Goal: Task Accomplishment & Management: Complete application form

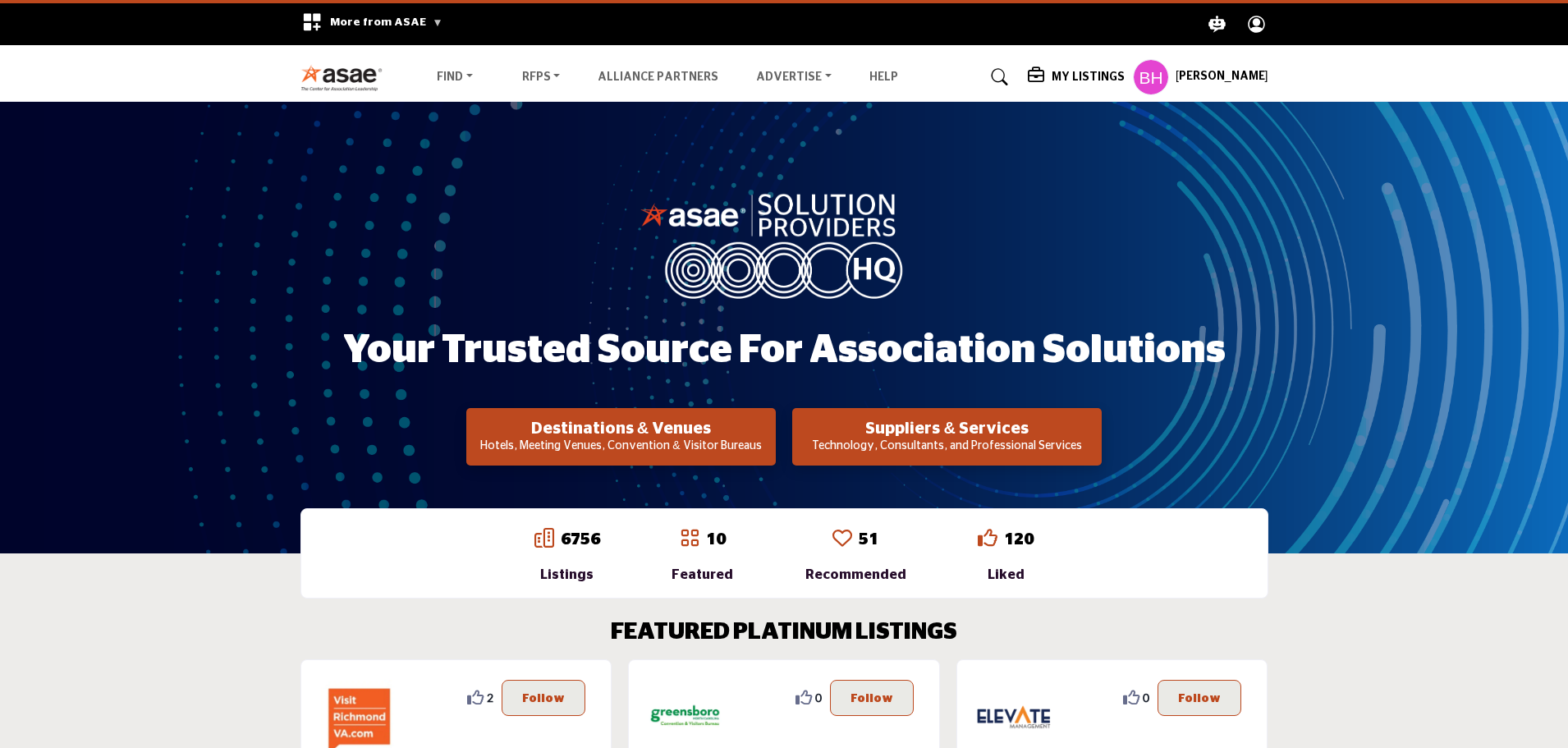
click at [1094, 83] on h5 "My Listings" at bounding box center [1087, 77] width 73 height 15
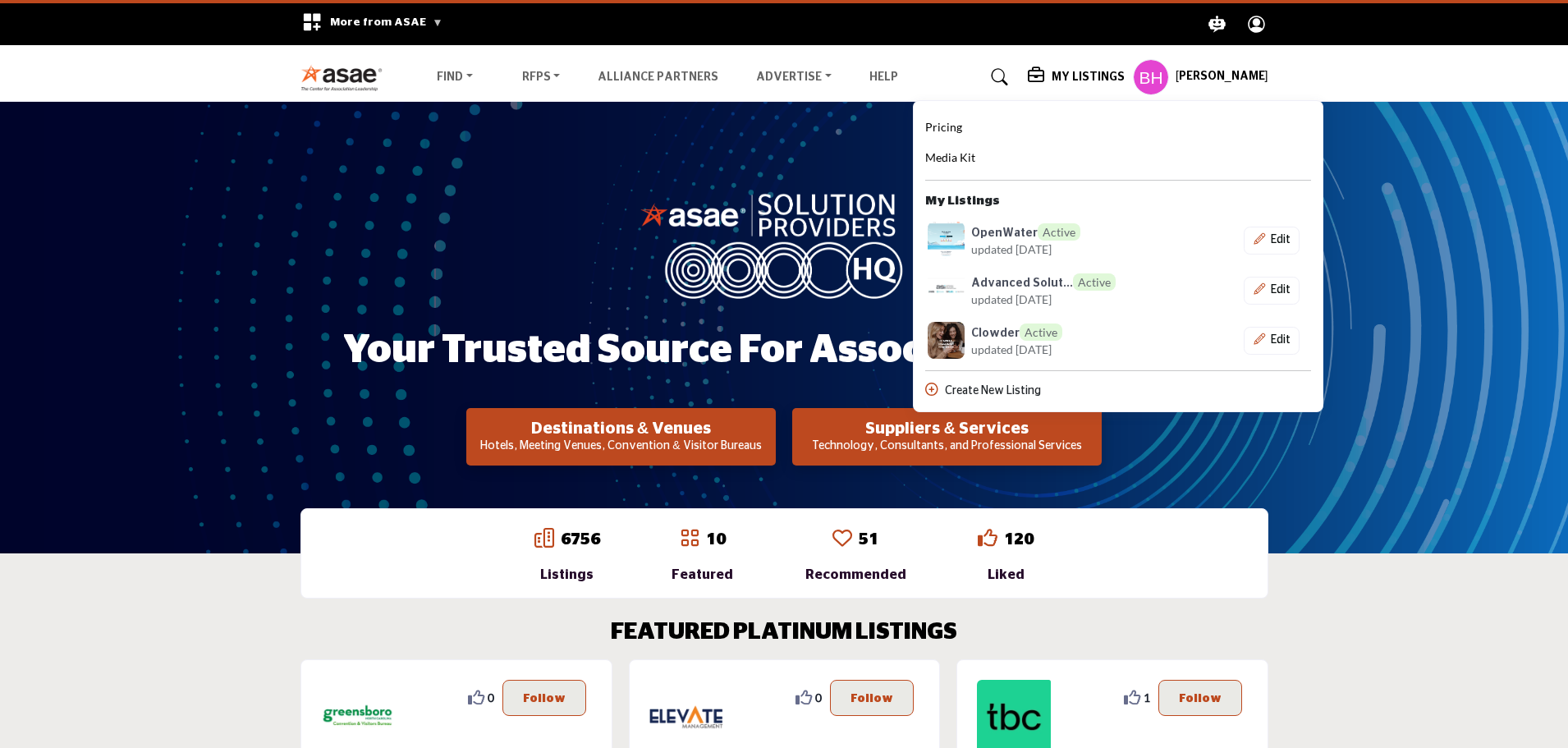
click at [1014, 246] on span "updated [DATE]" at bounding box center [1011, 249] width 80 height 17
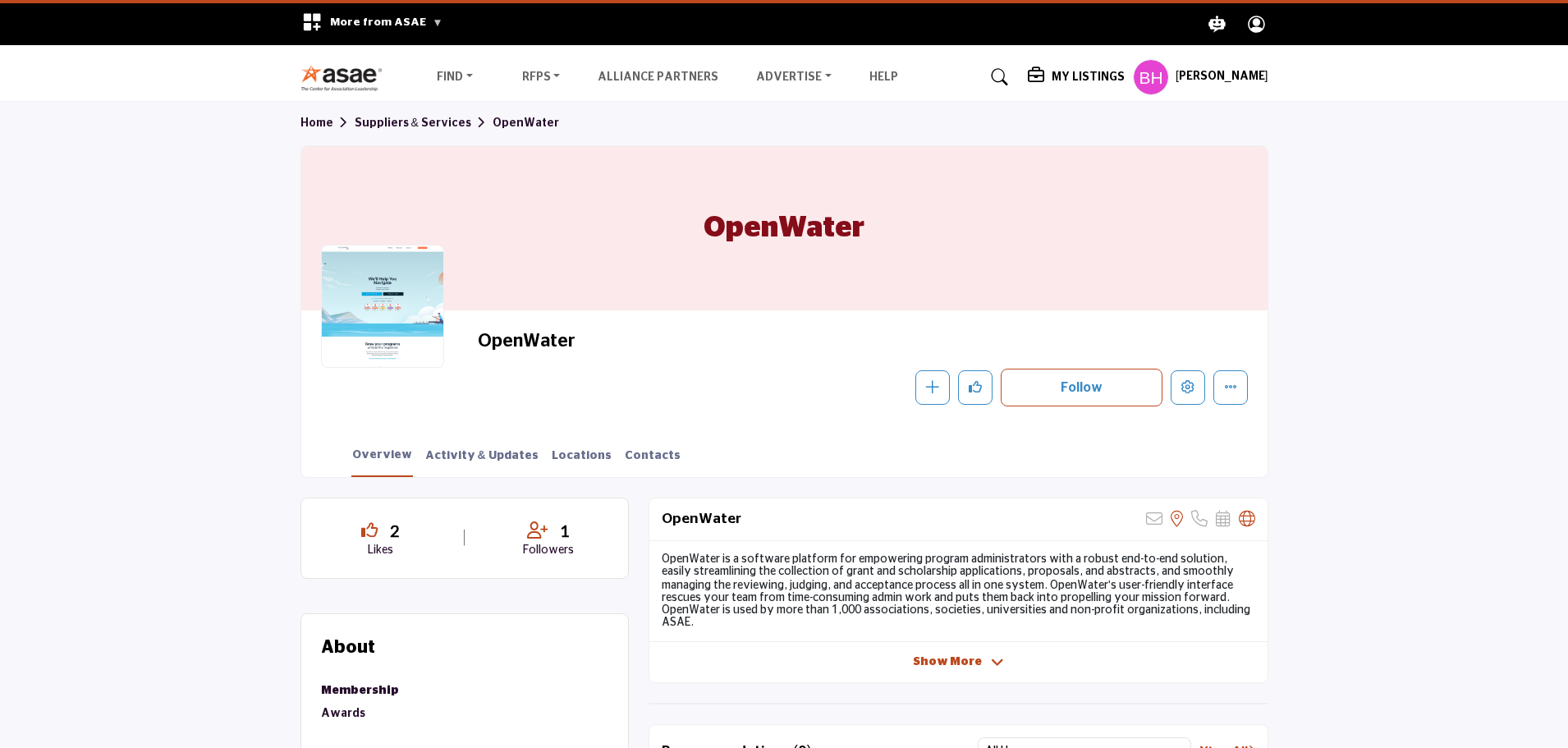
click at [1087, 74] on h5 "My Listings" at bounding box center [1087, 77] width 73 height 15
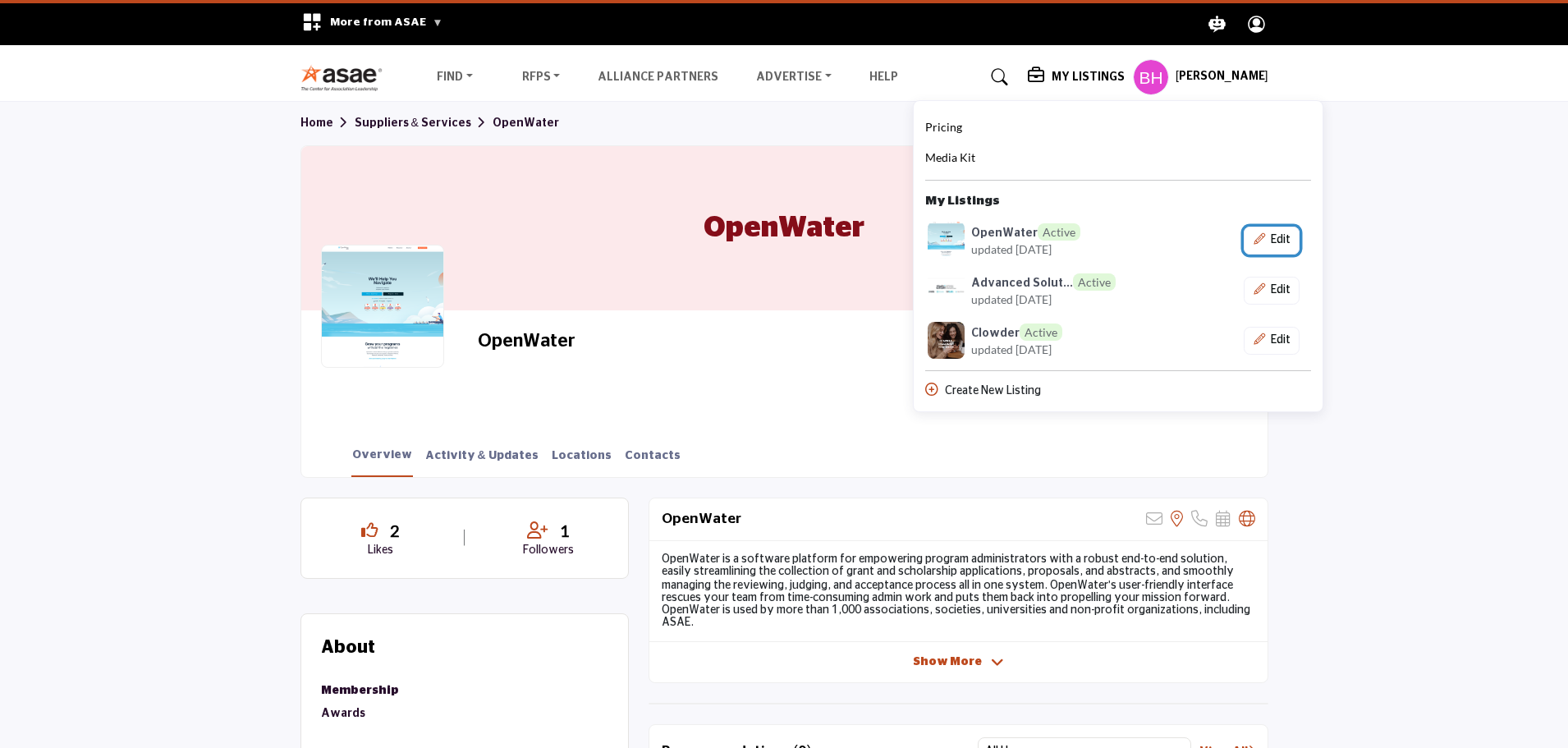
click at [1280, 239] on button "Edit" at bounding box center [1271, 241] width 56 height 28
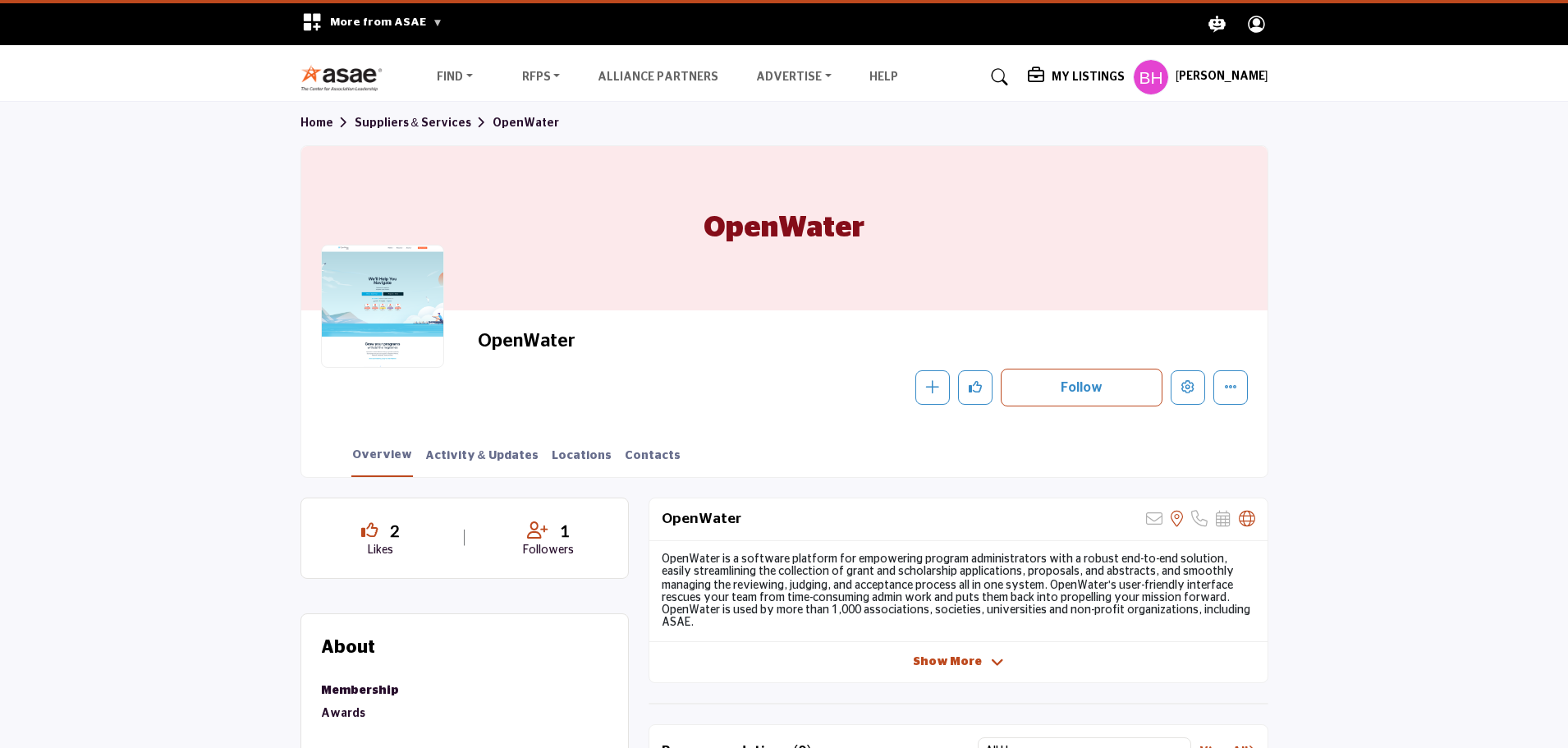
click at [1081, 76] on h5 "My Listings" at bounding box center [1087, 77] width 73 height 15
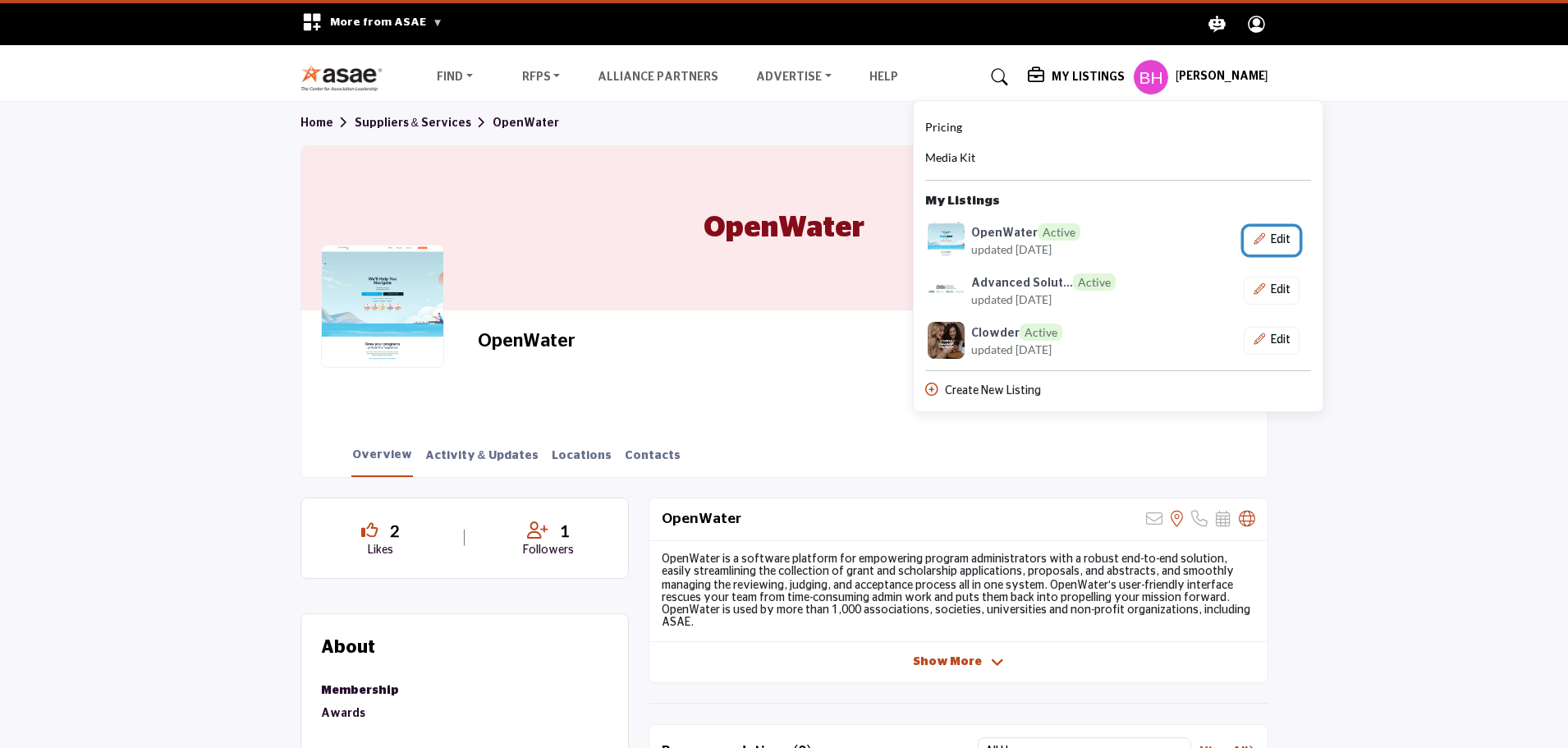
click at [1275, 241] on button "Edit" at bounding box center [1271, 241] width 56 height 28
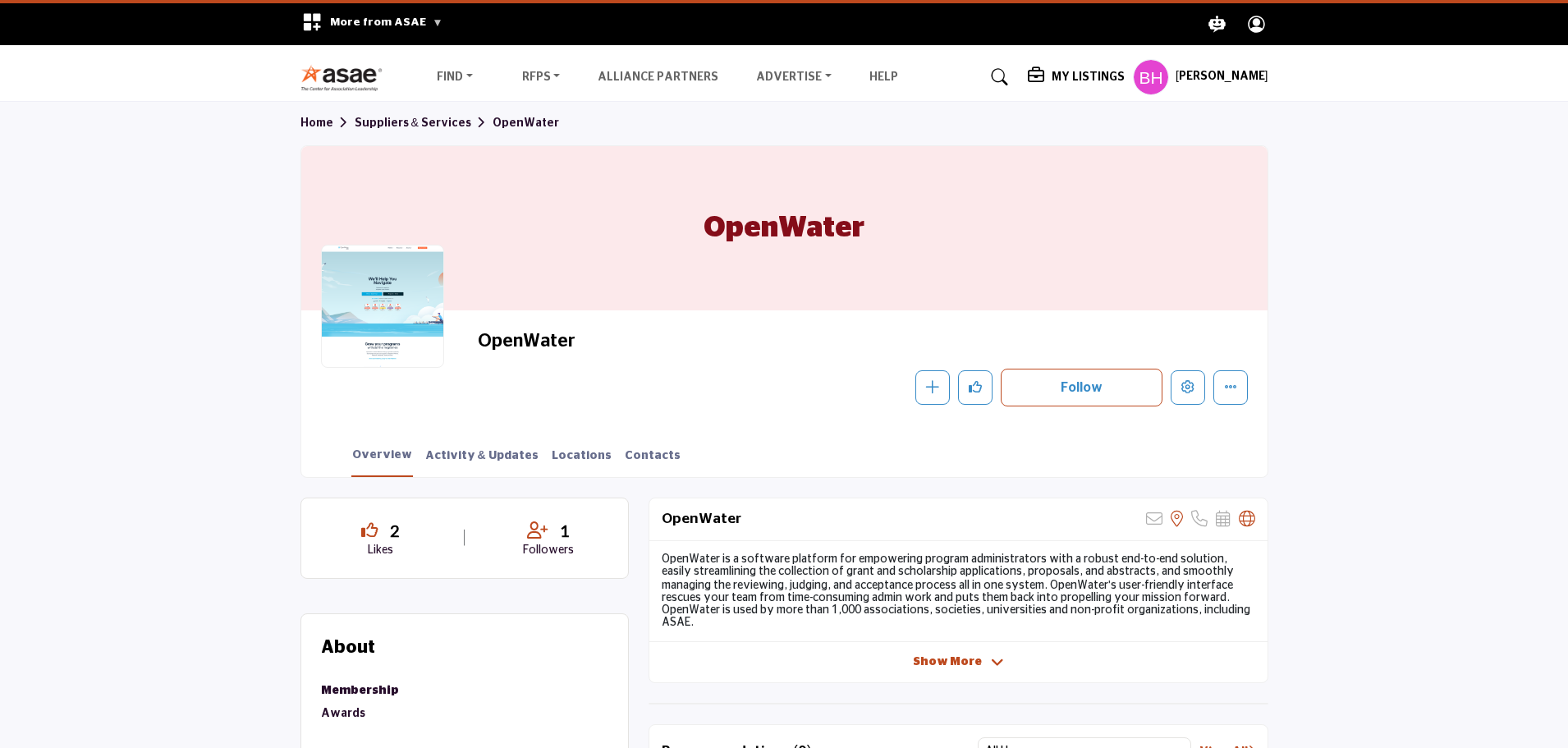
click at [488, 439] on div "Overview Activity & Updates Locations Contacts" at bounding box center [804, 452] width 925 height 51
click at [365, 341] on div at bounding box center [382, 306] width 124 height 124
click at [401, 302] on div at bounding box center [382, 306] width 124 height 124
click at [1111, 84] on h5 "My Listings" at bounding box center [1087, 77] width 73 height 15
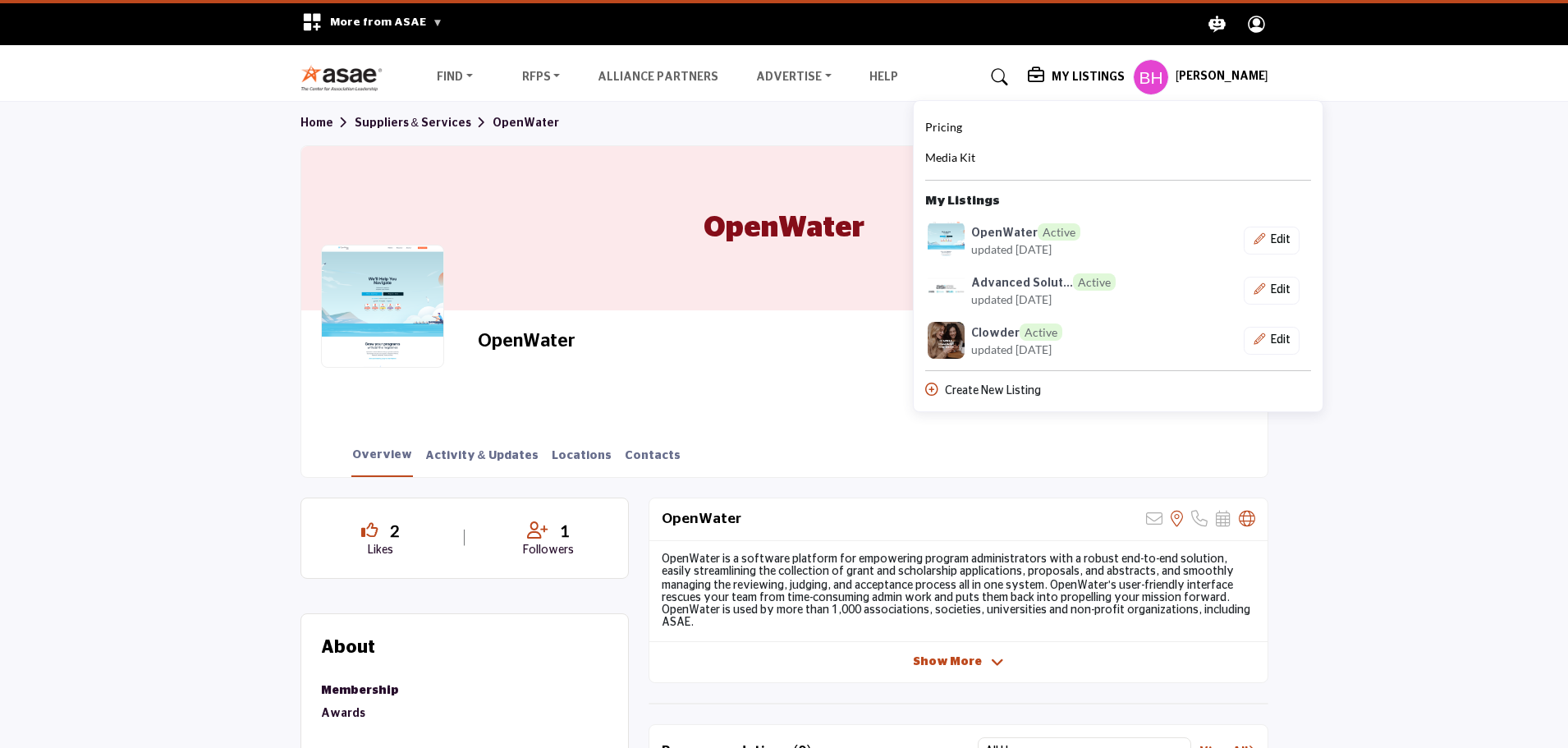
click at [979, 295] on div "Advanced Solut... Active updated 3 days ago" at bounding box center [1026, 290] width 202 height 37
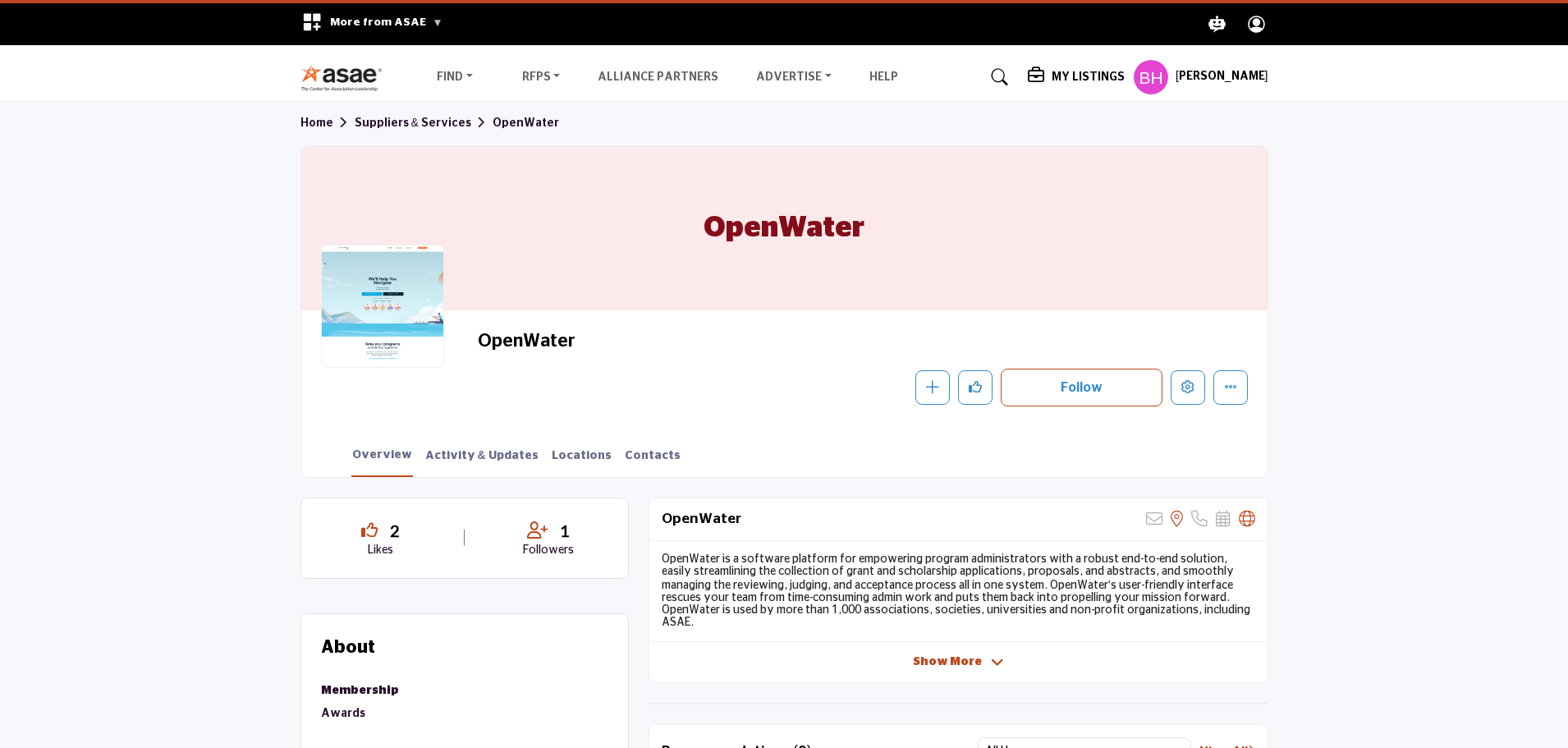
click at [1048, 66] on div "My Listings Pricing Media Kit" at bounding box center [1147, 77] width 240 height 36
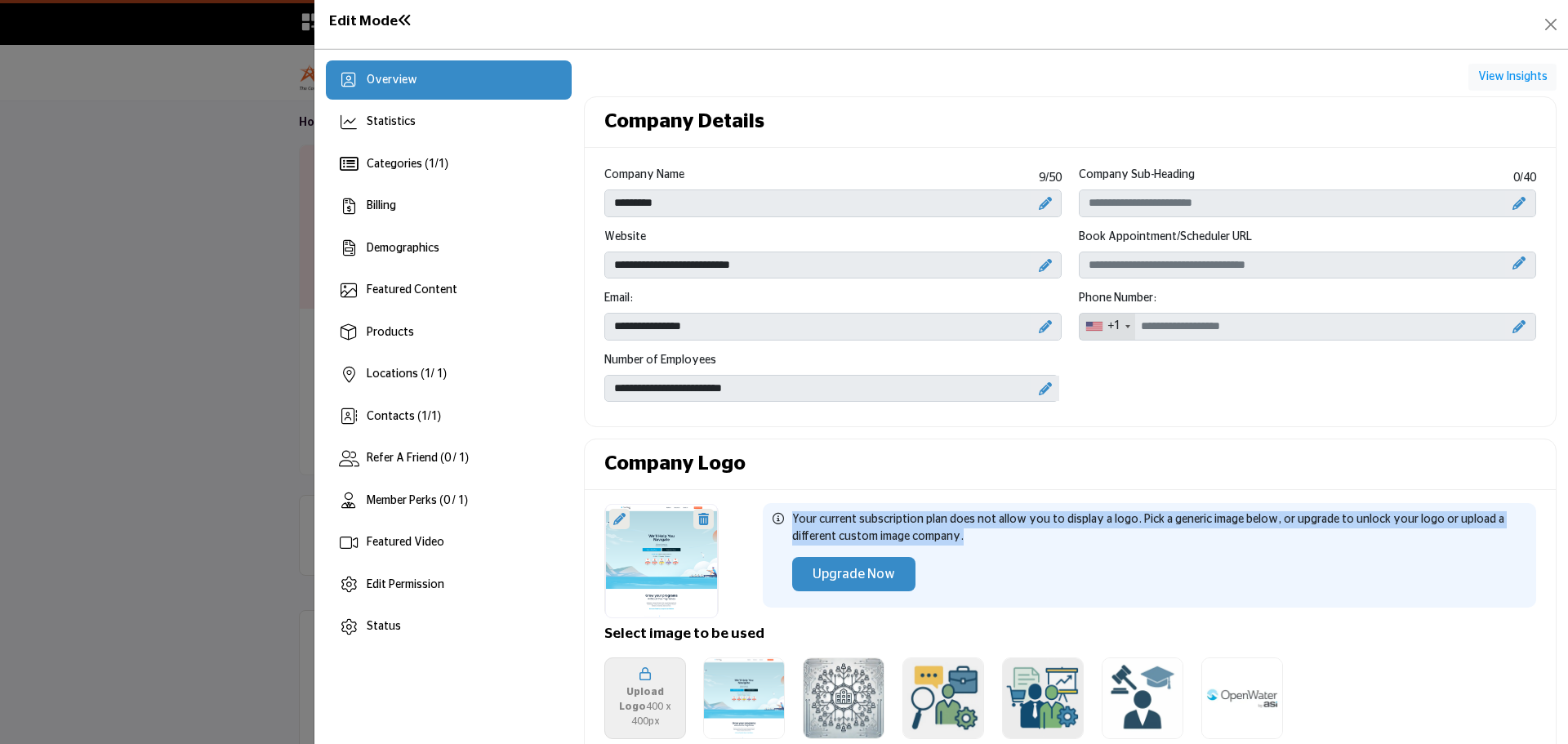
drag, startPoint x: 900, startPoint y: 528, endPoint x: 744, endPoint y: 489, distance: 160.8
click at [744, 490] on div "Your current subscription plan does not allow you to display a logo. Pick a gen…" at bounding box center [1070, 625] width 971 height 271
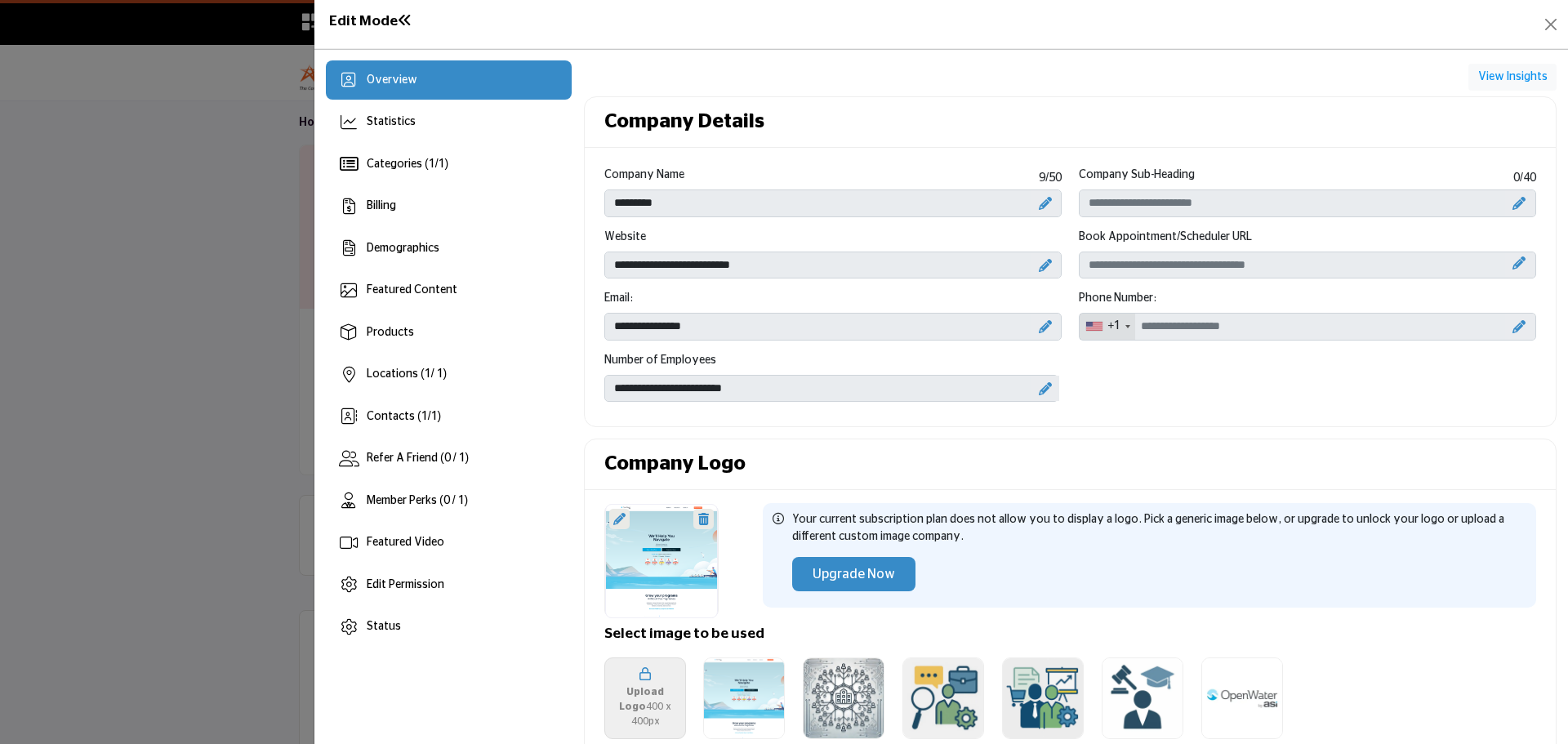
click at [1043, 561] on div "Your current subscription plan does not allow you to display a logo. Pick a gen…" at bounding box center [1159, 555] width 735 height 88
click at [382, 36] on div "Edit Mode" at bounding box center [941, 23] width 1231 height 25
click at [390, 17] on h1 "Edit Mode" at bounding box center [371, 22] width 84 height 17
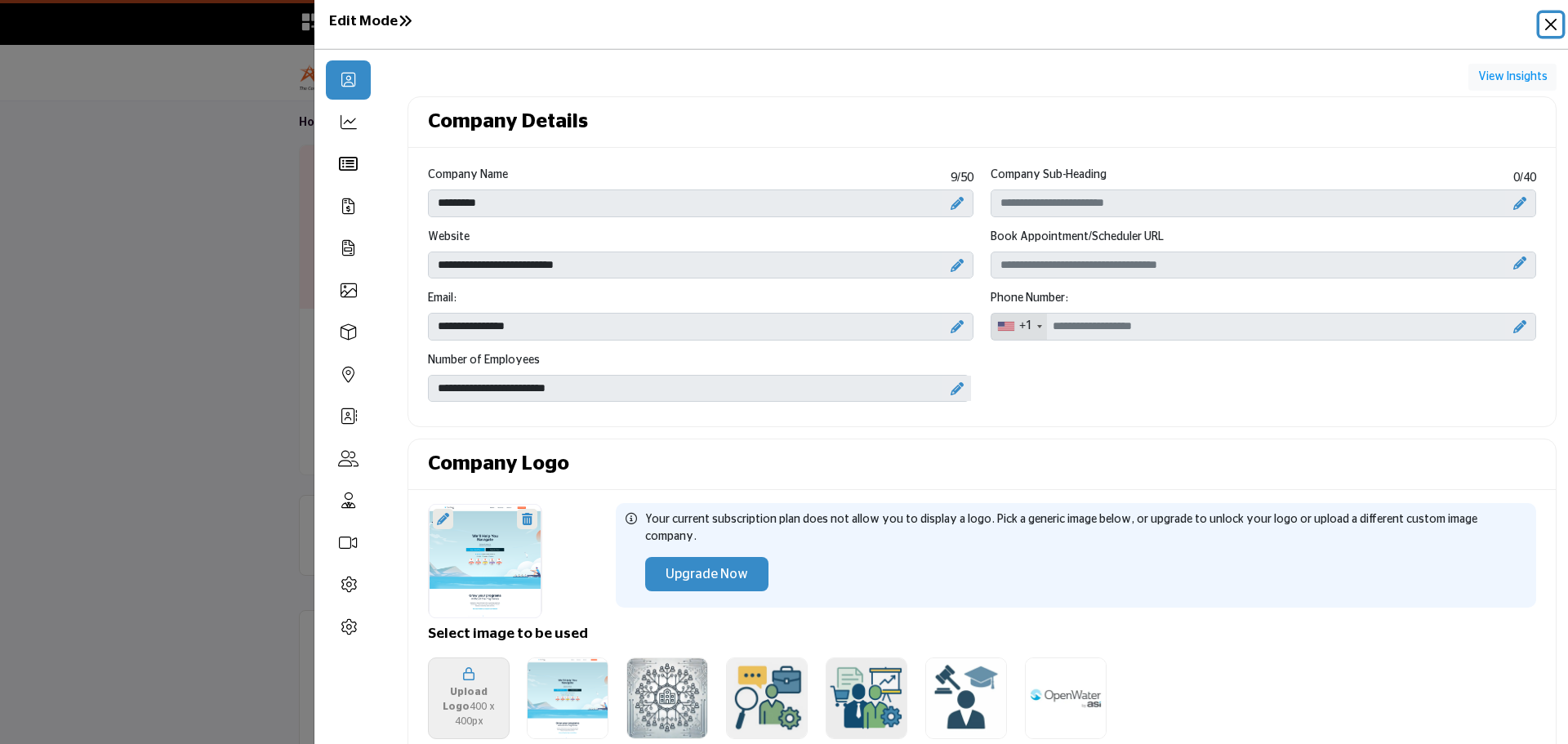
click at [1540, 15] on button "Close" at bounding box center [1551, 24] width 23 height 23
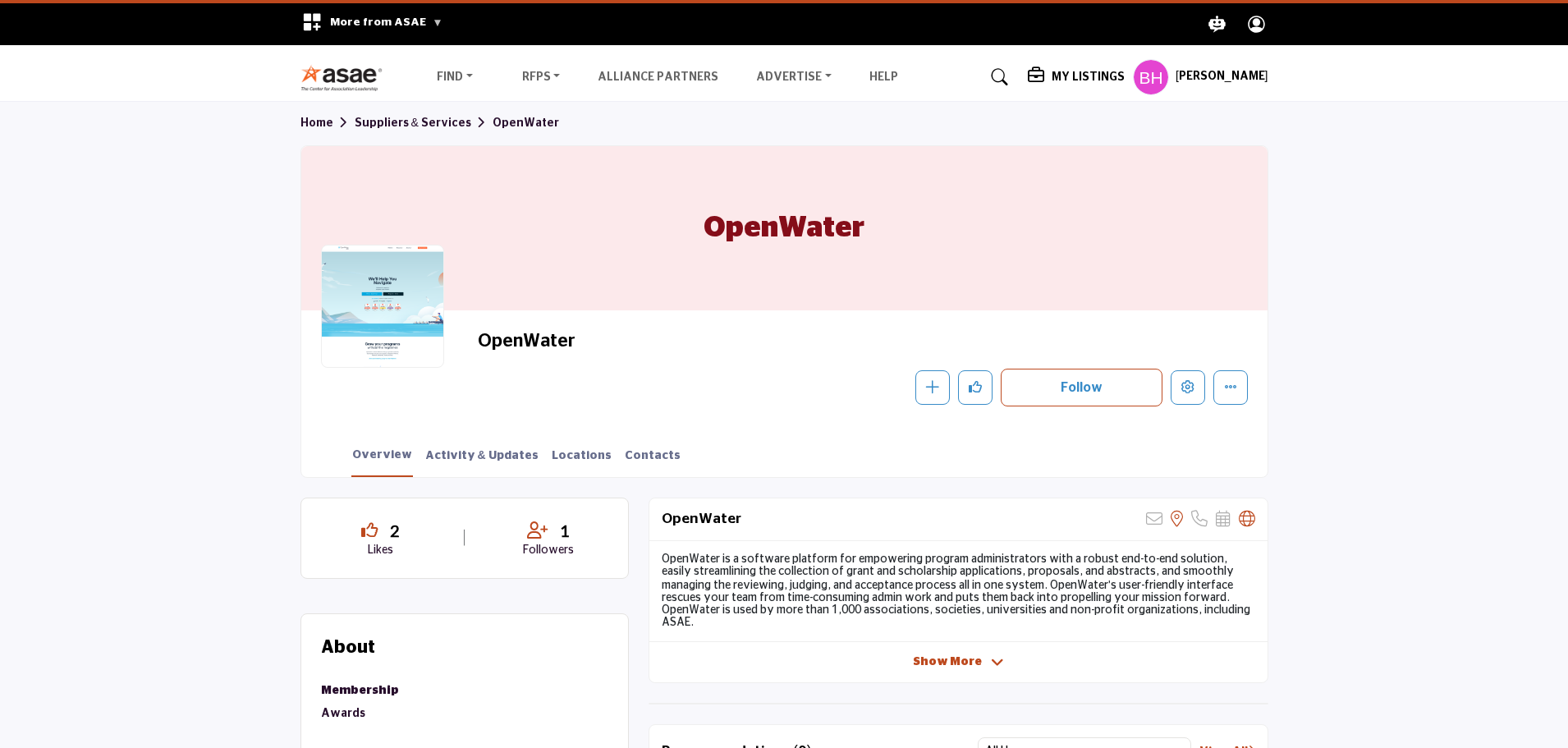
click at [1092, 77] on h5 "My Listings" at bounding box center [1087, 77] width 73 height 15
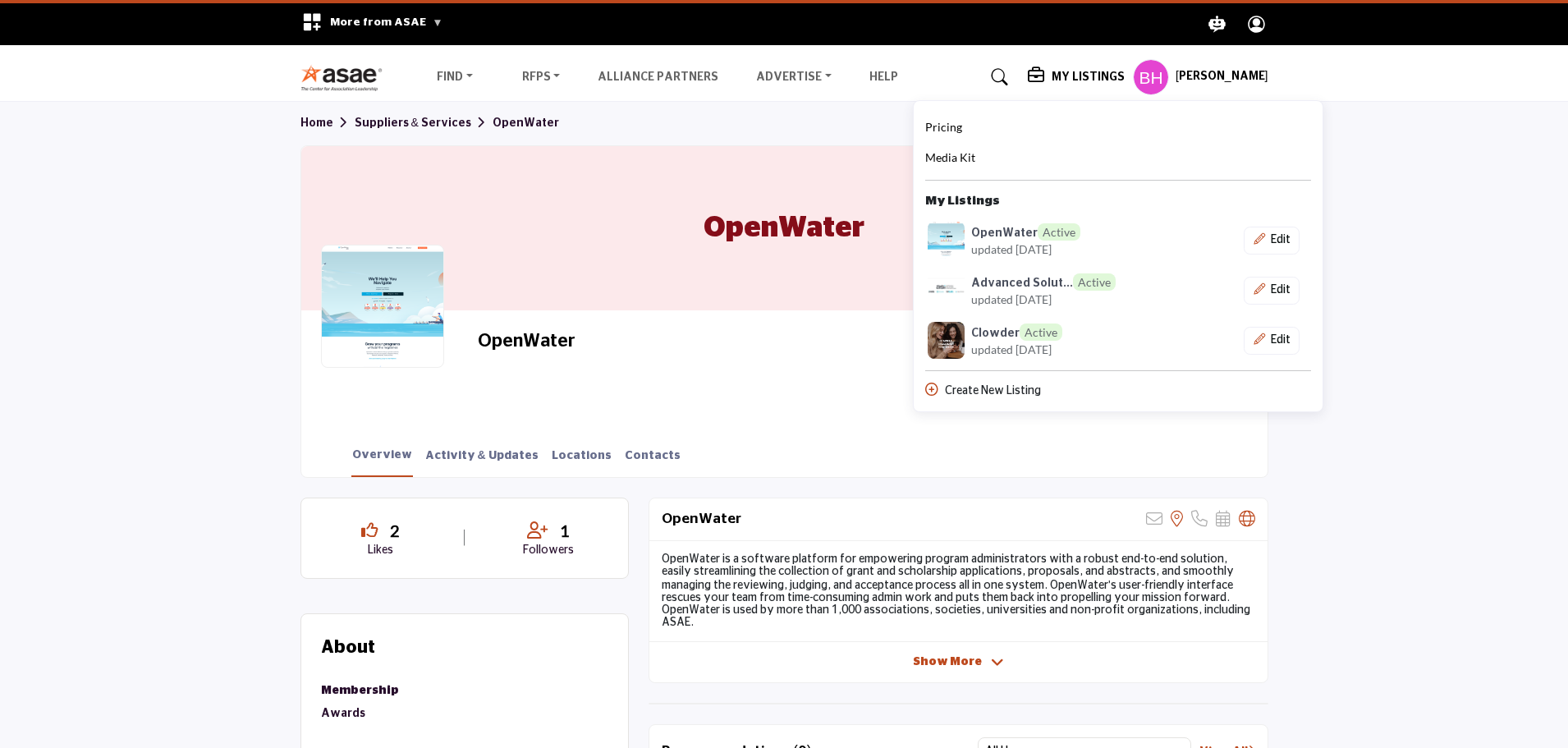
click at [966, 389] on div "Create New Listing" at bounding box center [1117, 391] width 386 height 17
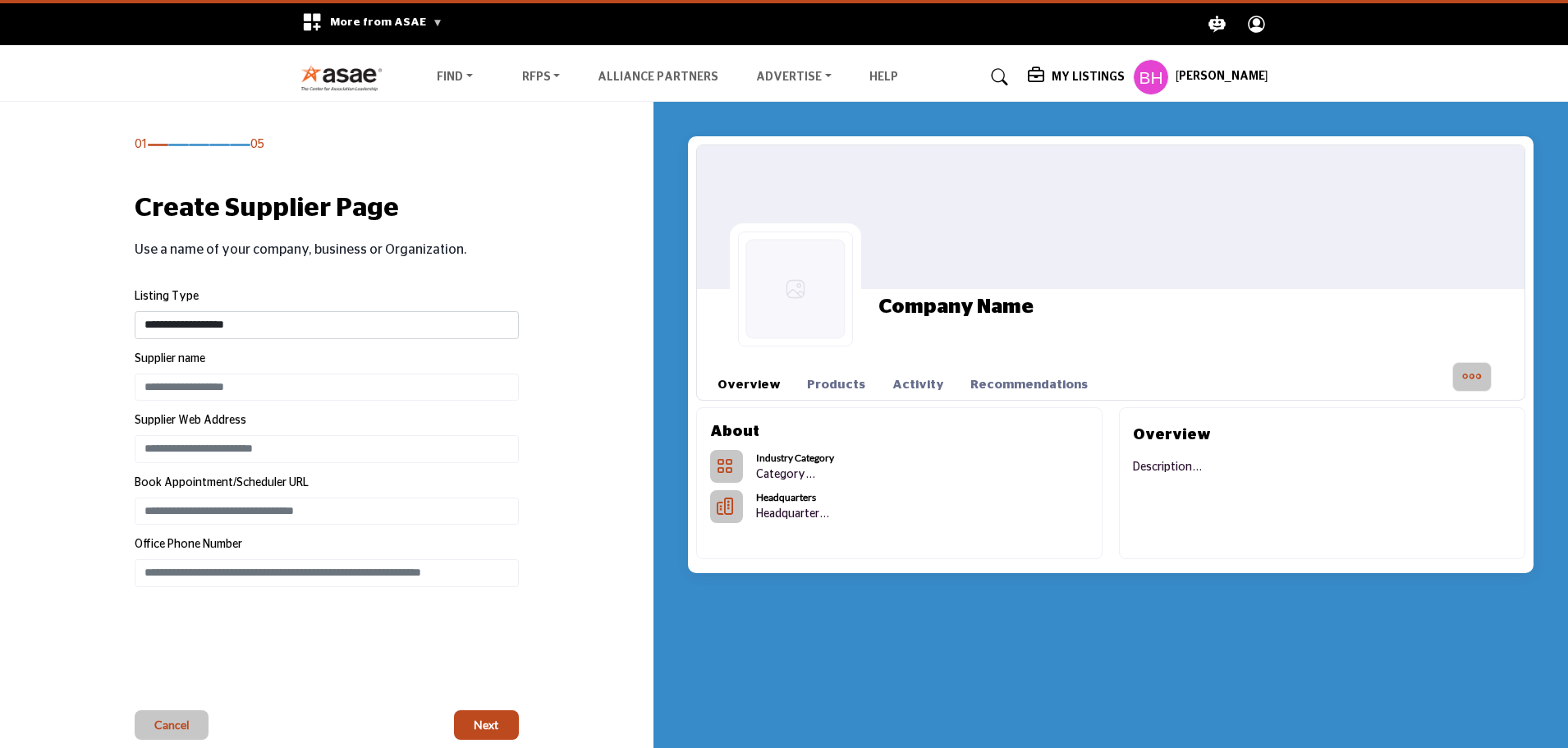
click at [973, 308] on h1 "Company Name" at bounding box center [955, 307] width 156 height 29
click at [1057, 313] on div "Company Name" at bounding box center [1127, 289] width 795 height 131
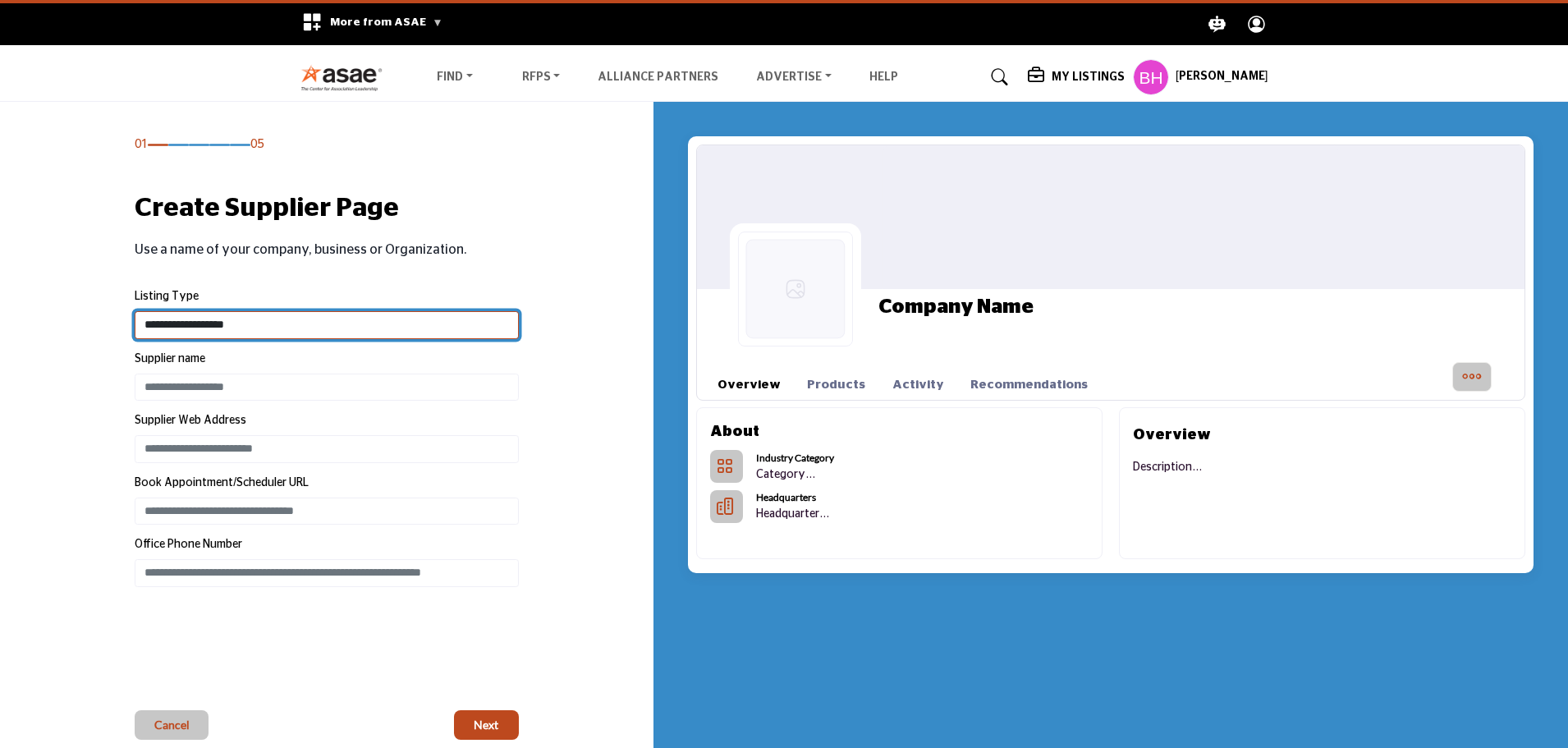
click at [269, 321] on select "**********" at bounding box center [326, 325] width 384 height 28
select select "**********"
click at [135, 311] on select "**********" at bounding box center [326, 325] width 384 height 28
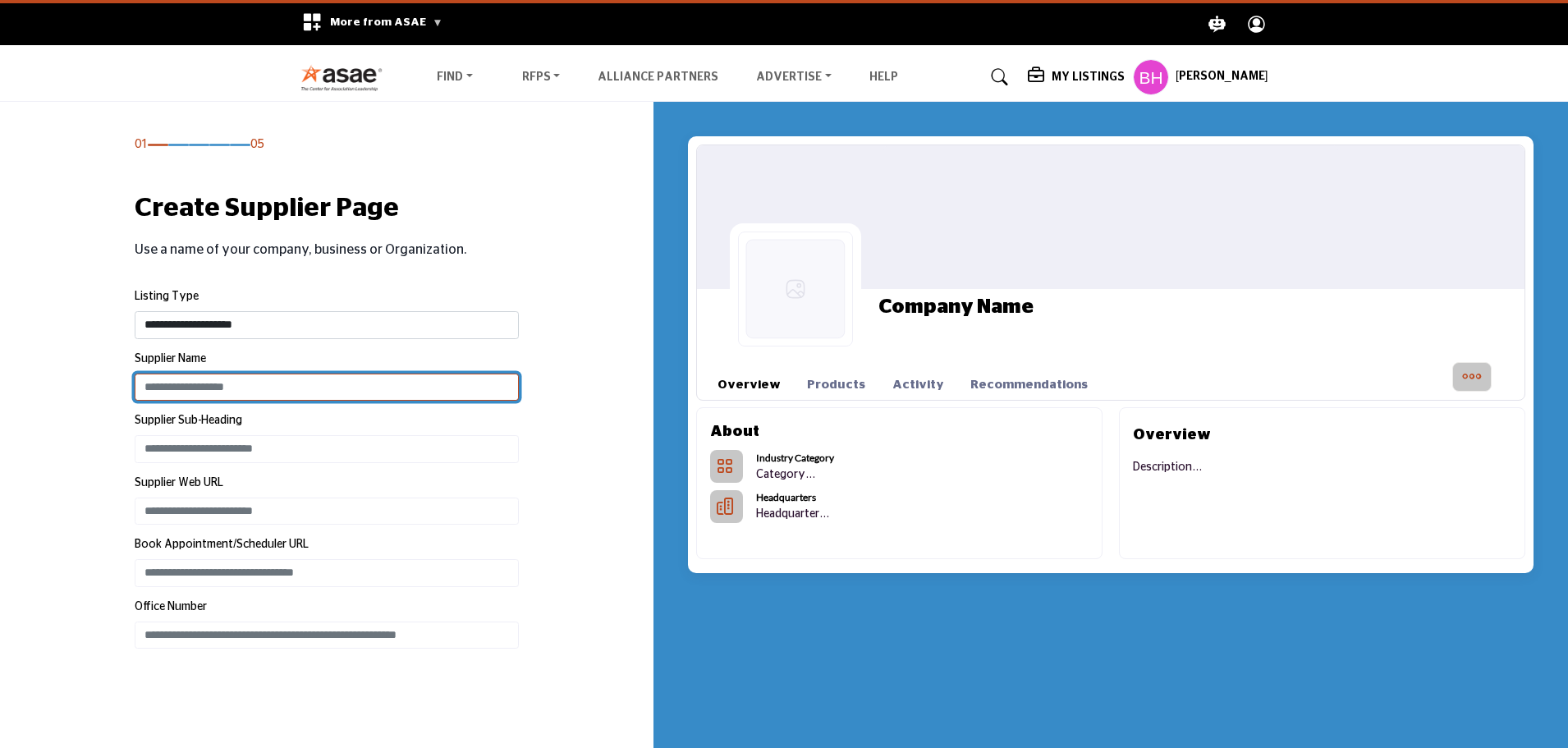
click at [262, 382] on input "Enter Supplier name" at bounding box center [326, 388] width 384 height 28
type input "****"
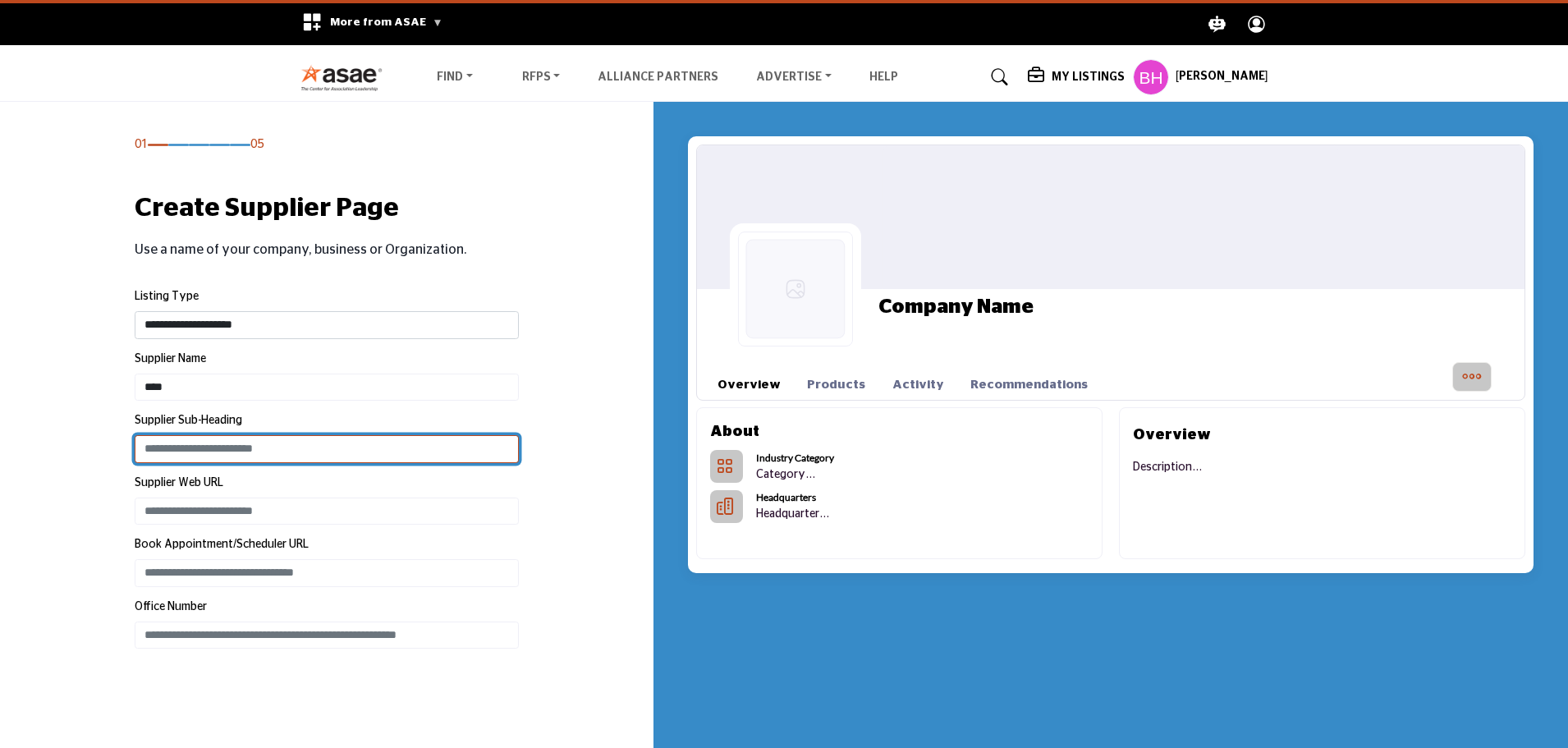
click at [251, 442] on input "Enter Supplier Sub-Heading" at bounding box center [326, 449] width 384 height 28
paste input "**********"
type input "**********"
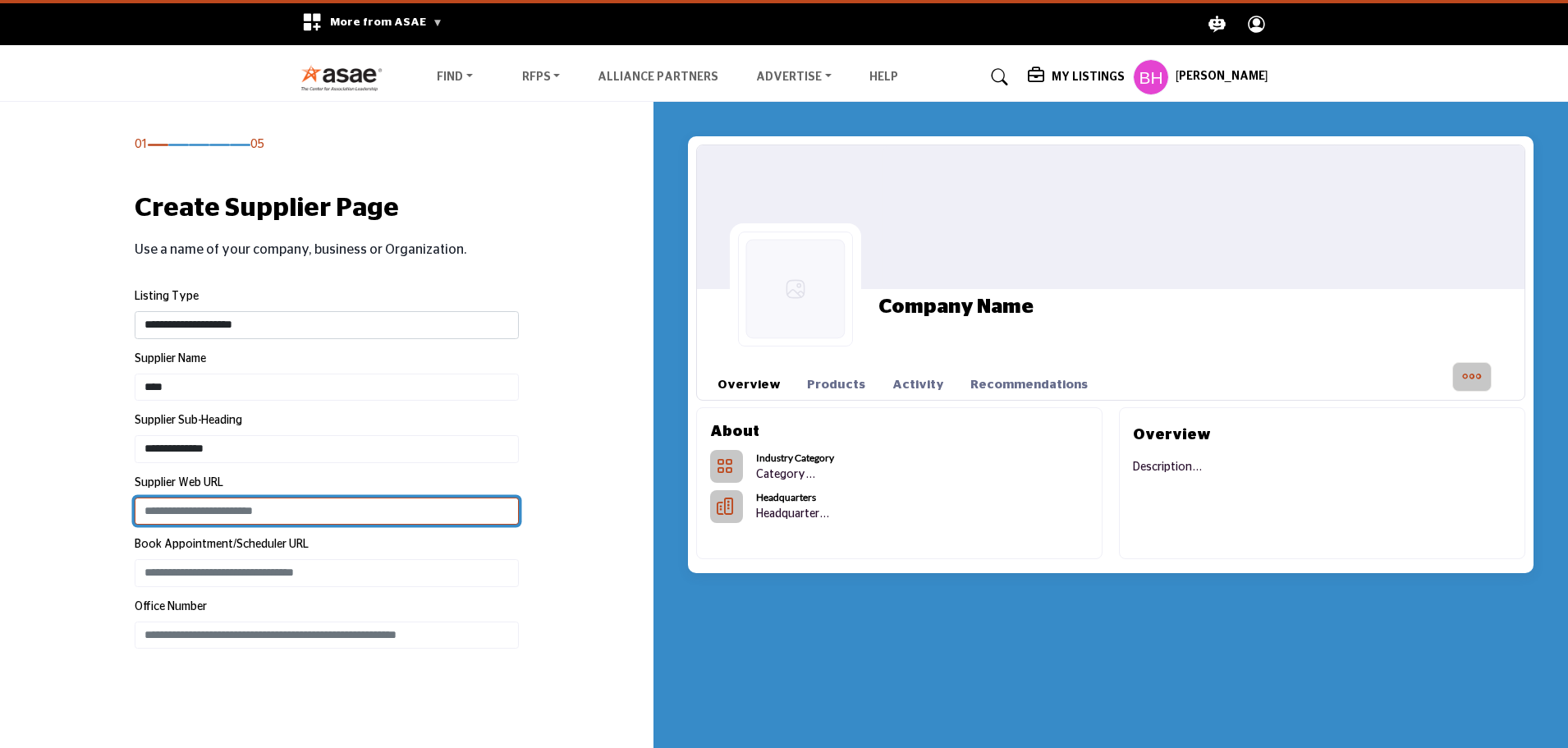
click at [285, 517] on input "Enter Supplier Web Address" at bounding box center [326, 512] width 384 height 28
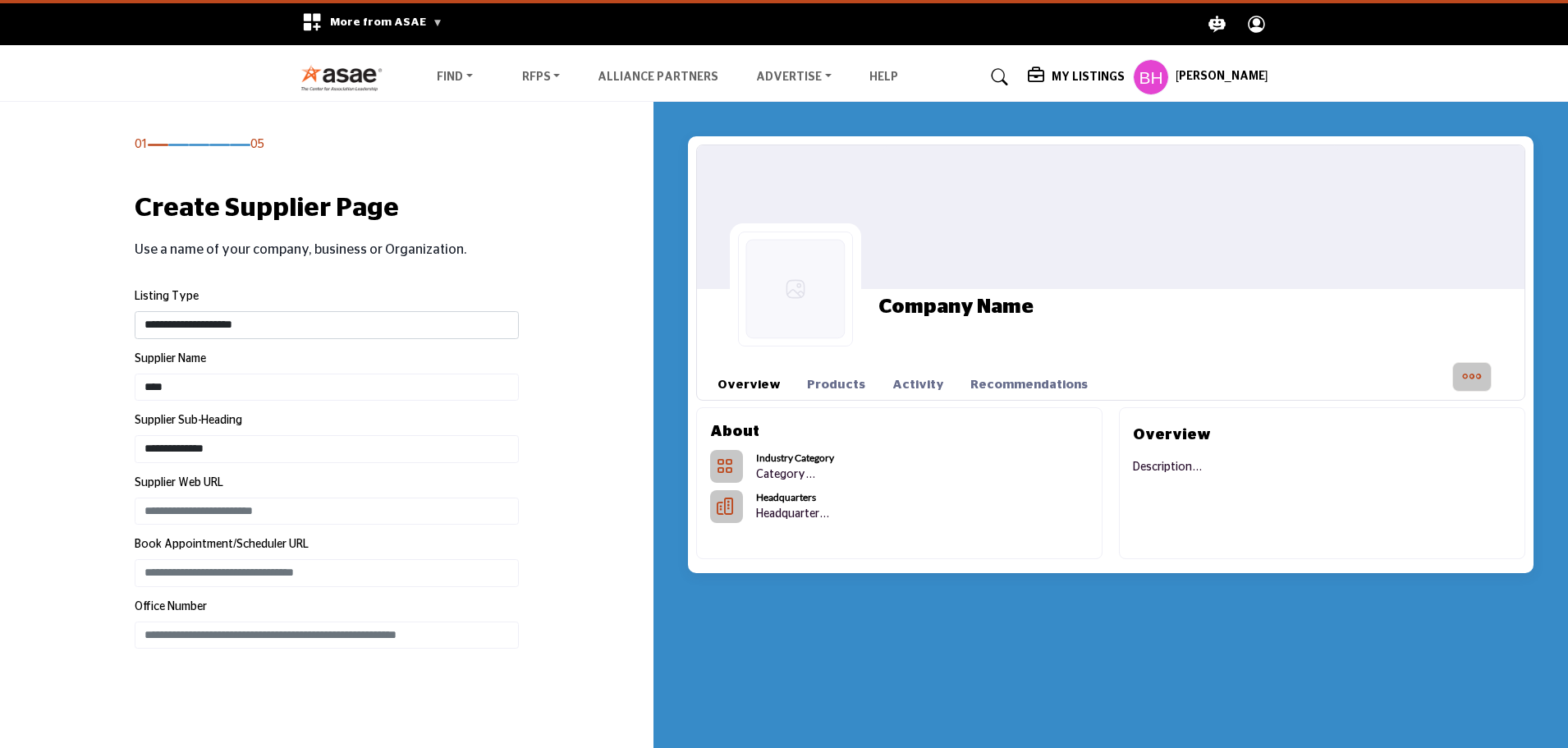
click at [1091, 79] on h5 "My Listings" at bounding box center [1087, 77] width 73 height 15
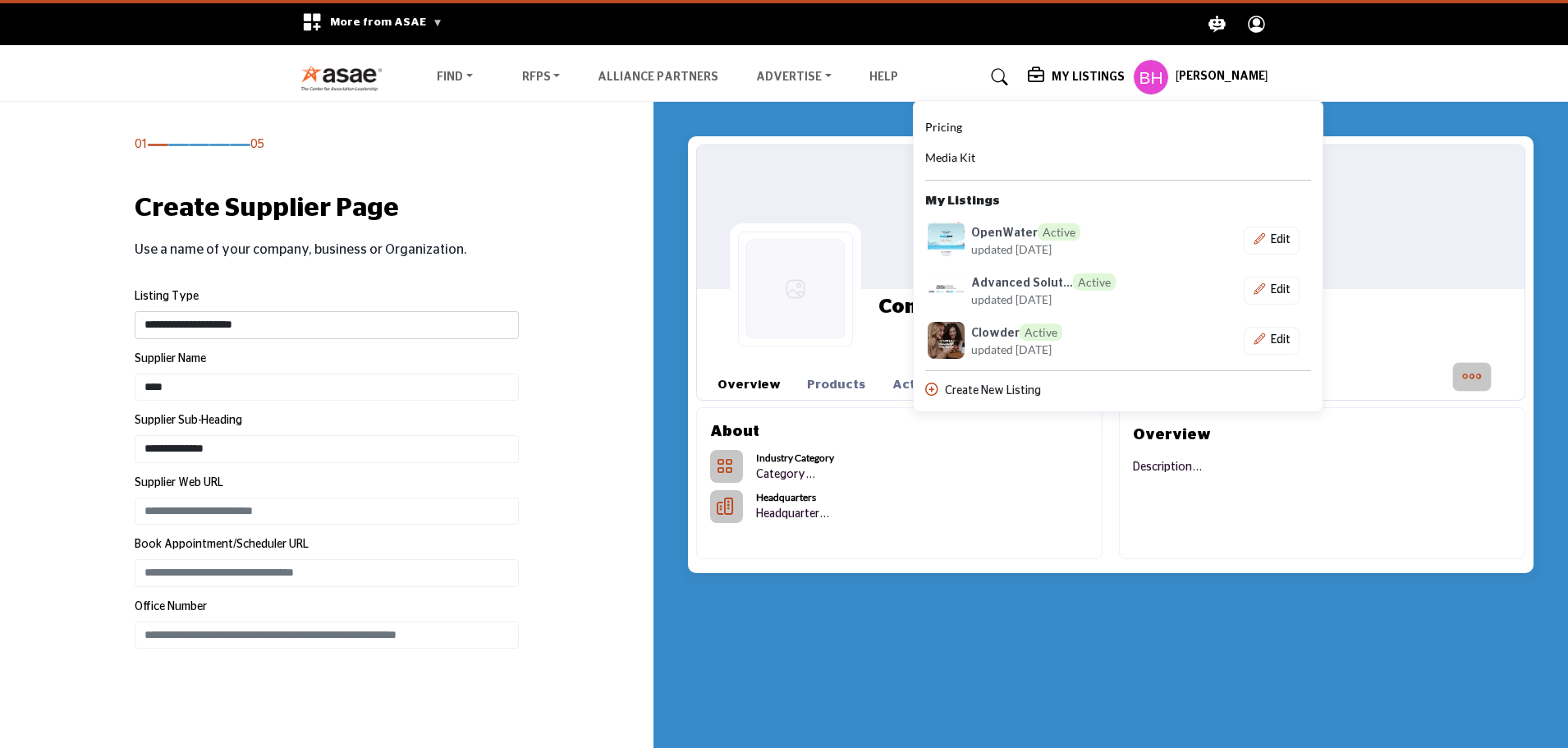
click at [1091, 79] on h5 "My Listings" at bounding box center [1087, 77] width 73 height 15
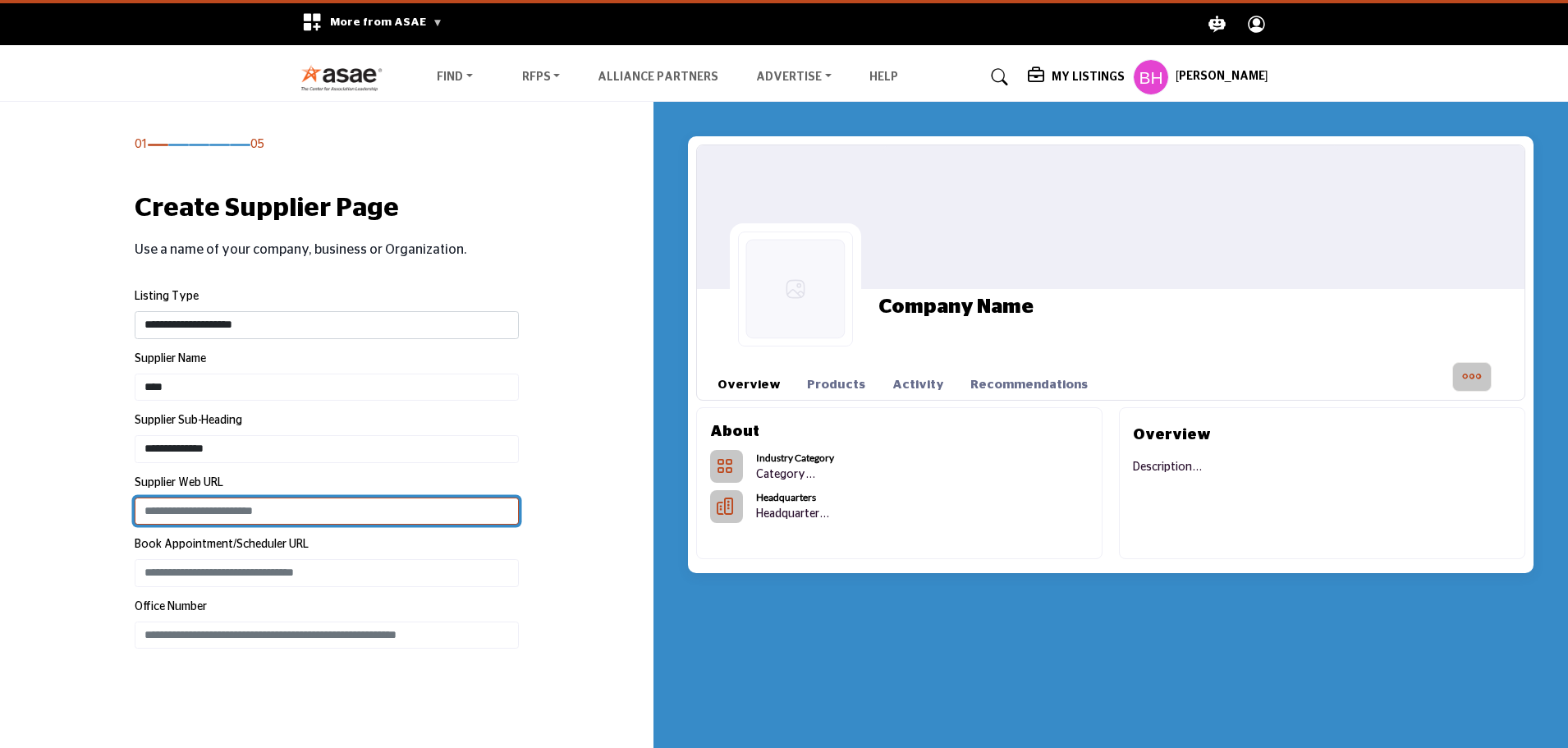
click at [211, 498] on input "Enter Supplier Web Address" at bounding box center [326, 512] width 384 height 28
paste input "**********"
type input "**********"
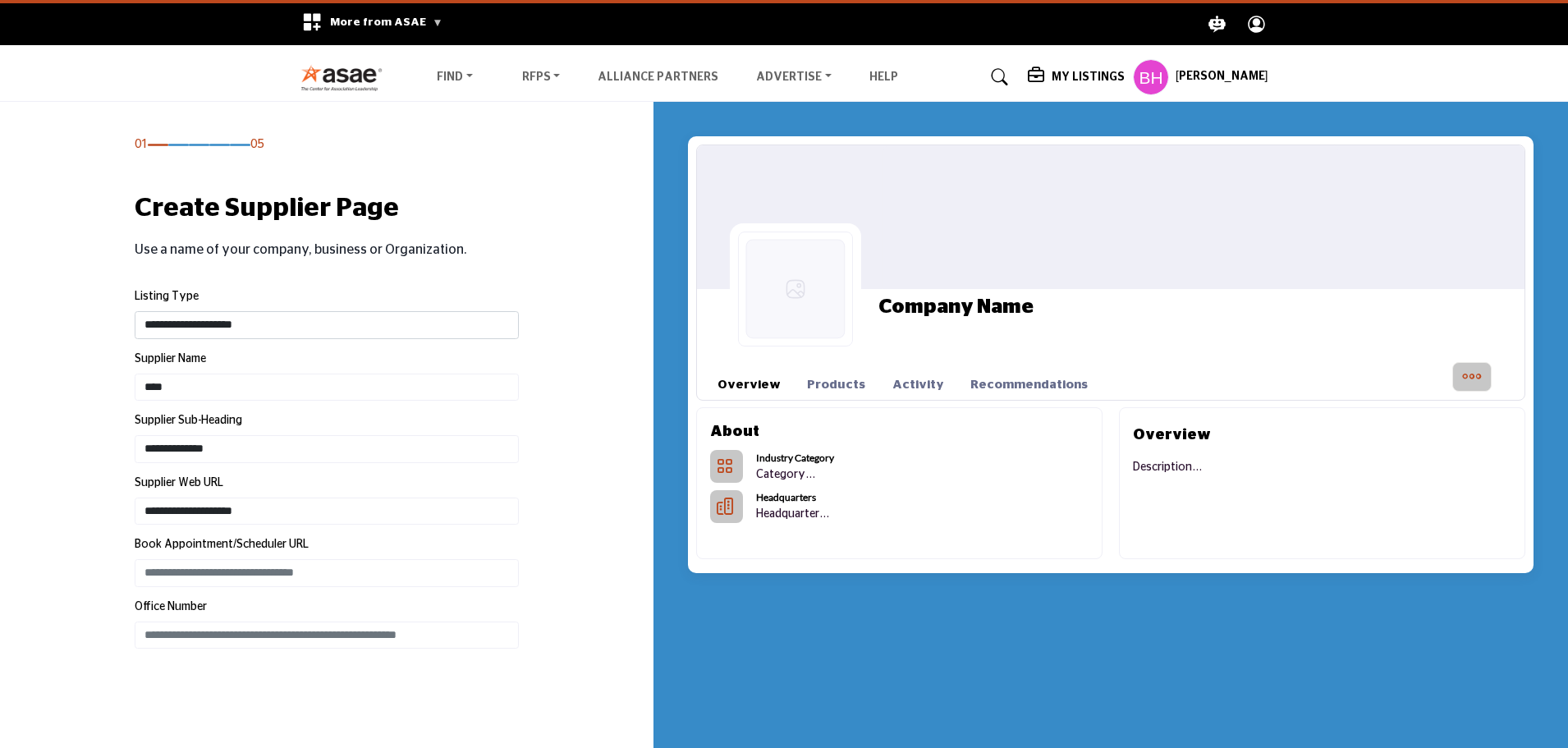
click at [294, 548] on label "Book Appointment/Scheduler URL" at bounding box center [222, 544] width 174 height 17
click at [396, 606] on div "Office Number" at bounding box center [326, 610] width 384 height 23
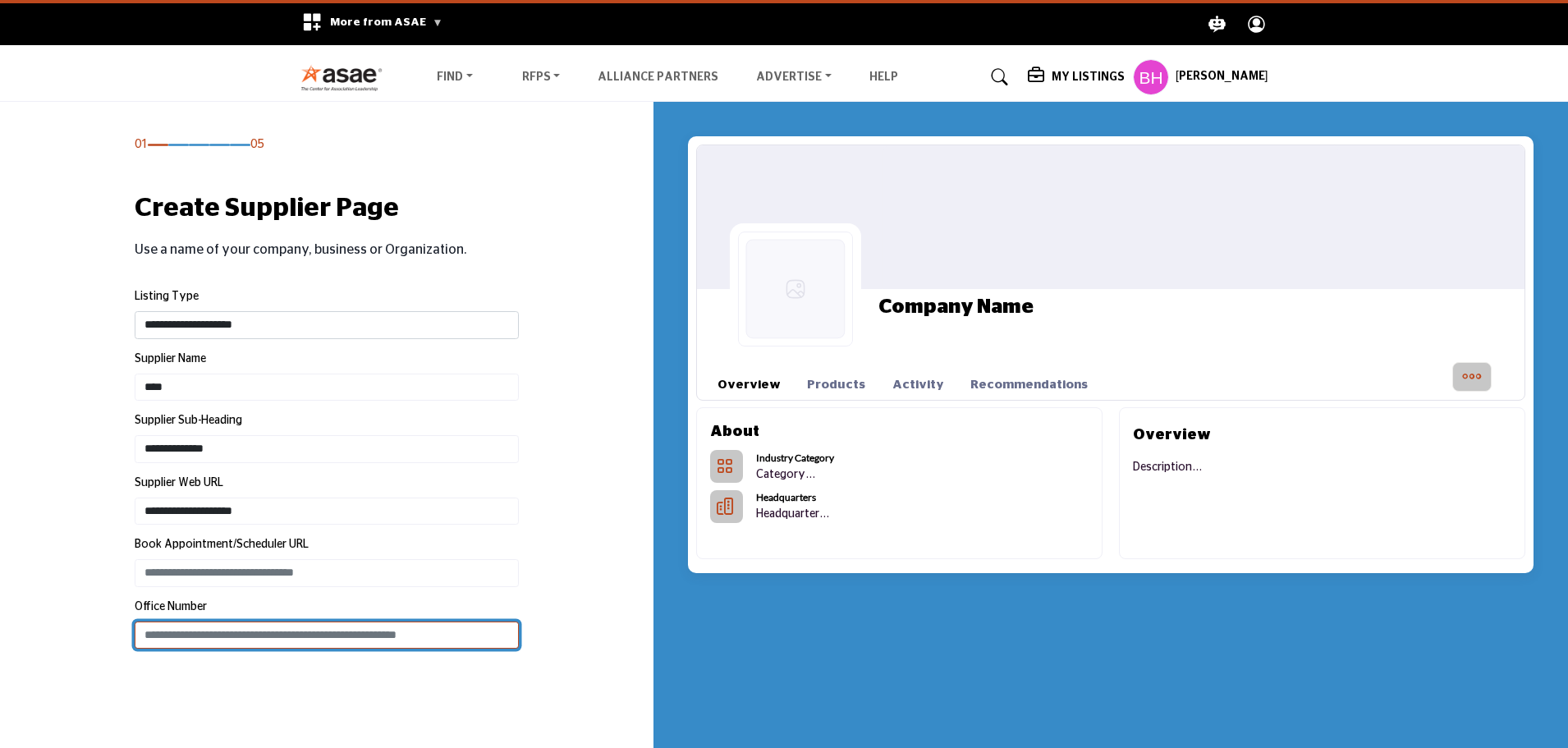
click at [385, 631] on input "Enter Office Phone Number Include country code e.g. +1.987.654.3210" at bounding box center [326, 636] width 384 height 28
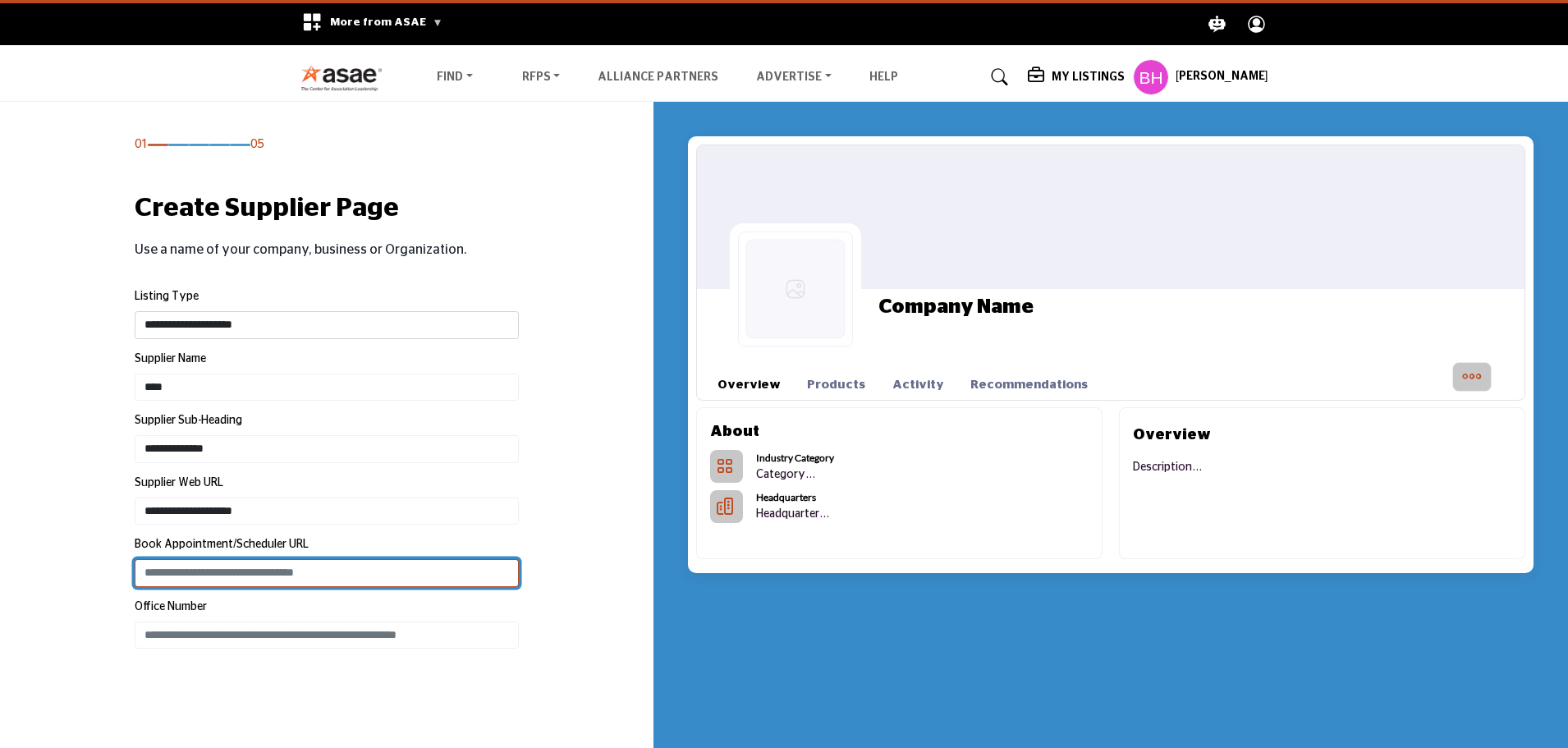
click at [424, 573] on input "Enter Book Appointment/Scheduler URL" at bounding box center [326, 573] width 384 height 28
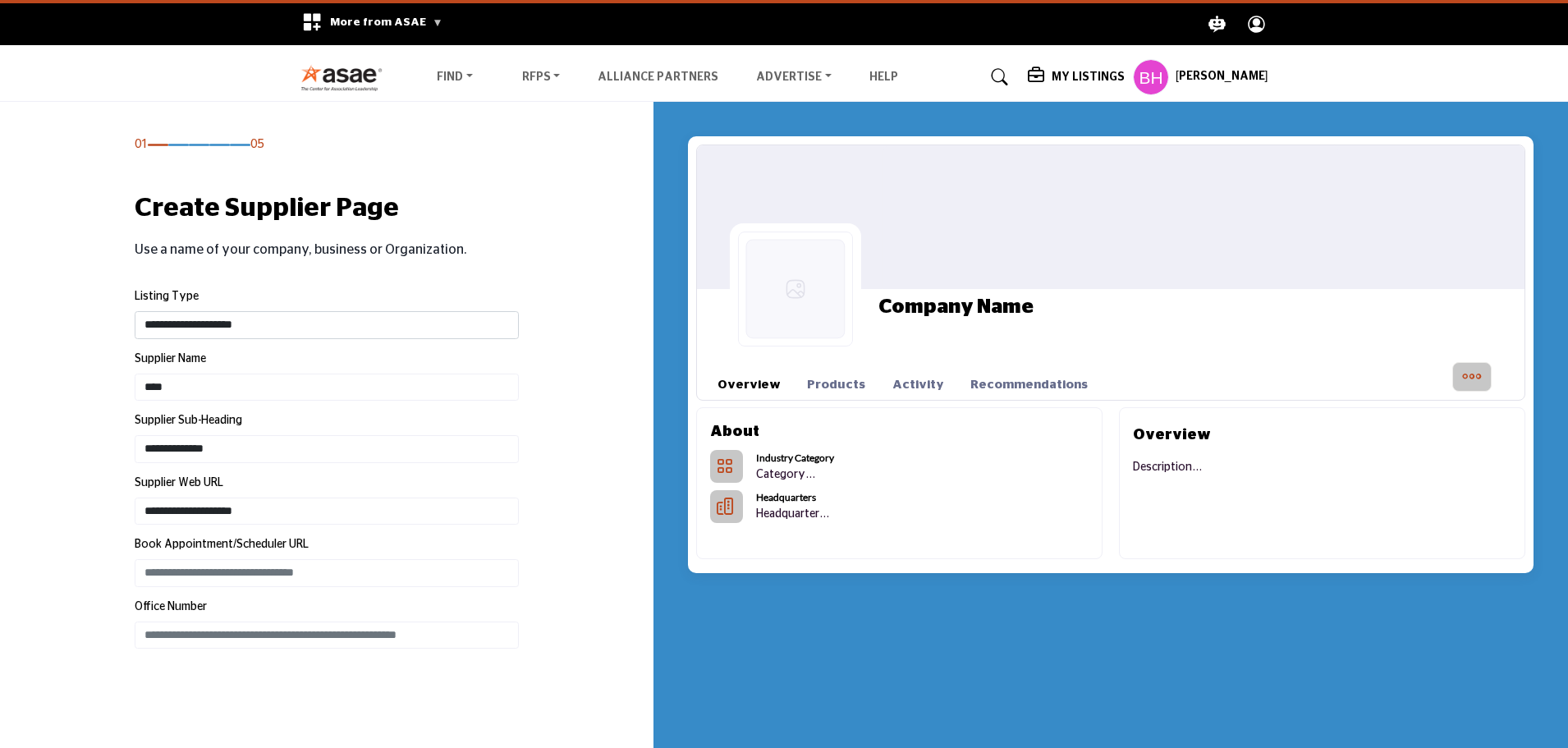
click at [521, 253] on div "**********" at bounding box center [327, 418] width 402 height 460
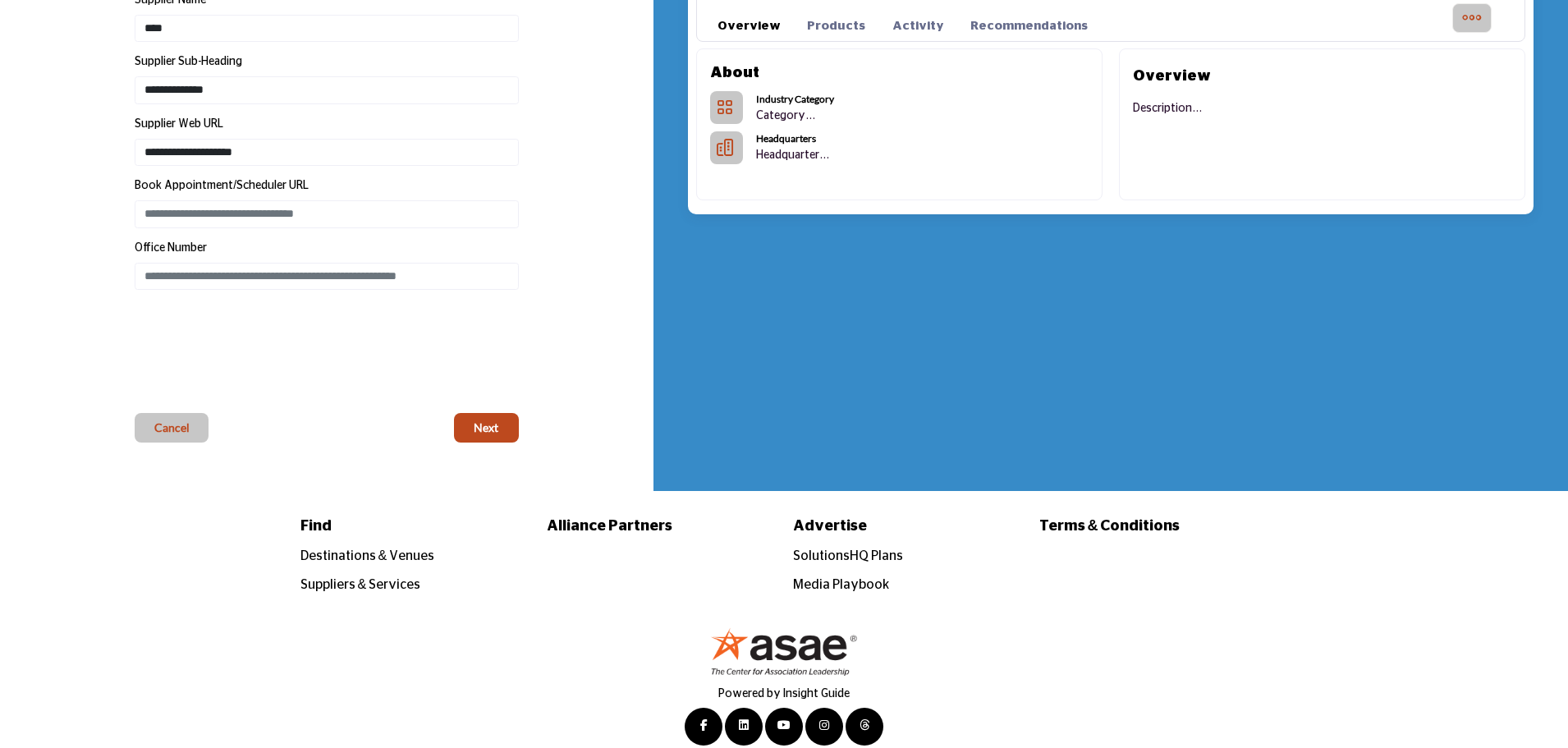
scroll to position [378, 0]
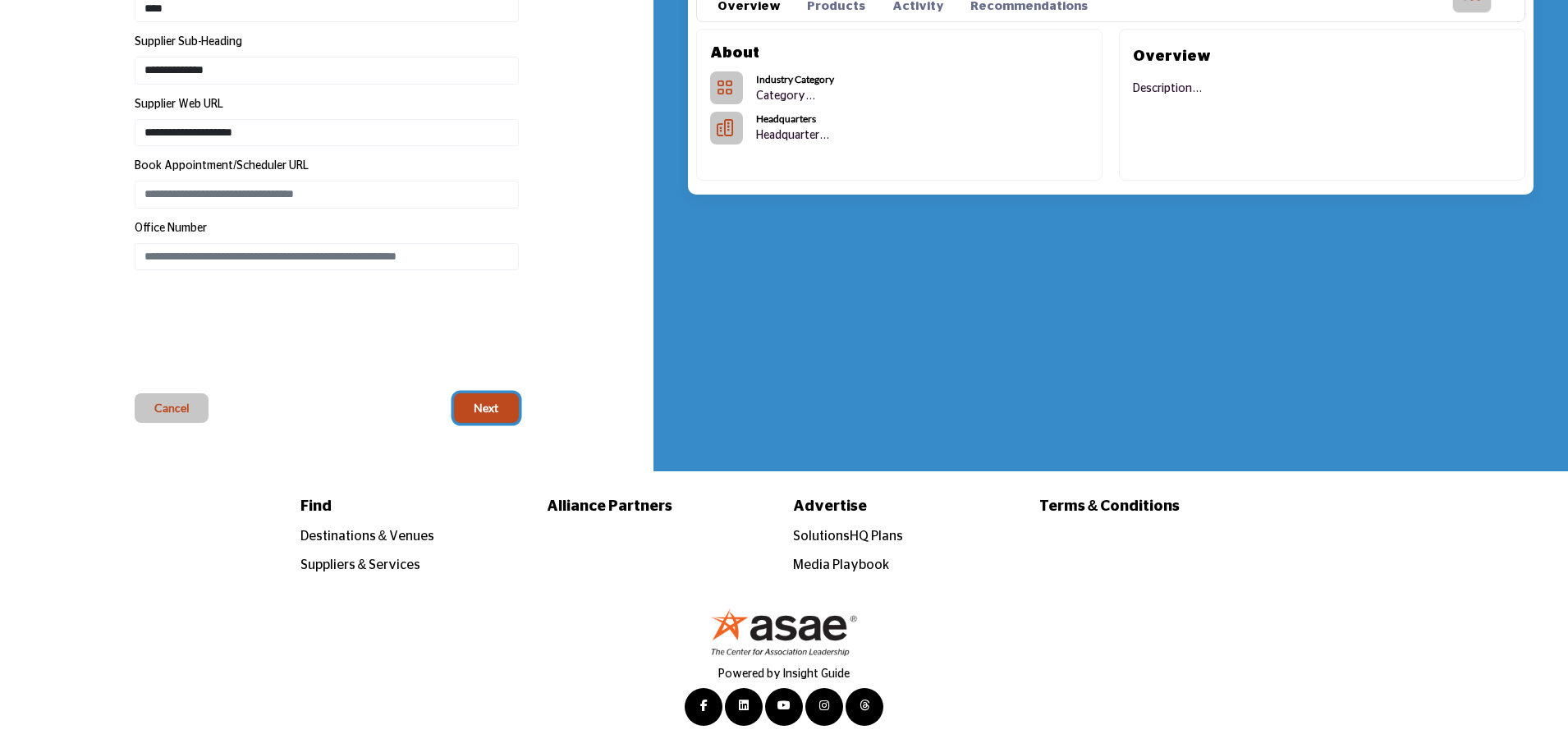
click at [472, 413] on button "Next" at bounding box center [486, 407] width 65 height 29
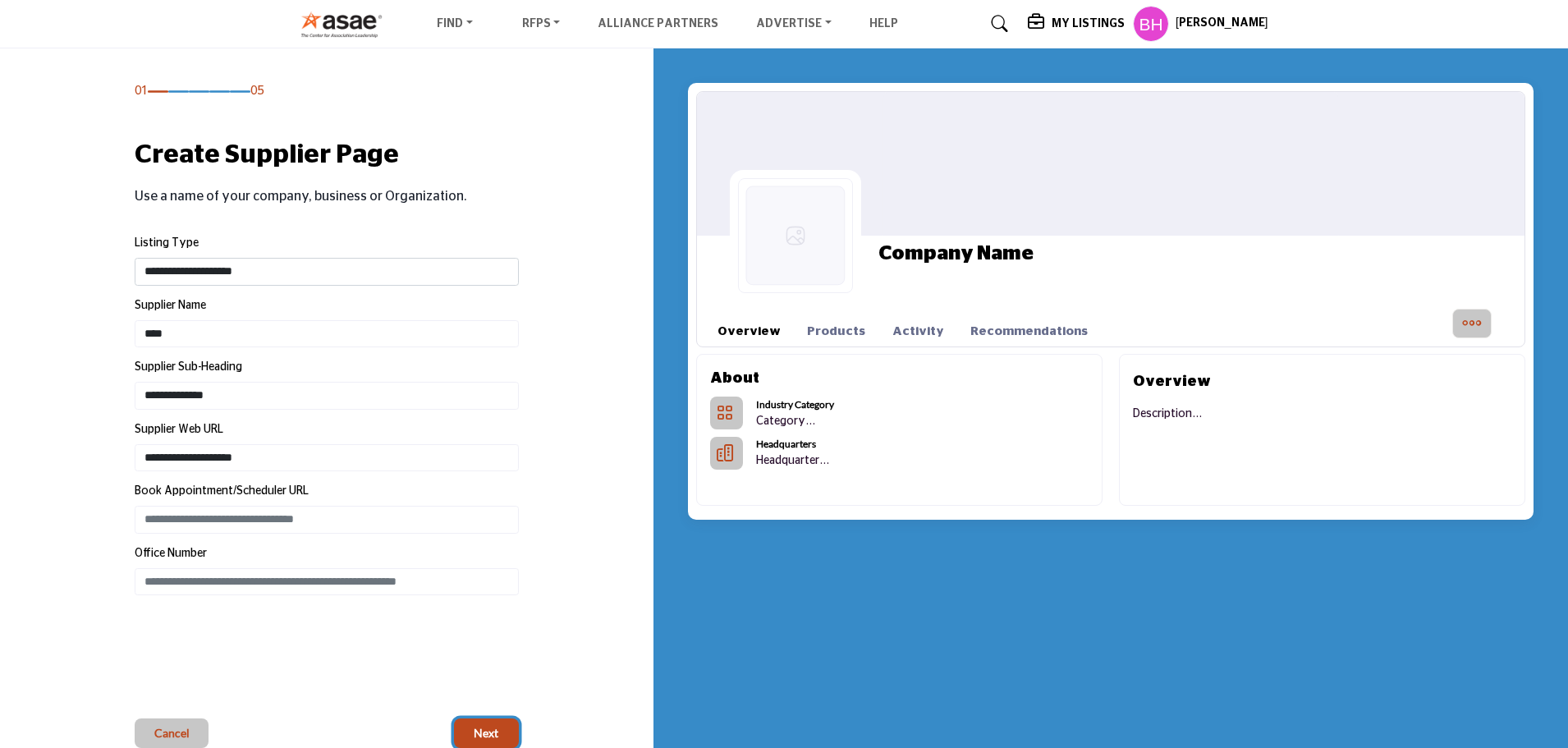
scroll to position [50, 0]
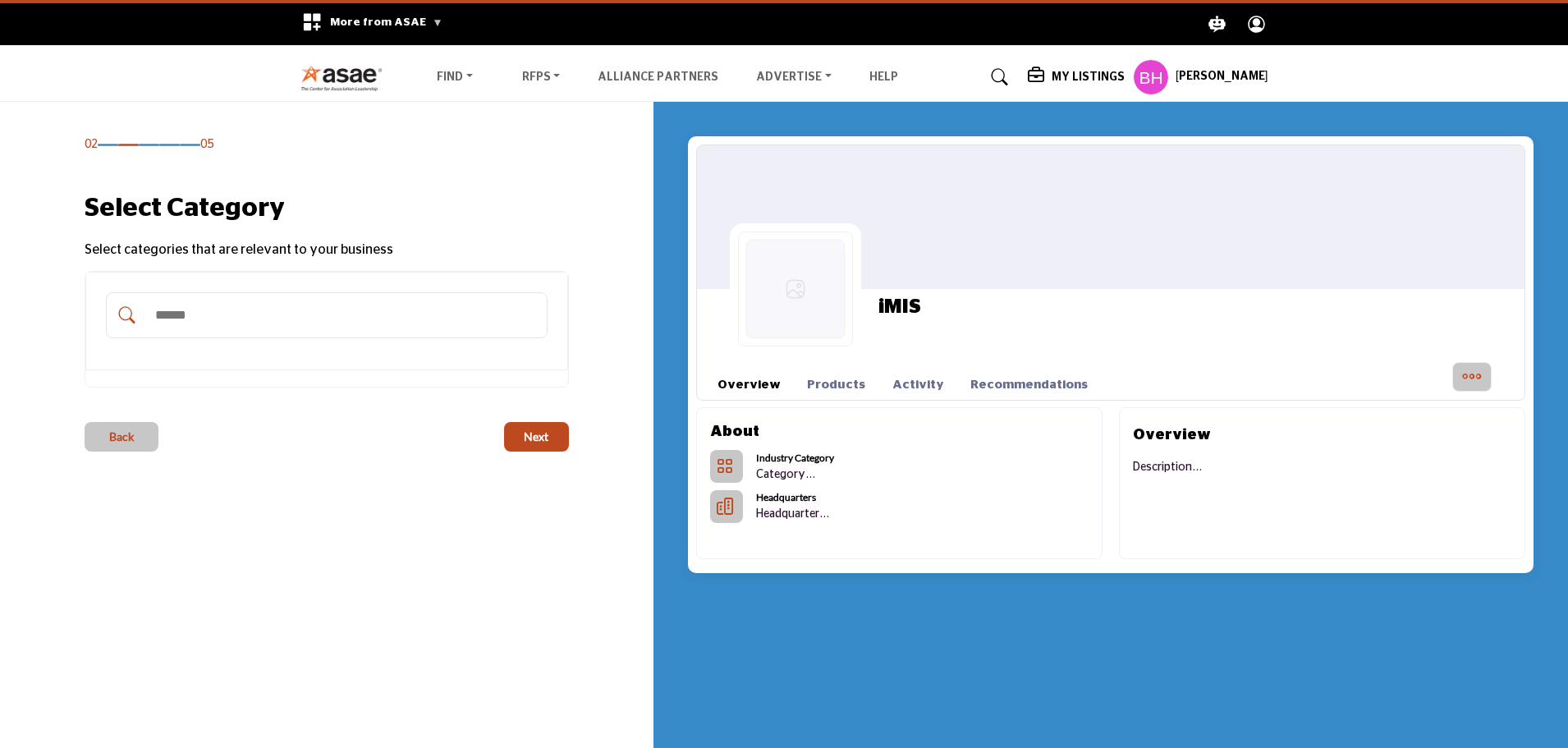
click at [304, 317] on input "Search Category" at bounding box center [343, 315] width 393 height 36
click at [244, 324] on input "Search Category" at bounding box center [343, 315] width 393 height 36
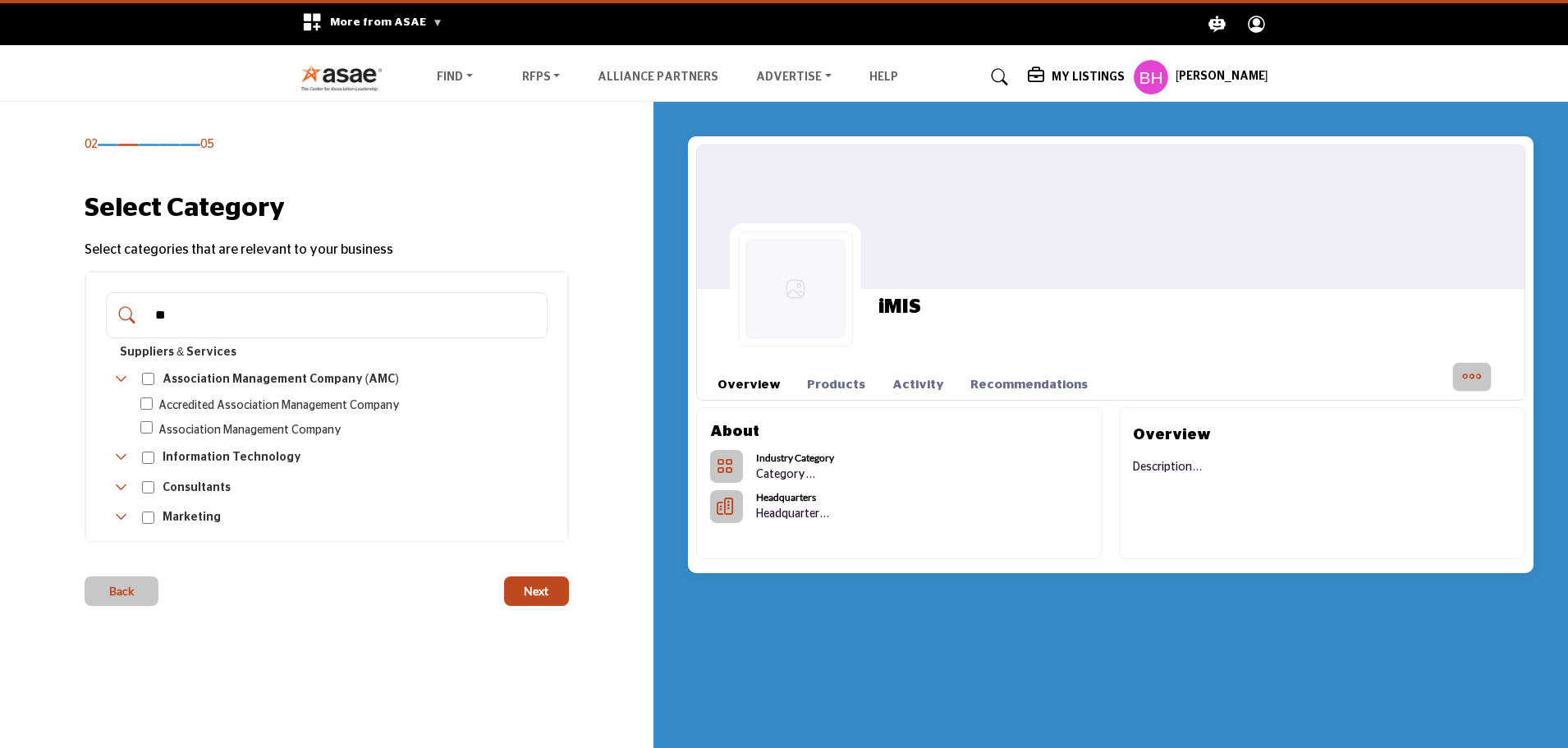
type input "*"
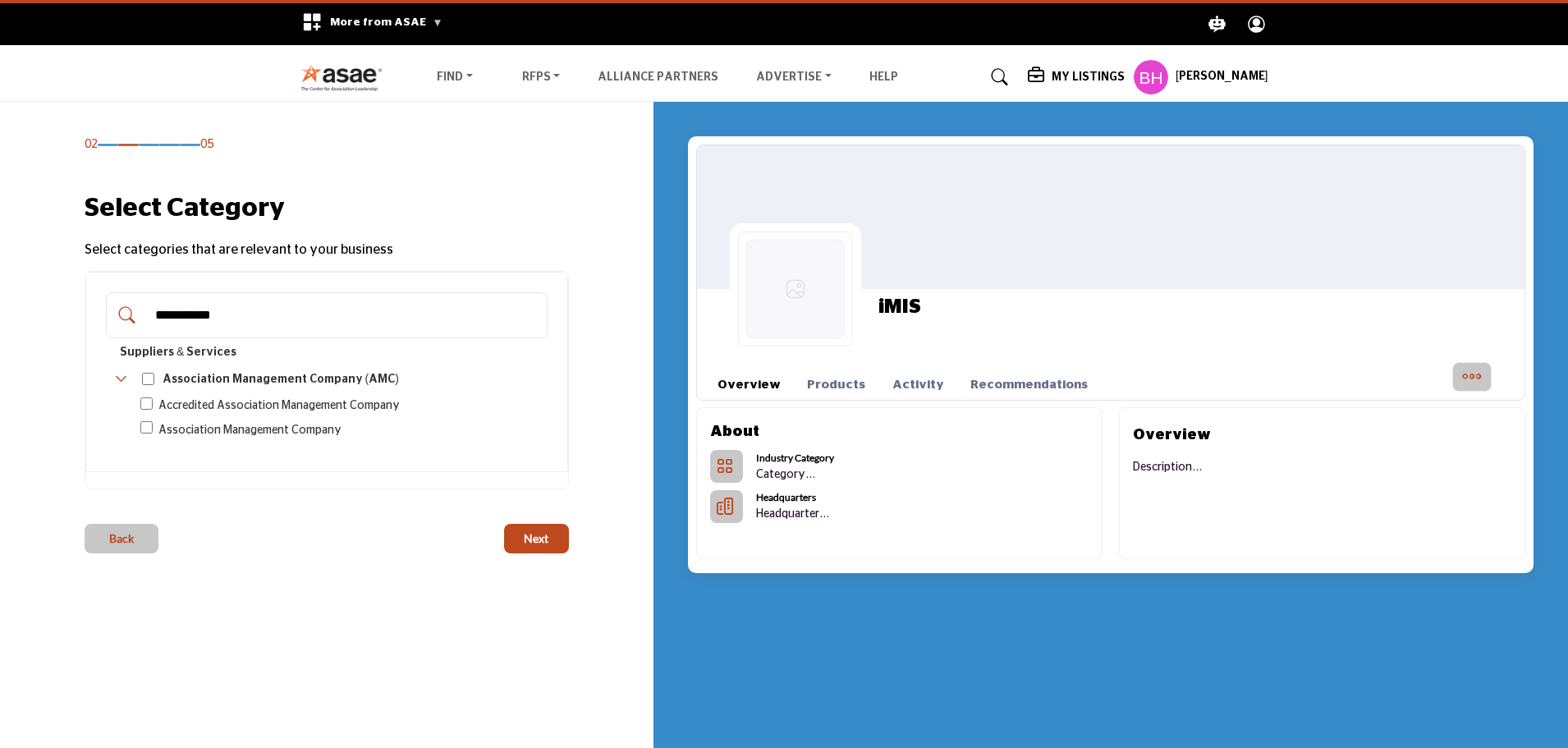
drag, startPoint x: 242, startPoint y: 321, endPoint x: 2, endPoint y: 305, distance: 240.5
click at [26, 321] on div "02 05 Select Category" at bounding box center [327, 345] width 602 height 417
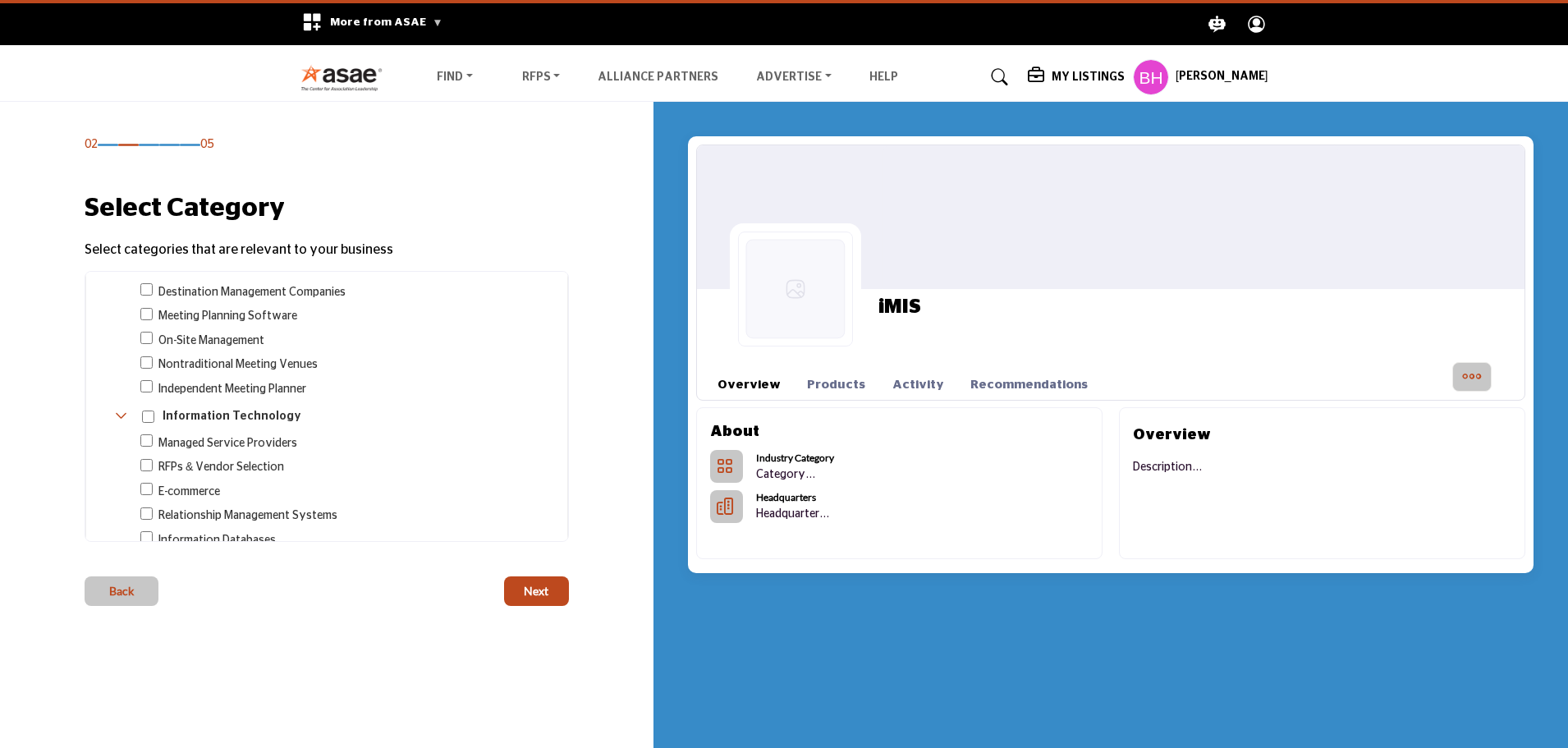
scroll to position [437, 0]
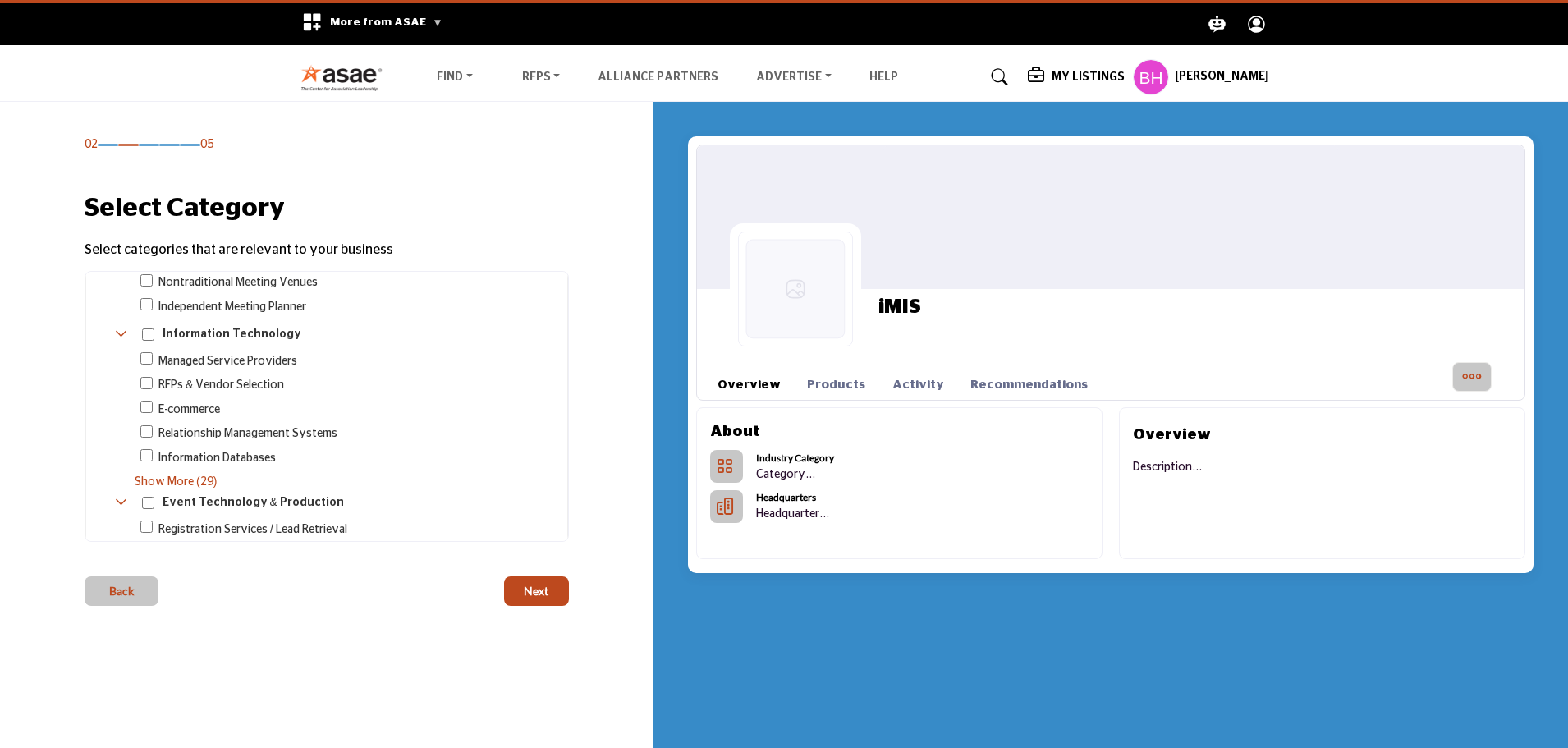
type input "********"
click at [189, 477] on span "Show More (29)" at bounding box center [341, 482] width 413 height 17
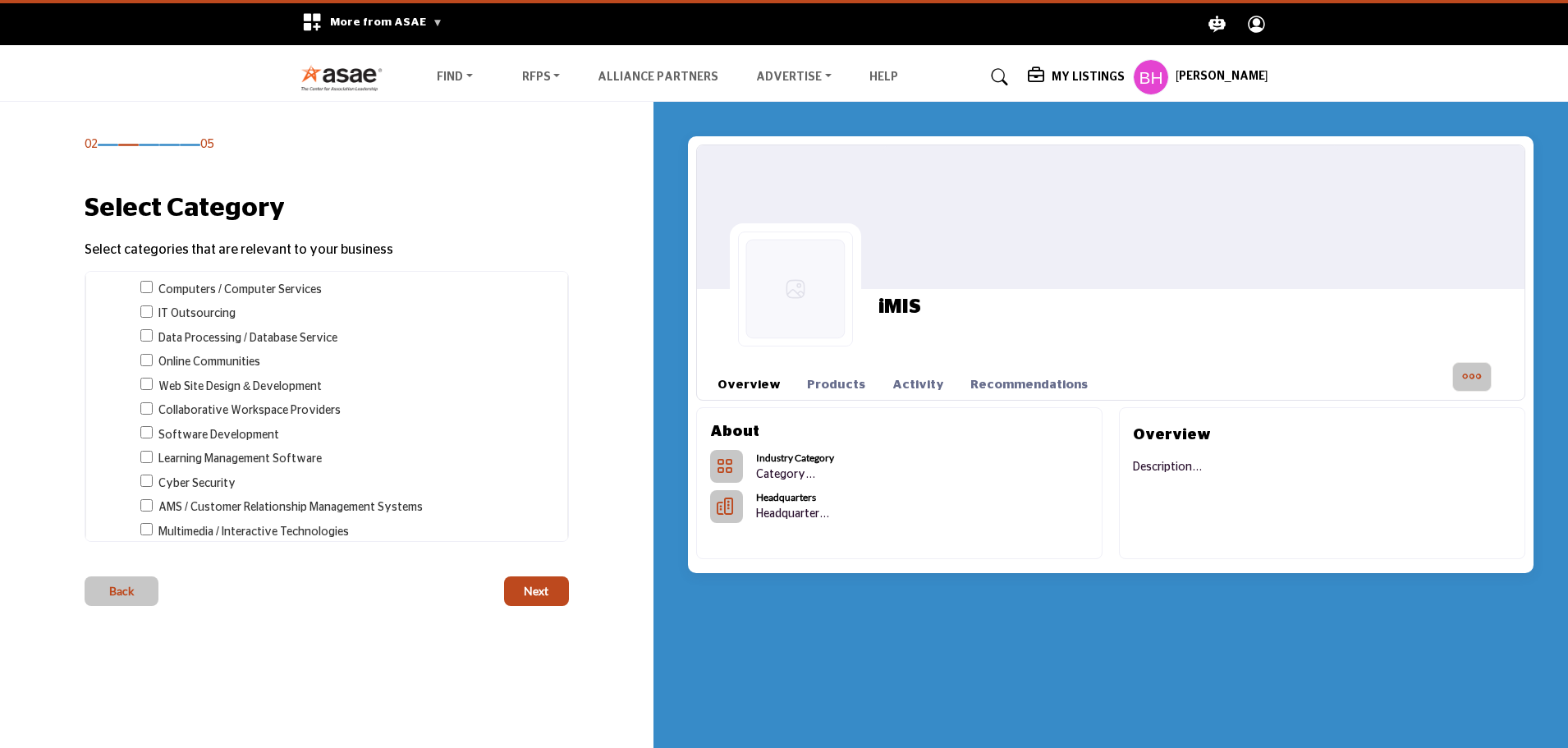
scroll to position [929, 0]
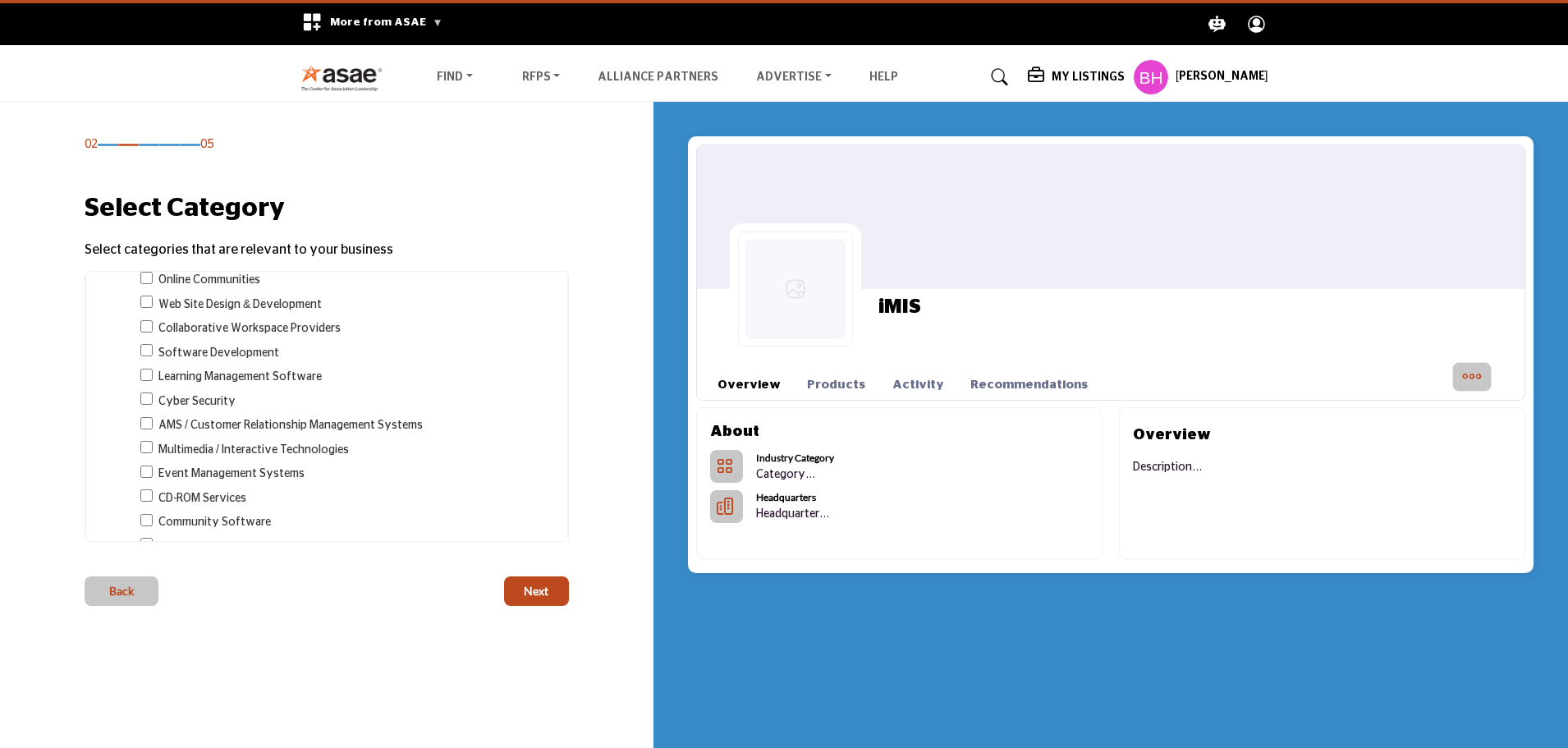
click at [220, 425] on span "AMS / Customer Relationship Management Systems" at bounding box center [290, 425] width 264 height 17
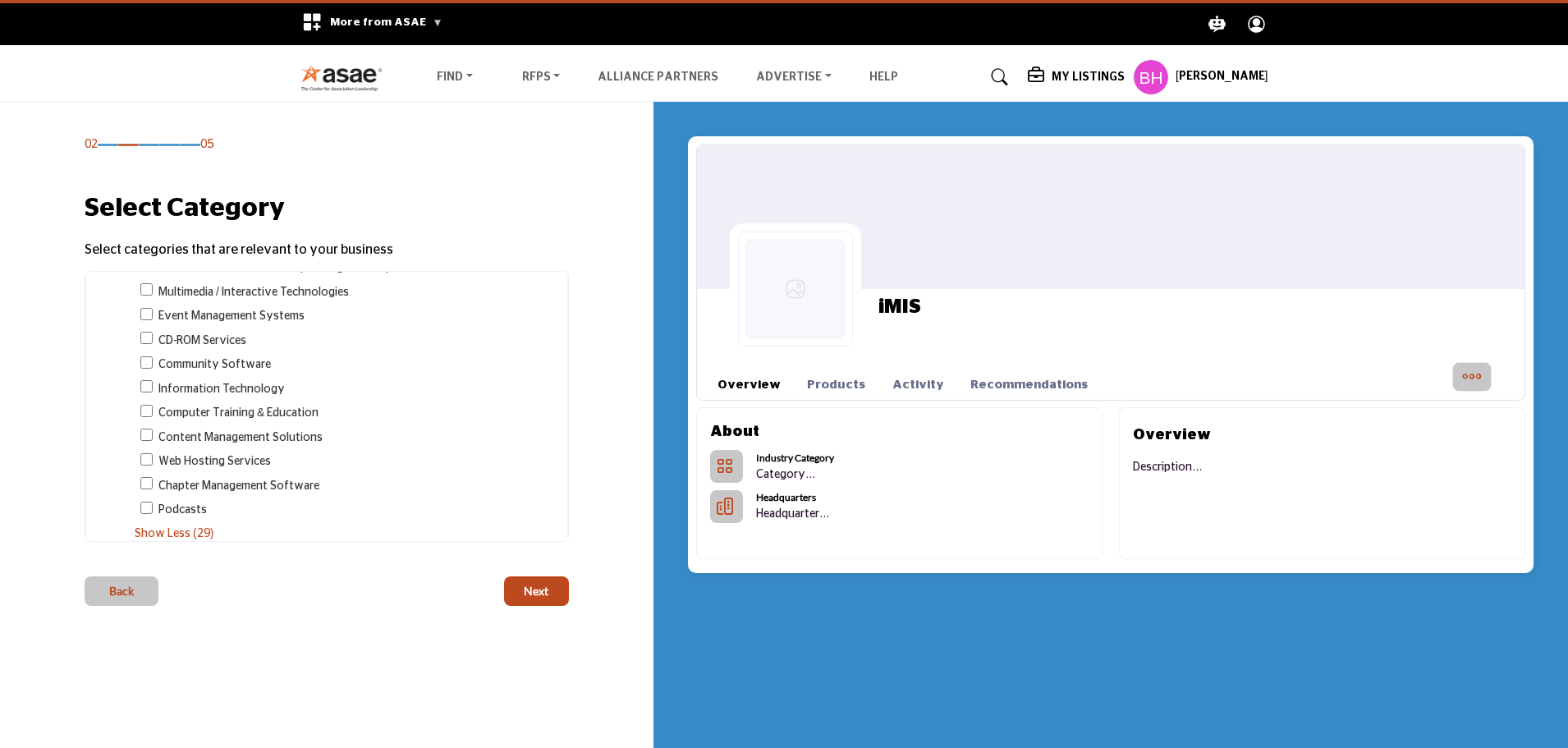
scroll to position [1094, 0]
click at [542, 593] on span "Next" at bounding box center [536, 590] width 25 height 16
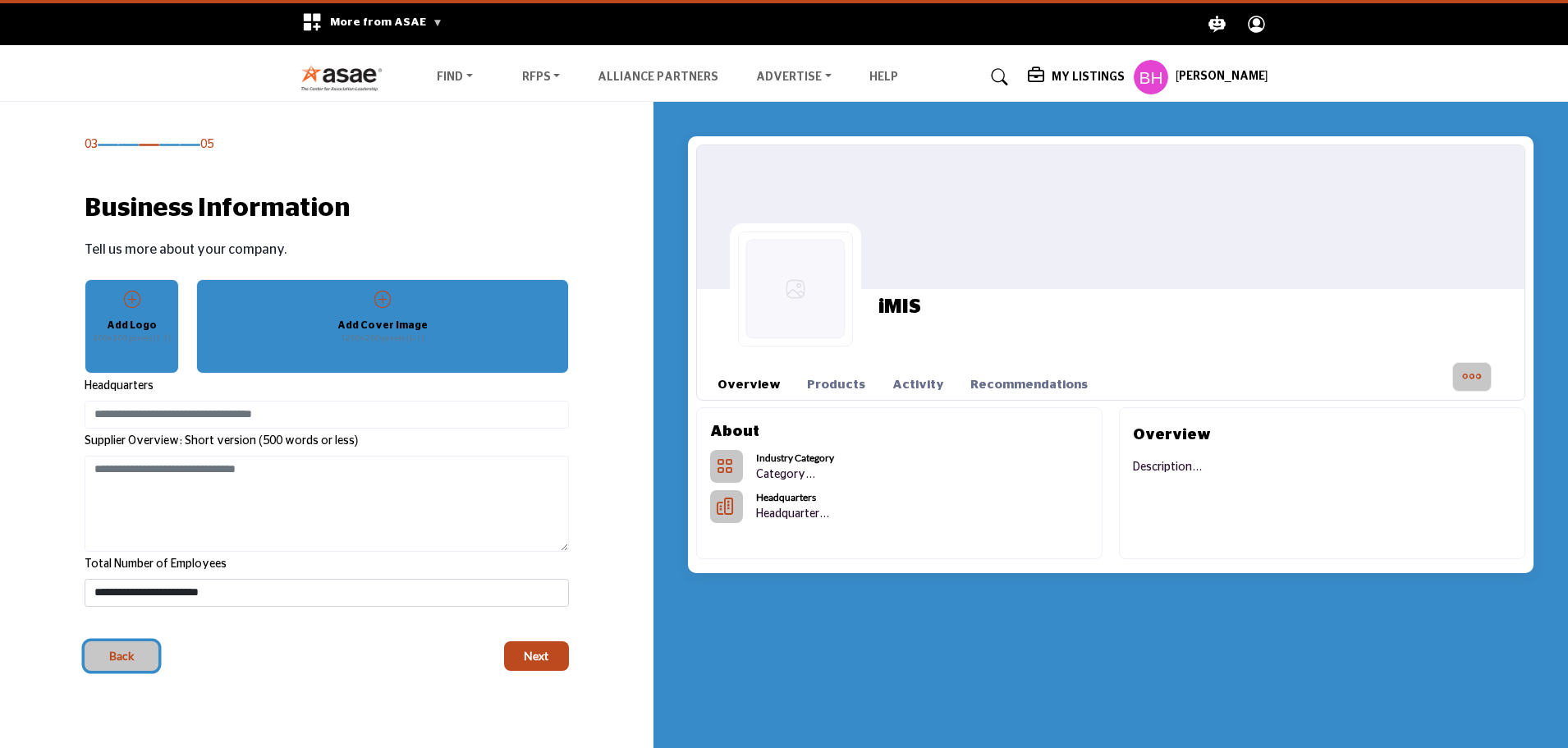
click at [128, 663] on span "Back" at bounding box center [122, 656] width 25 height 16
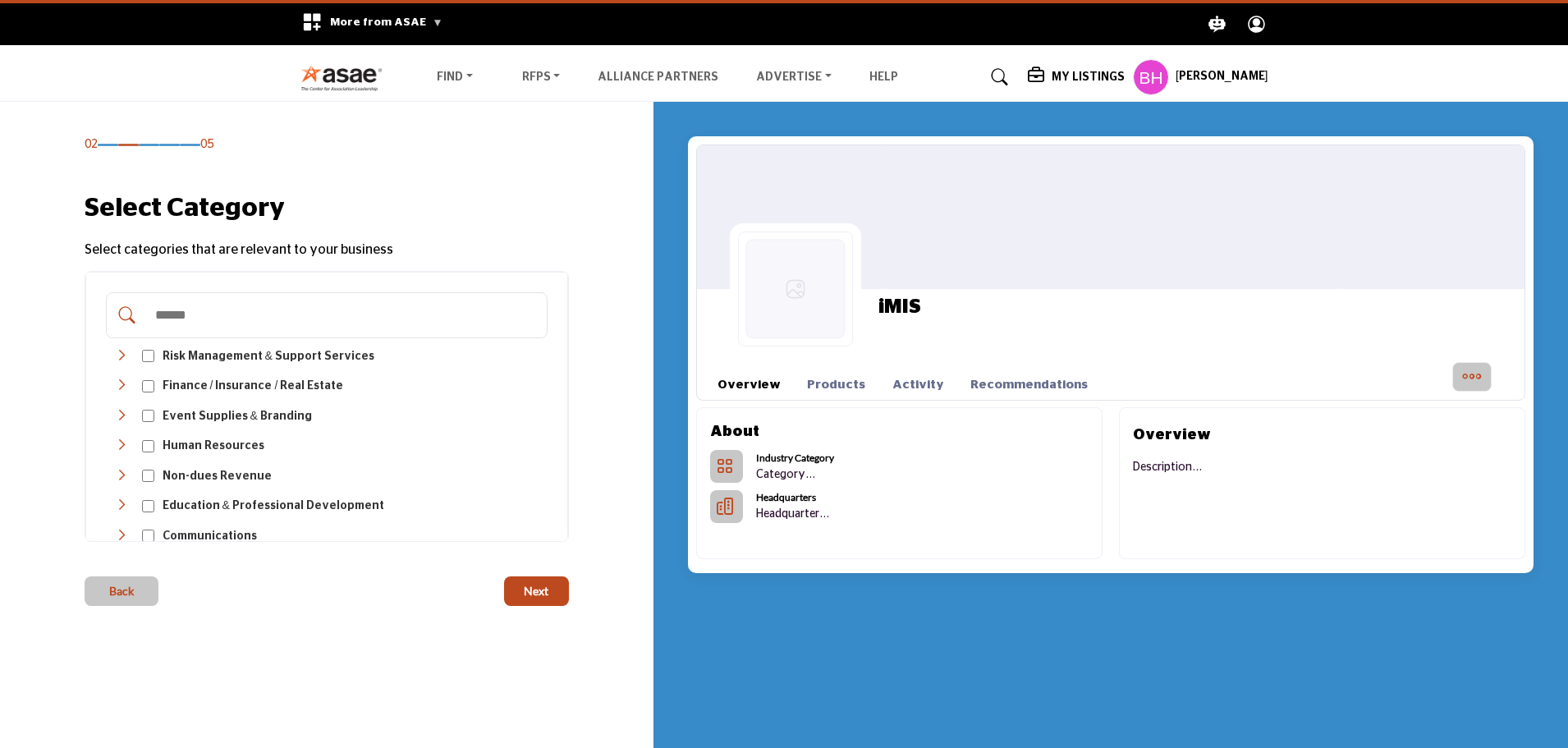
click at [190, 308] on input "Search Category" at bounding box center [343, 315] width 393 height 36
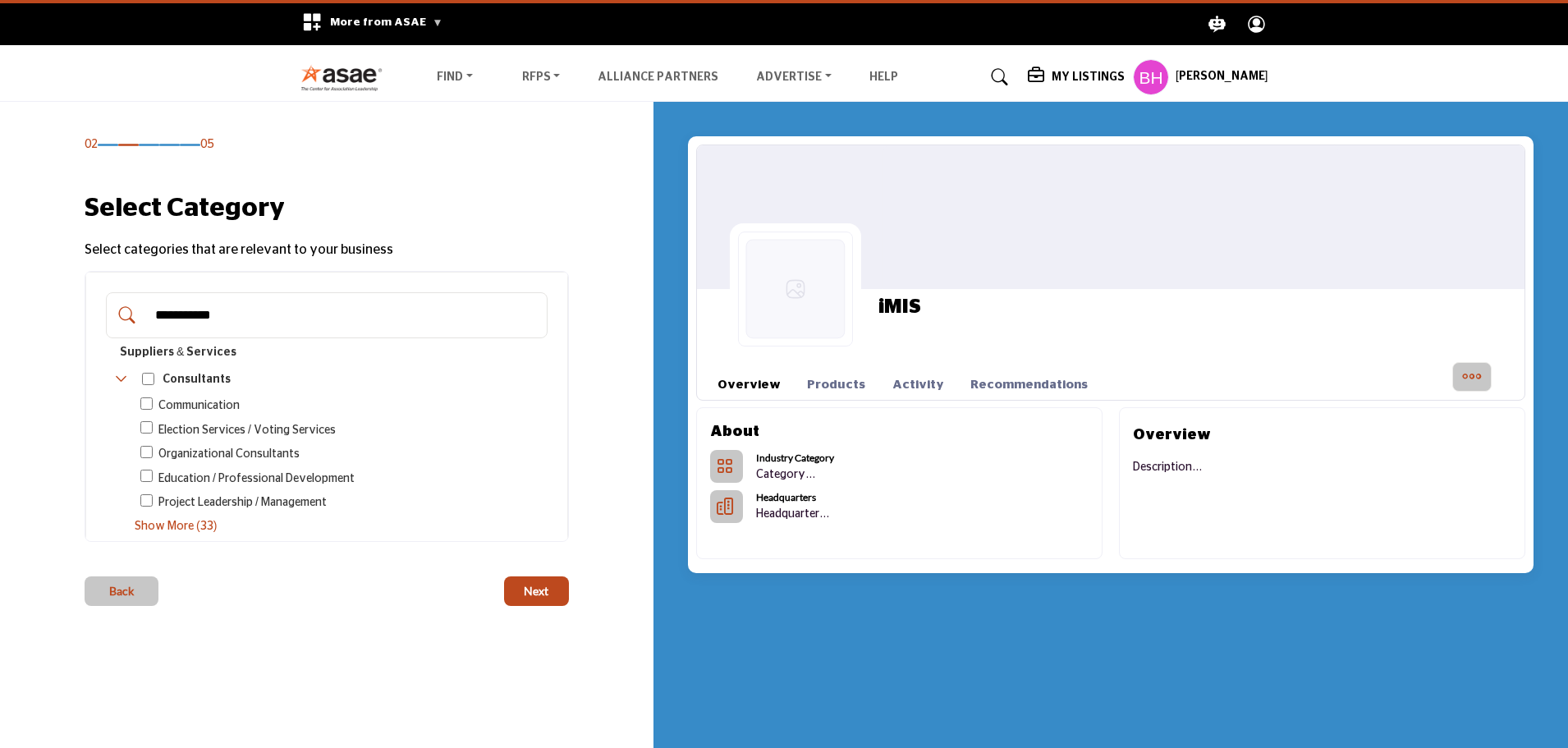
type input "**********"
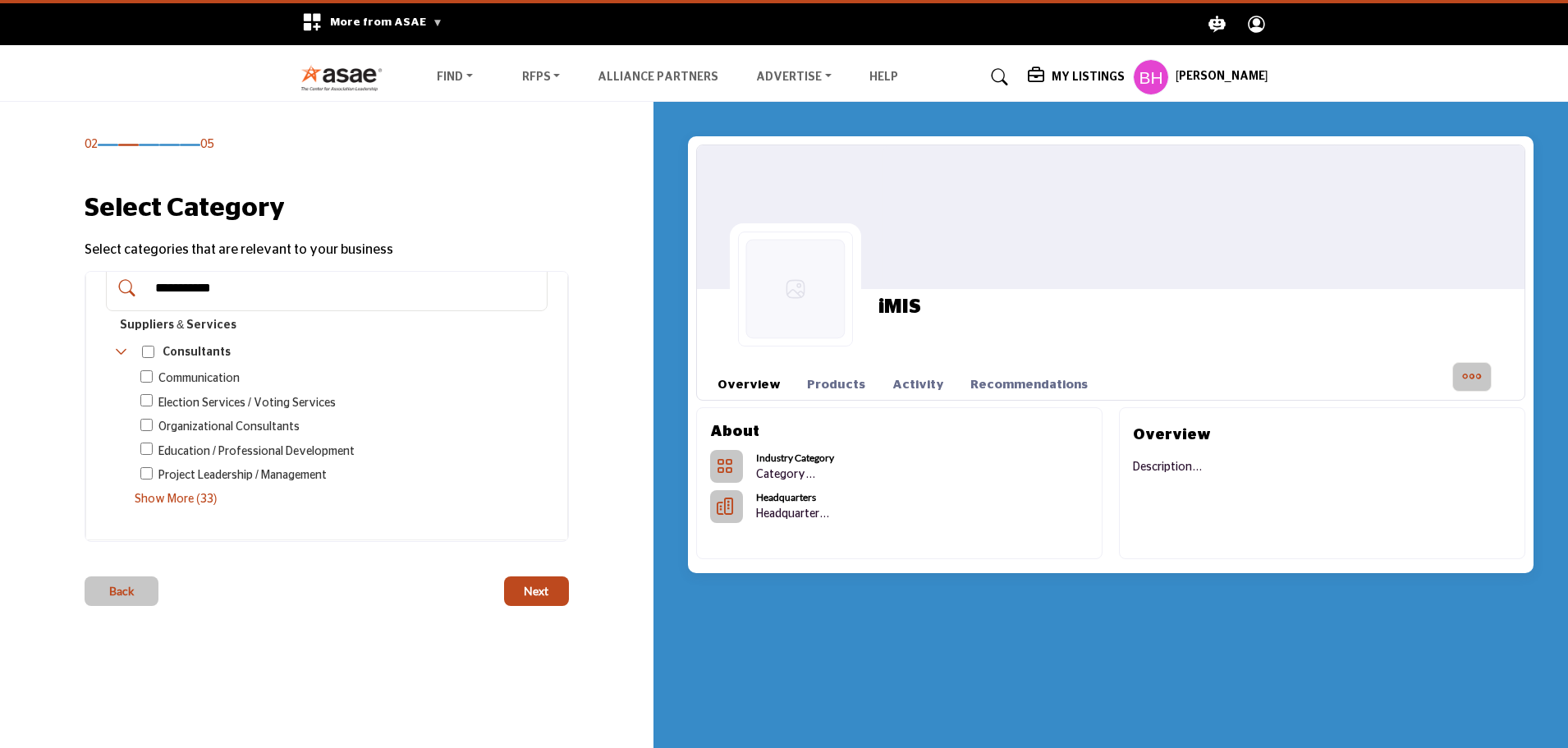
scroll to position [42, 0]
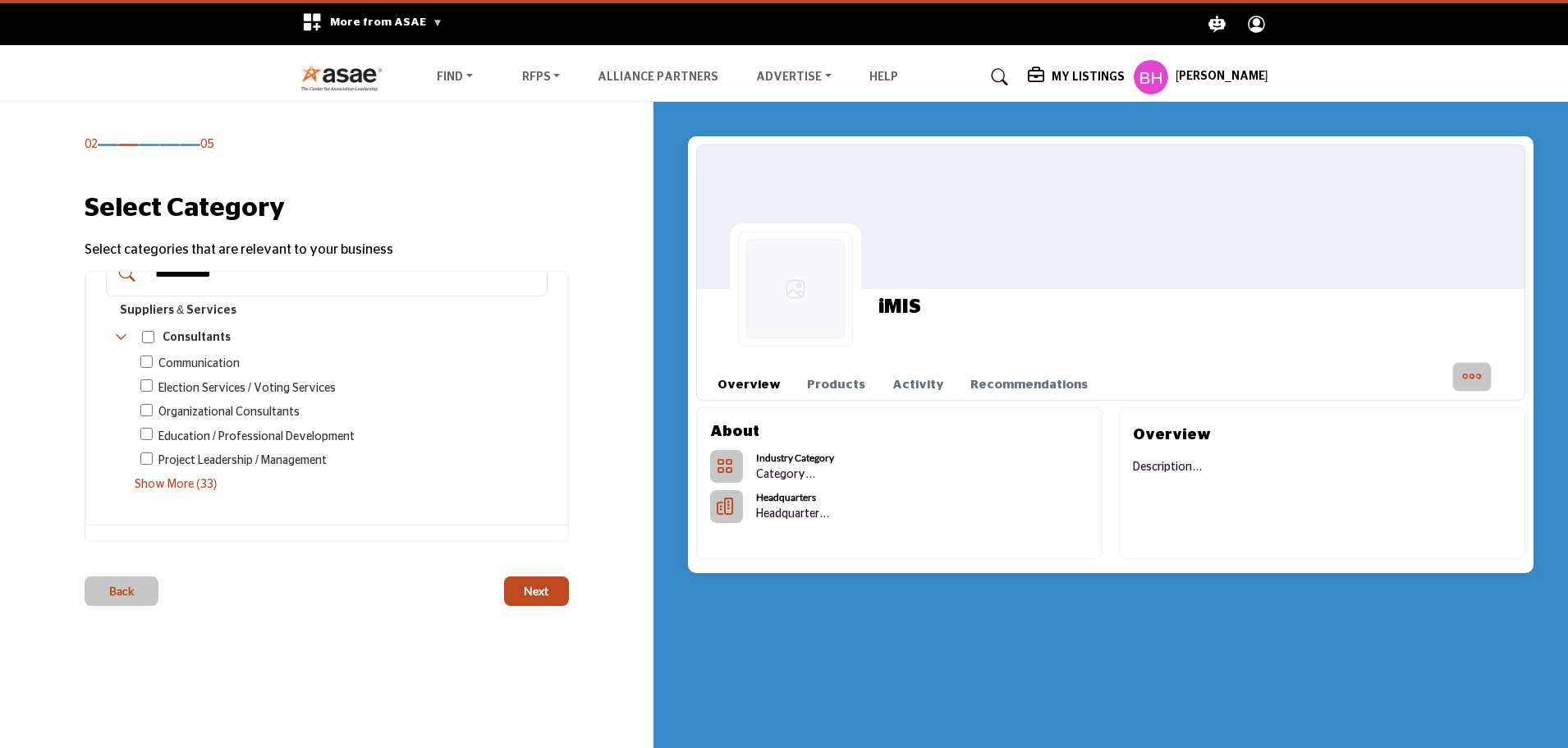
click at [191, 490] on span "Show More (33)" at bounding box center [341, 485] width 413 height 17
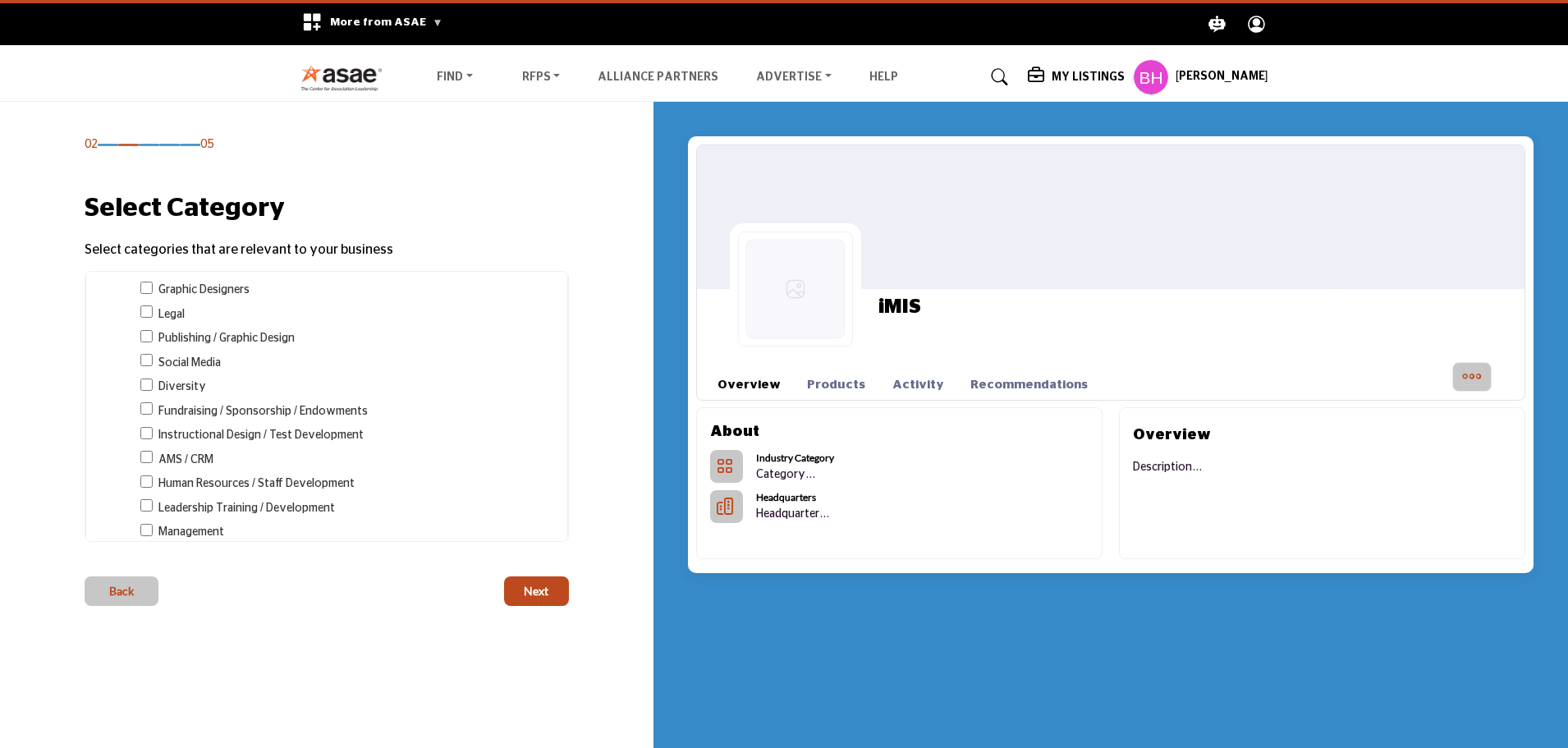
scroll to position [535, 0]
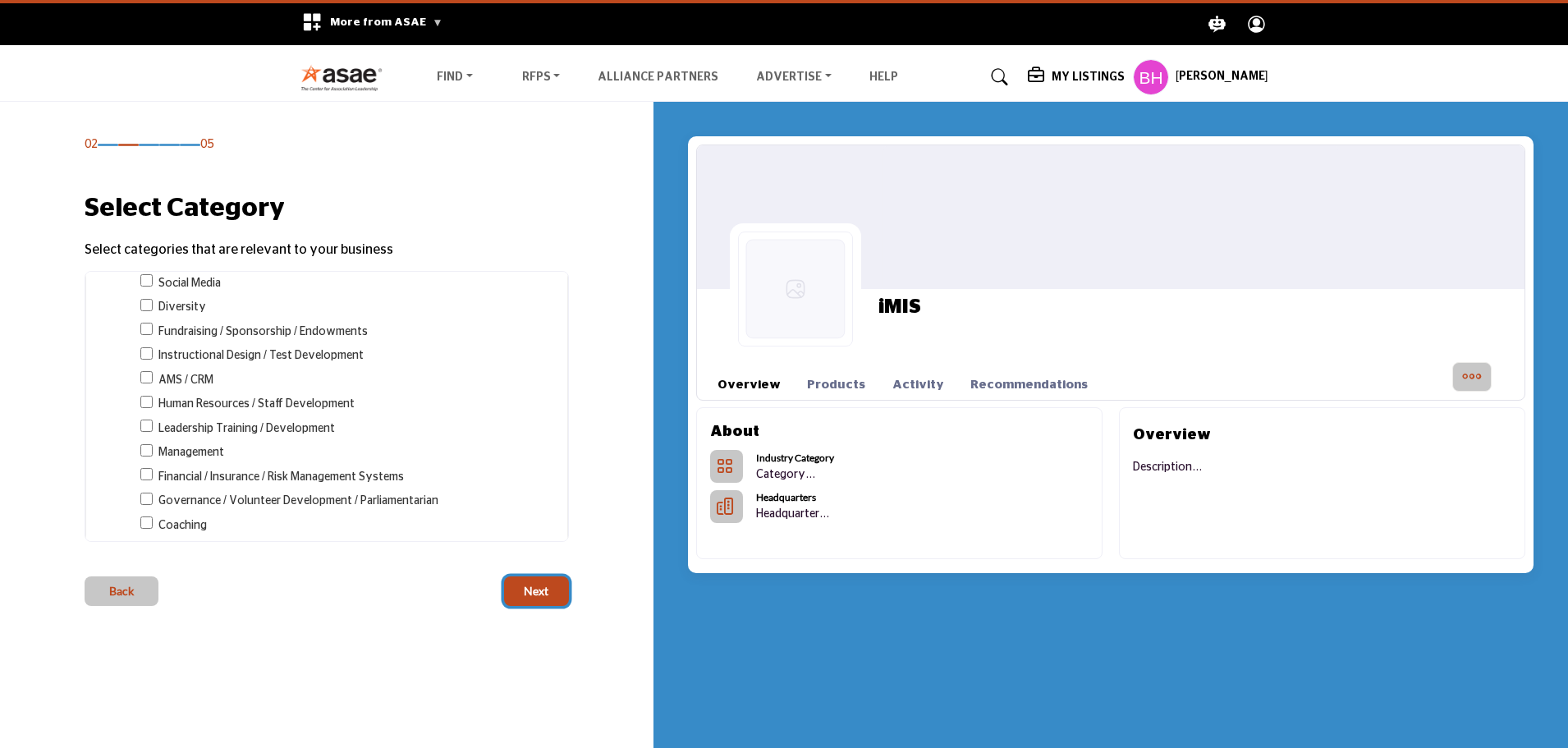
click at [548, 605] on button "Next" at bounding box center [536, 590] width 65 height 29
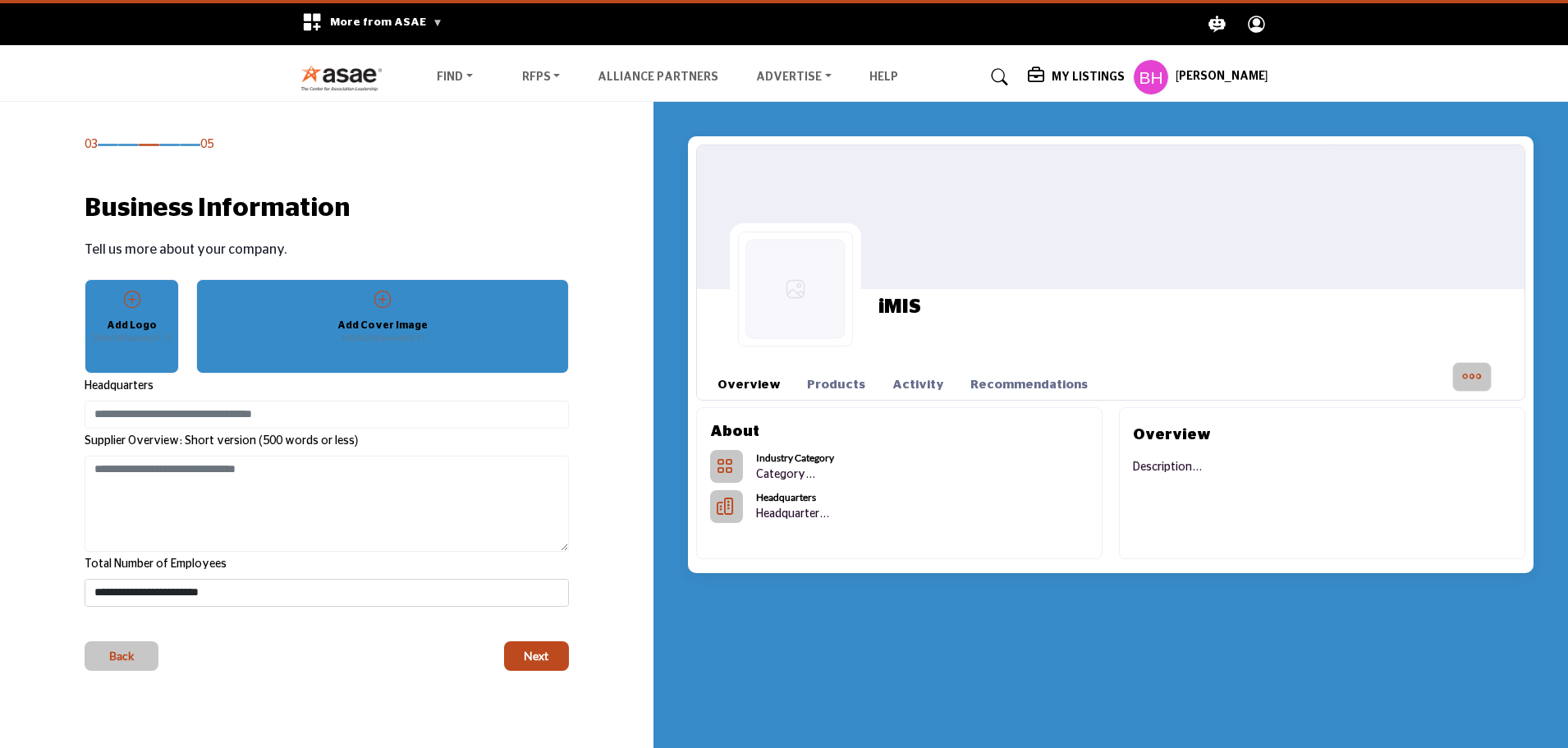
click at [111, 308] on div "Add Logo 300x300 pixels (1:1)" at bounding box center [131, 318] width 63 height 57
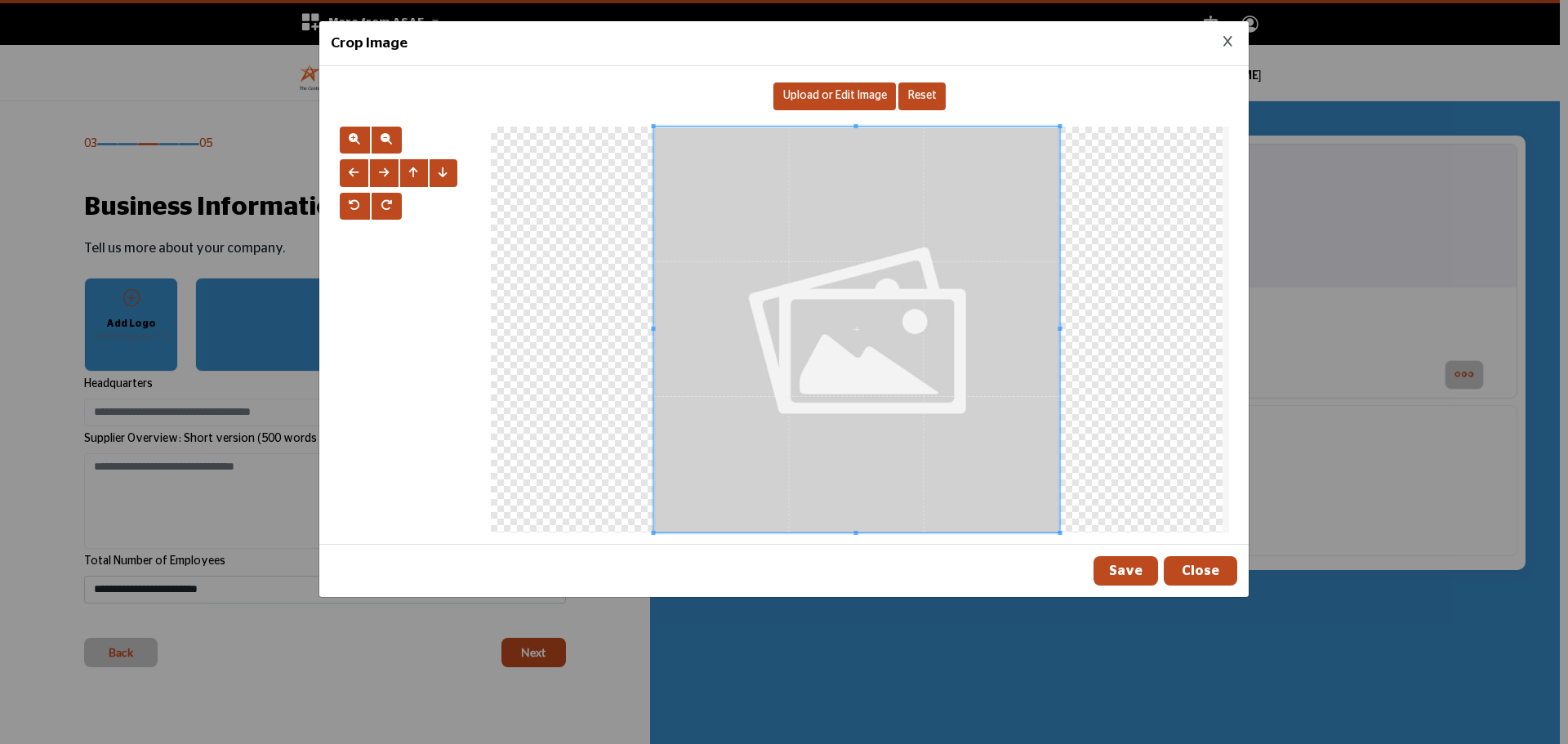
click at [871, 100] on span "Upload or Edit Image" at bounding box center [835, 96] width 104 height 11
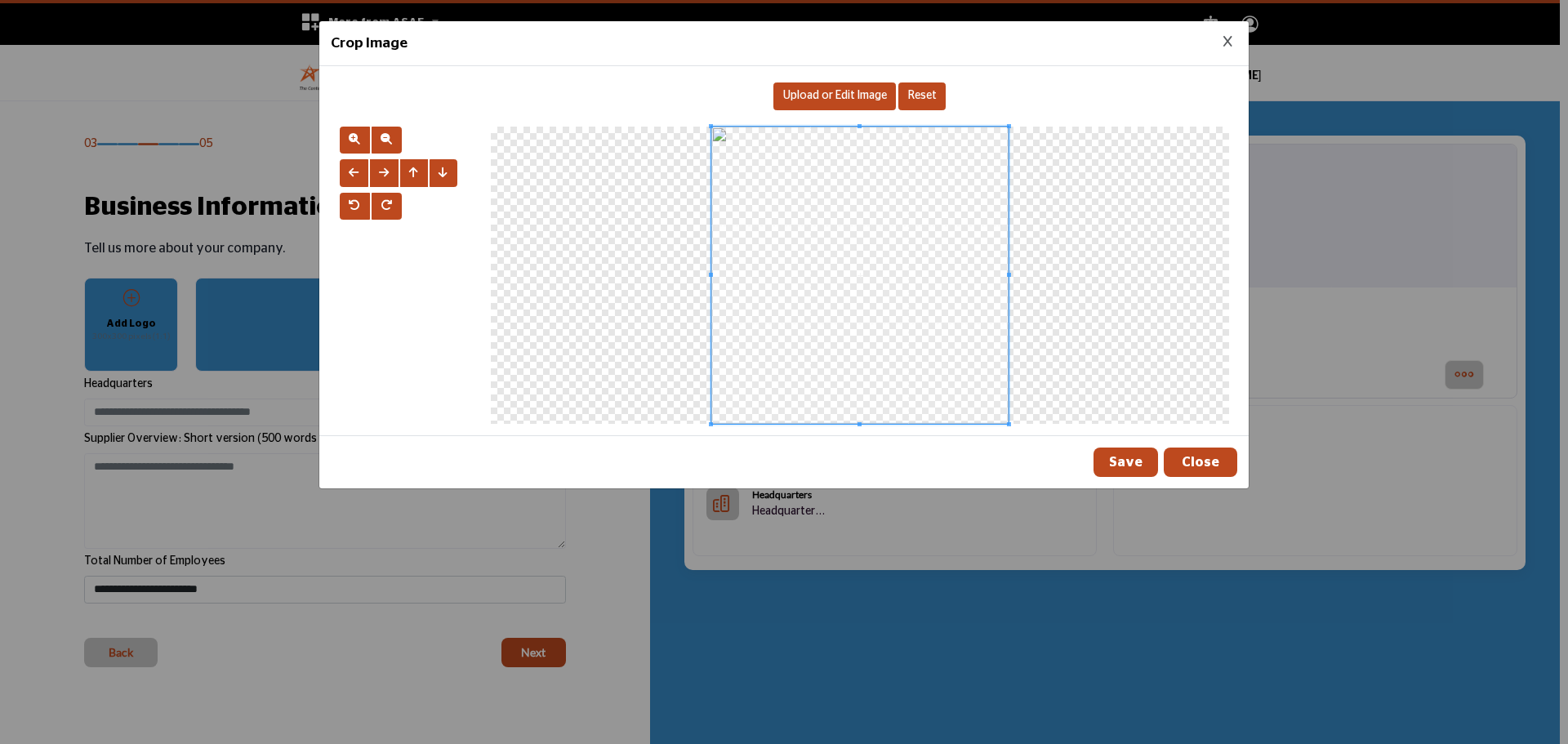
click at [916, 447] on div "Save Close" at bounding box center [784, 462] width 930 height 53
click at [1126, 463] on button "Save" at bounding box center [1126, 462] width 65 height 29
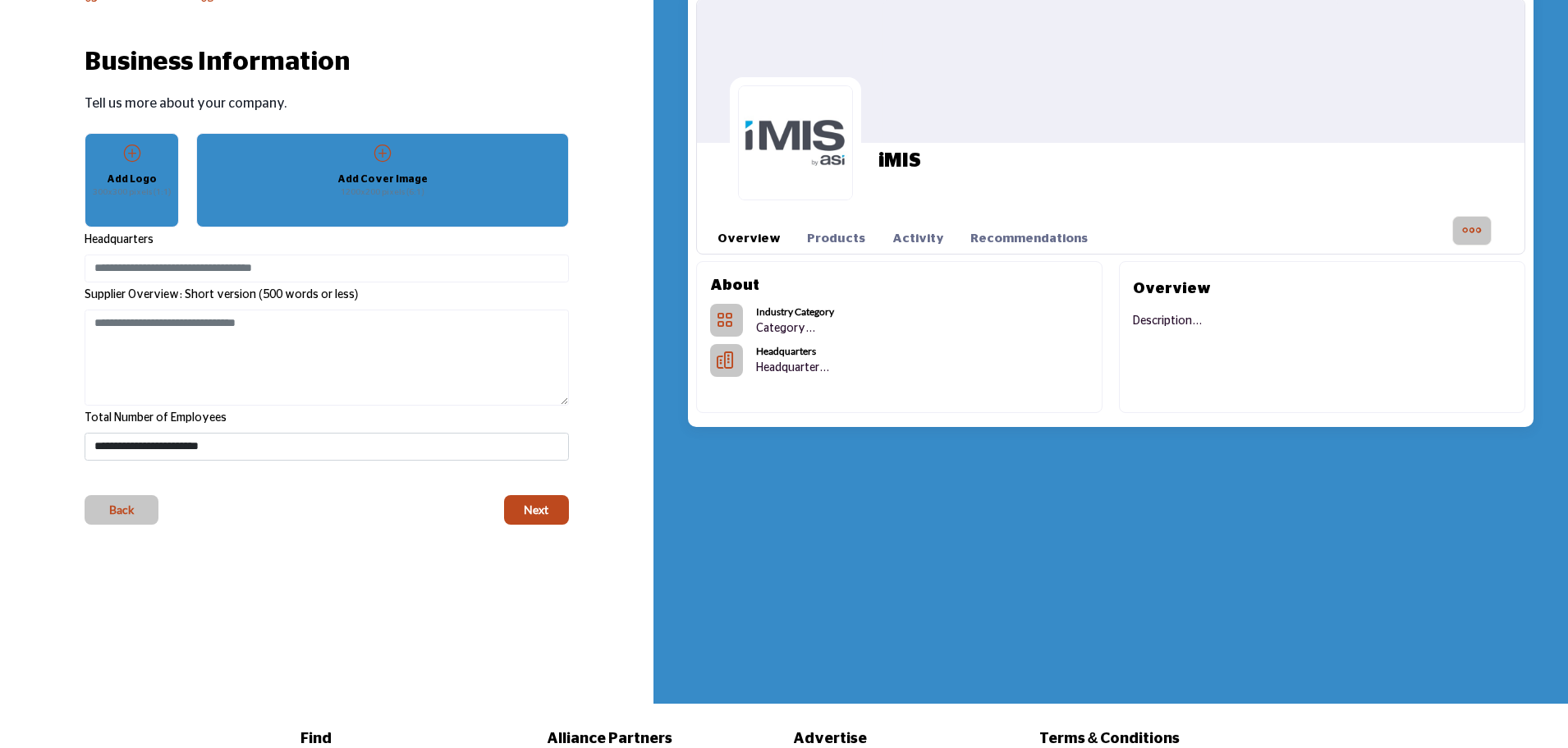
scroll to position [164, 0]
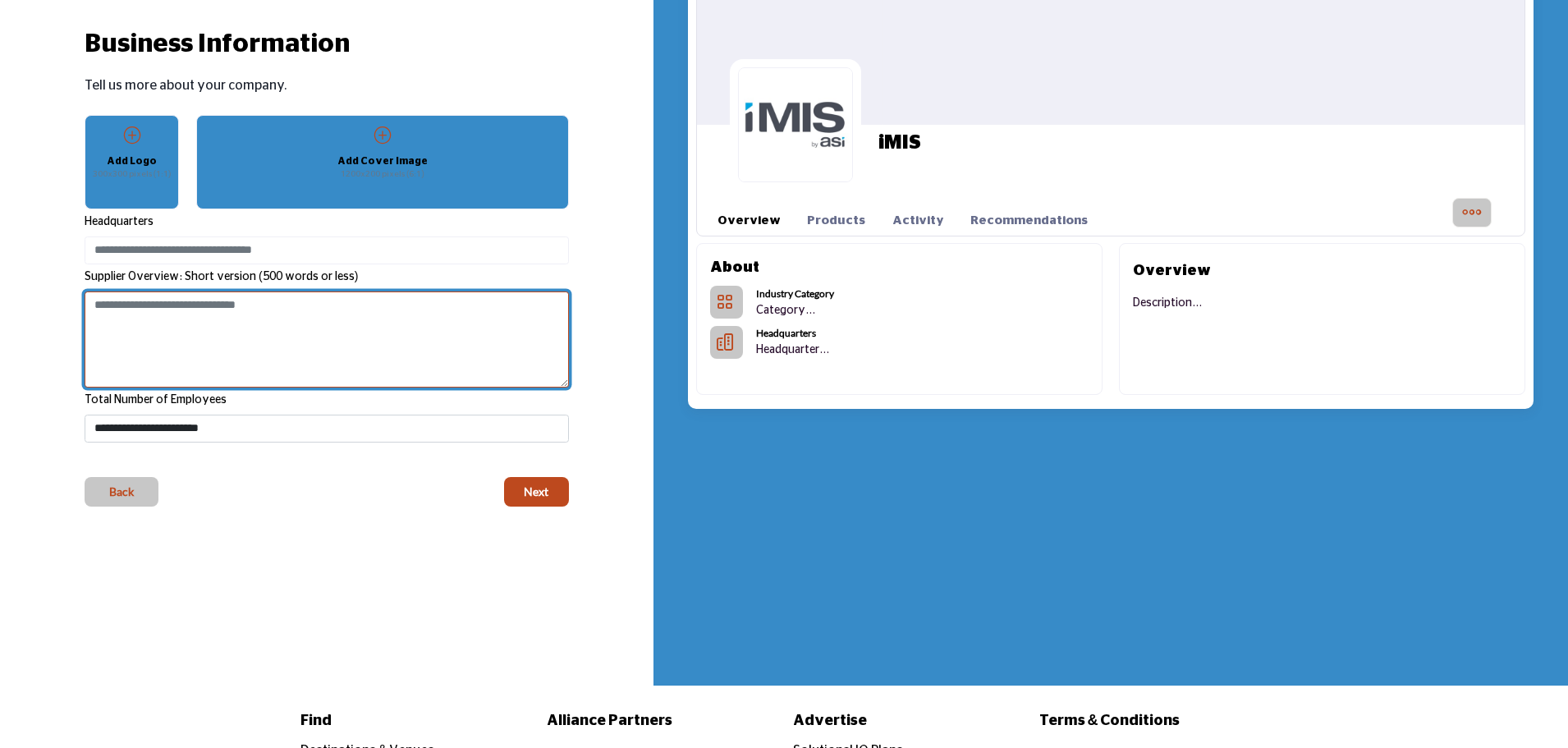
click at [352, 320] on textarea "Shortoverview" at bounding box center [327, 340] width 485 height 97
paste textarea "**********"
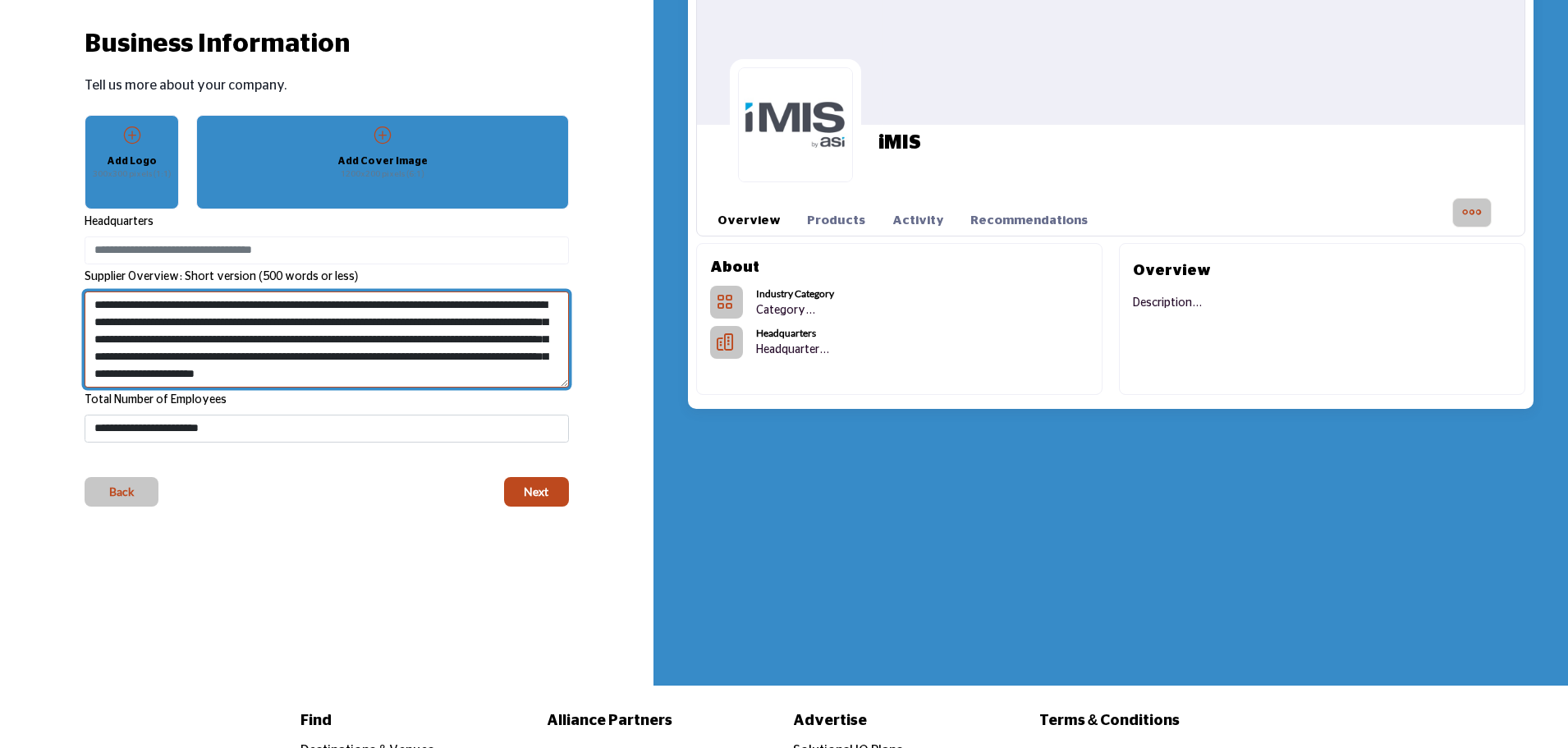
scroll to position [17, 0]
type textarea "**********"
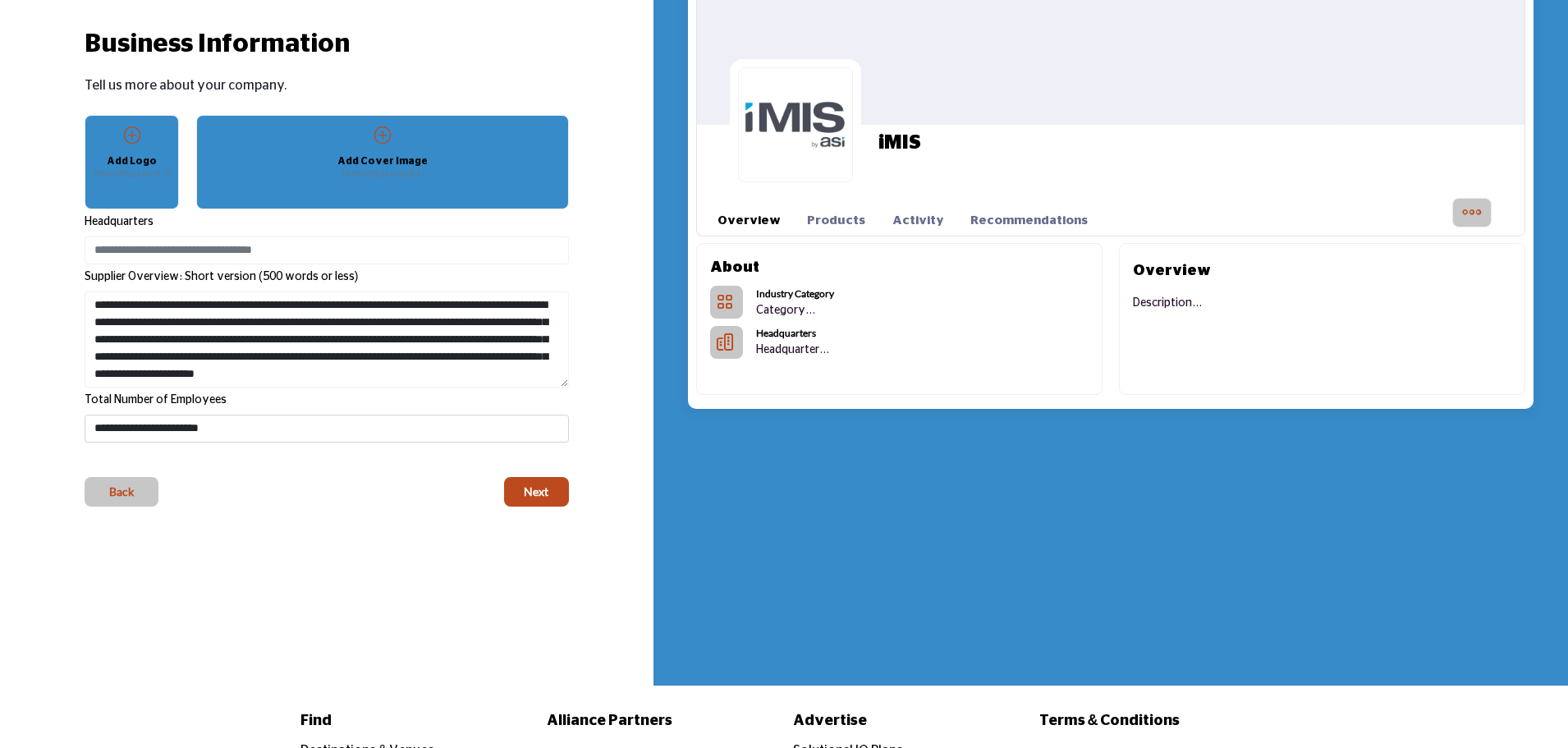
click at [294, 490] on div "Back Next" at bounding box center [327, 491] width 485 height 29
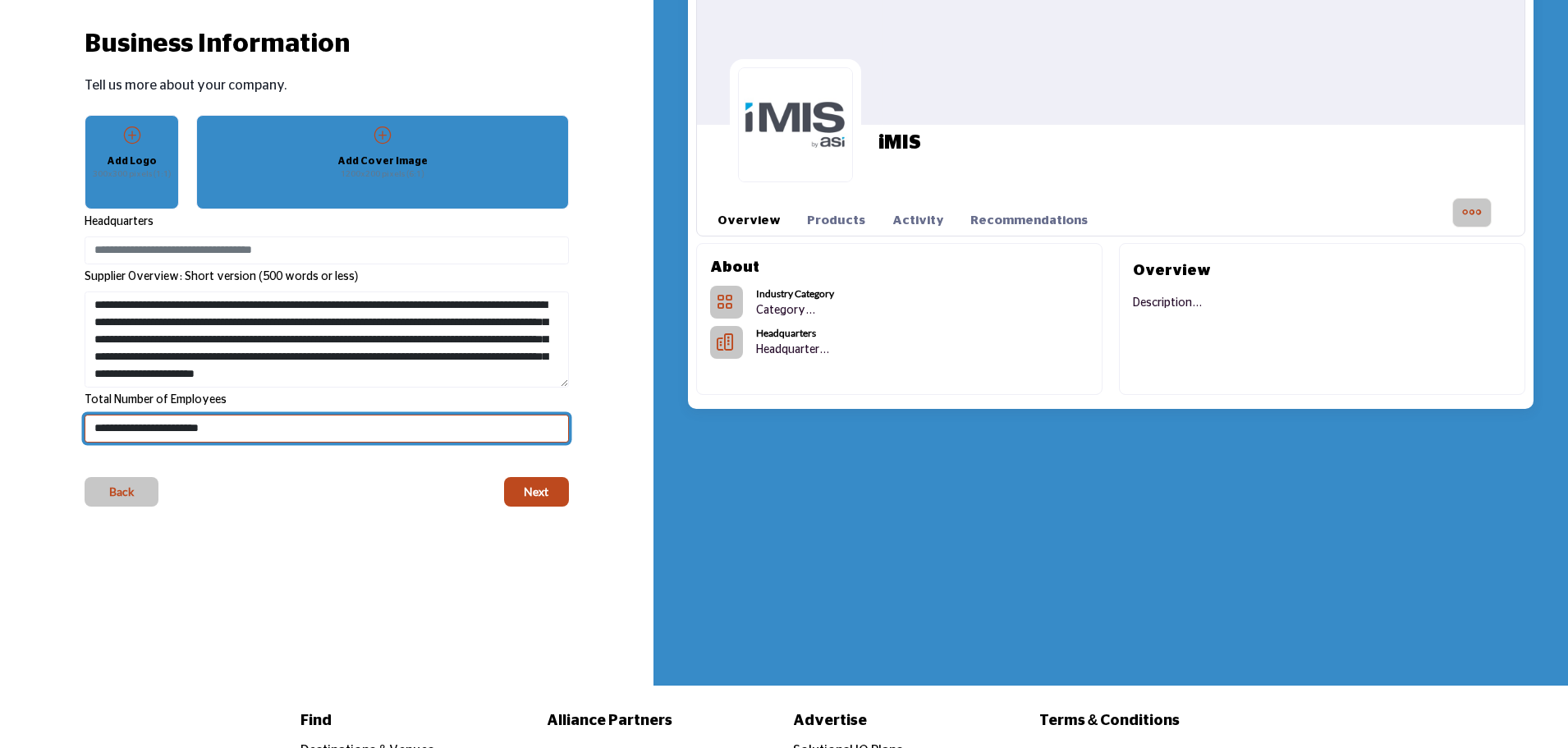
click at [300, 426] on select "**********" at bounding box center [327, 429] width 485 height 28
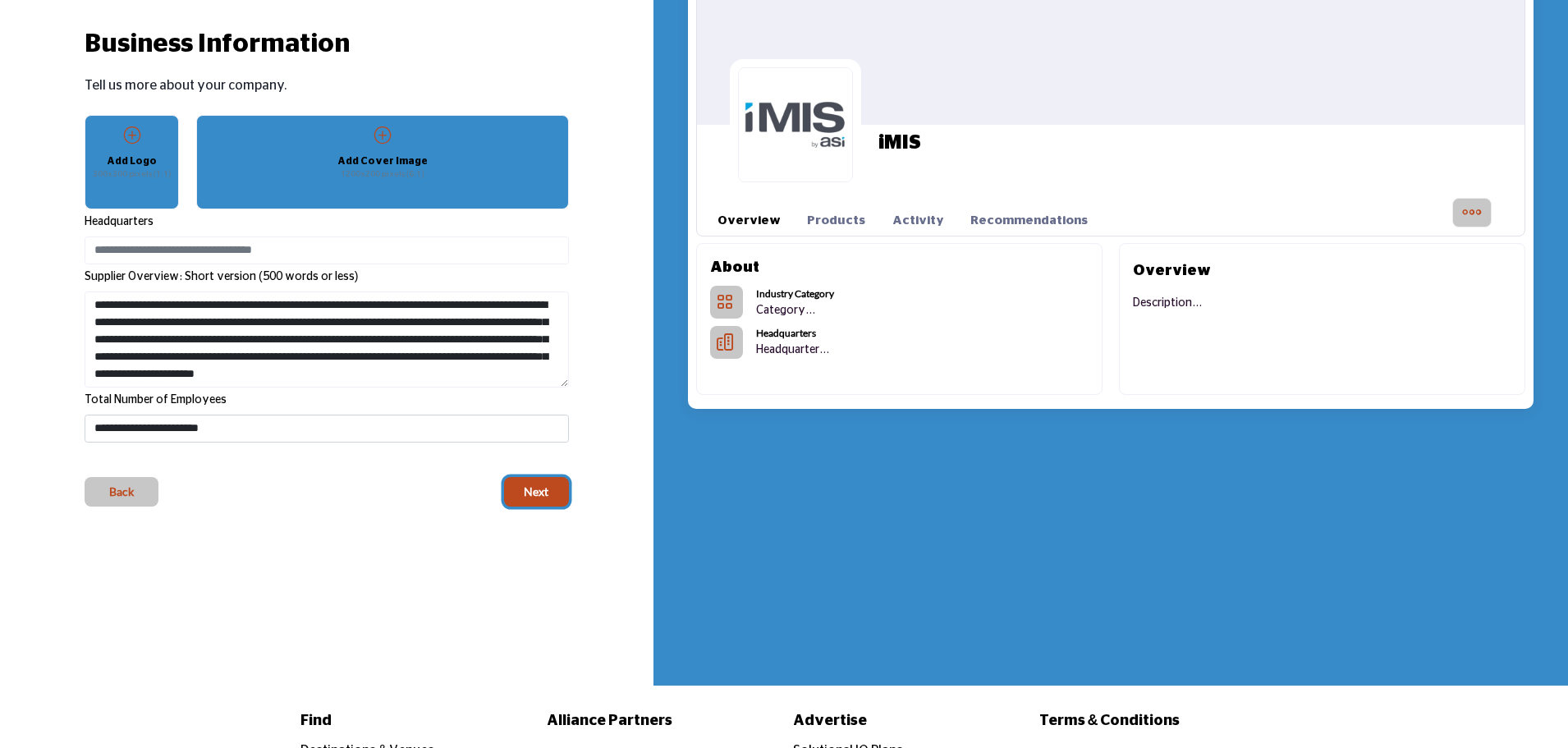
click at [537, 498] on span "Next" at bounding box center [536, 491] width 25 height 16
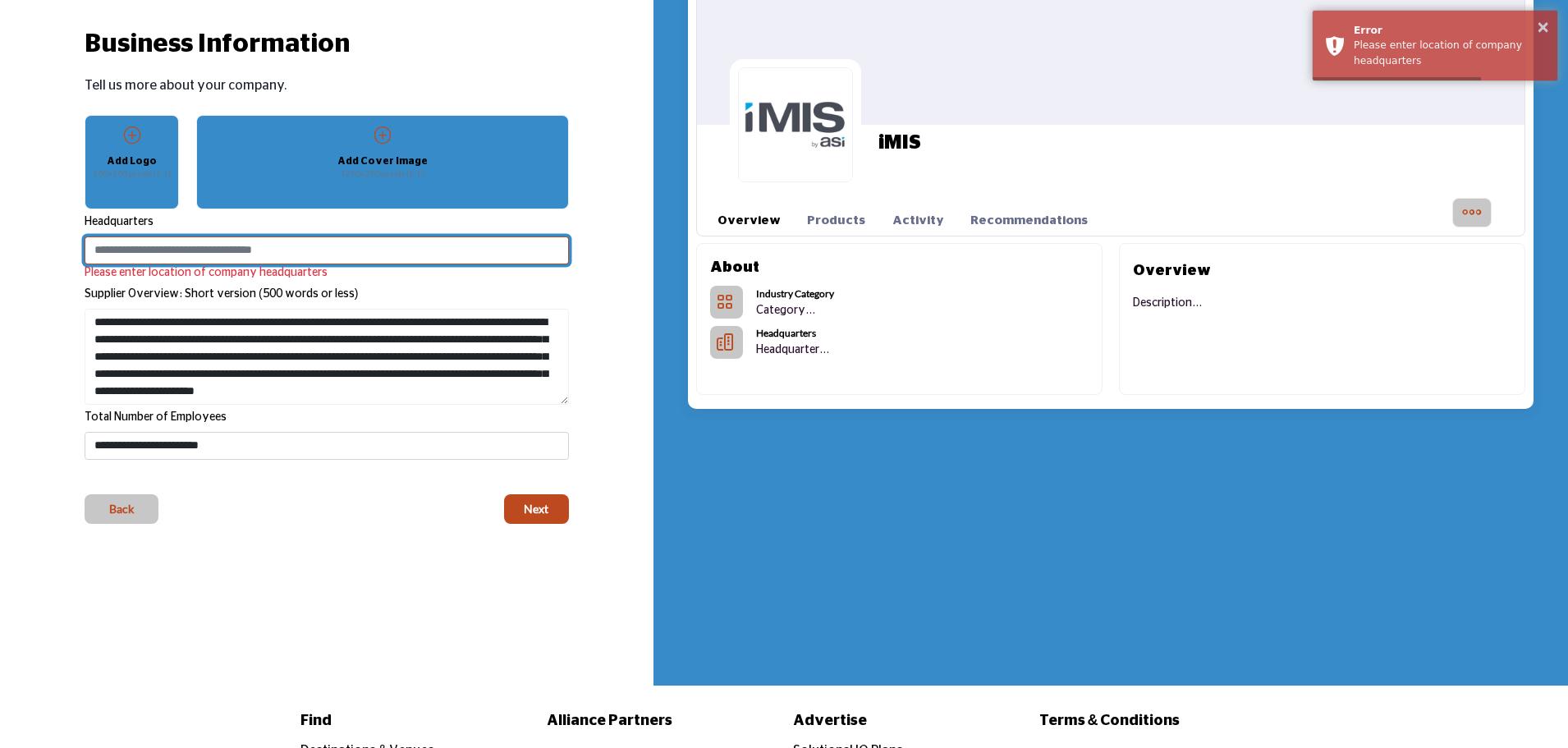
click at [249, 244] on input at bounding box center [327, 251] width 485 height 28
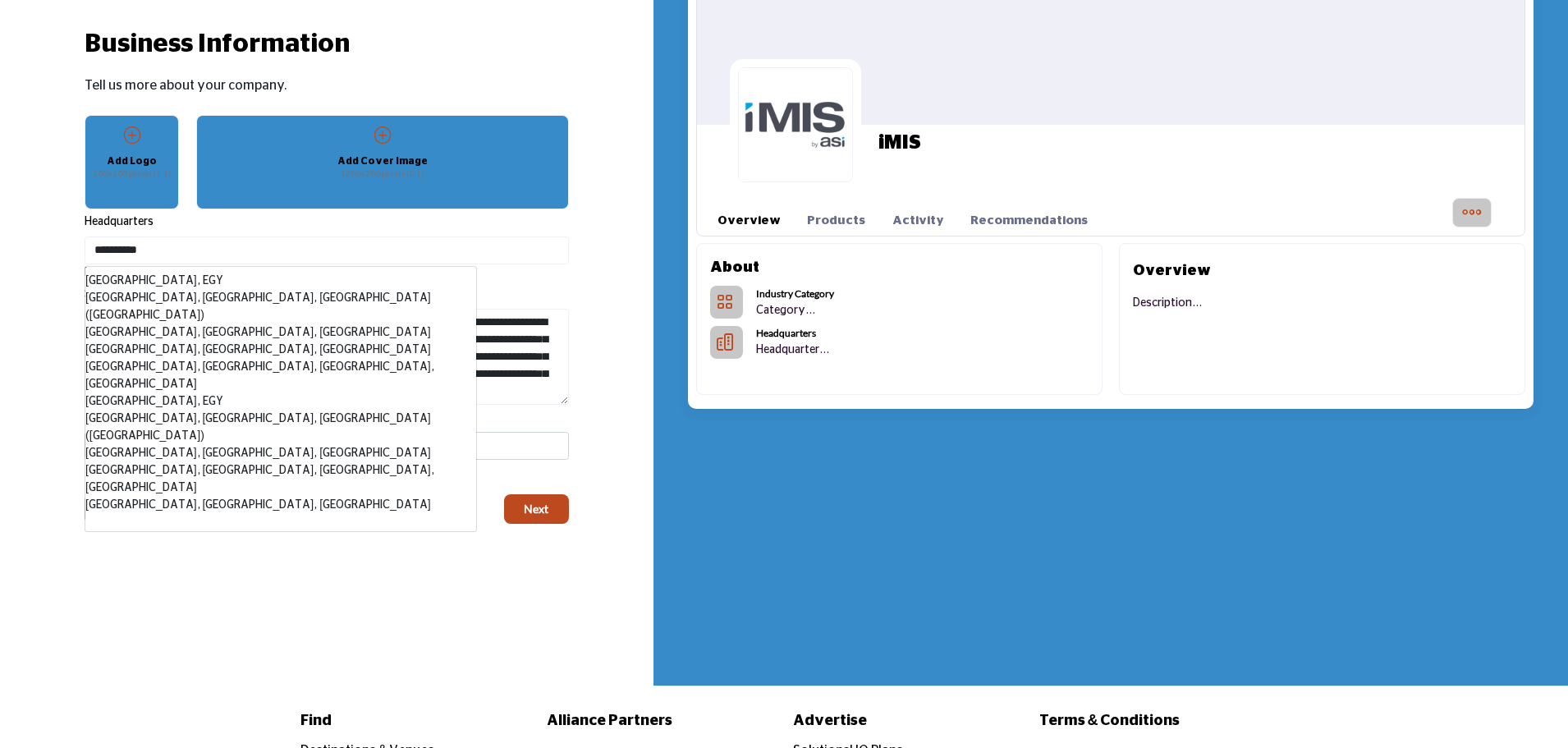
click at [326, 296] on li "[GEOGRAPHIC_DATA], [GEOGRAPHIC_DATA], [GEOGRAPHIC_DATA] ([GEOGRAPHIC_DATA])" at bounding box center [281, 307] width 390 height 35
type input "**********"
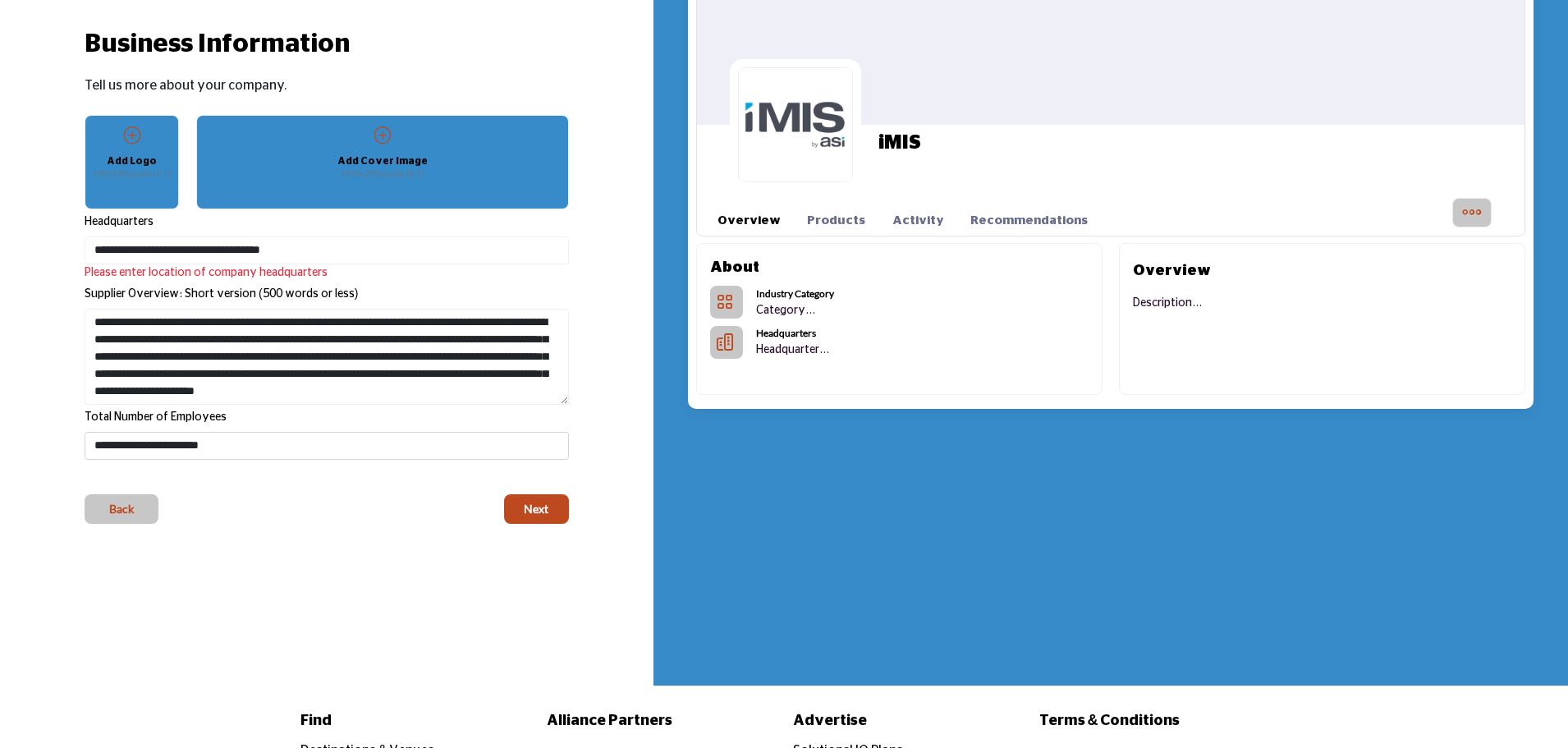
click at [268, 580] on div "03 05 Business Information Tell us more about your company." at bounding box center [326, 311] width 653 height 748
click at [378, 151] on div "Add Cover Image 1200x200 pixels (6:1)" at bounding box center [383, 154] width 341 height 57
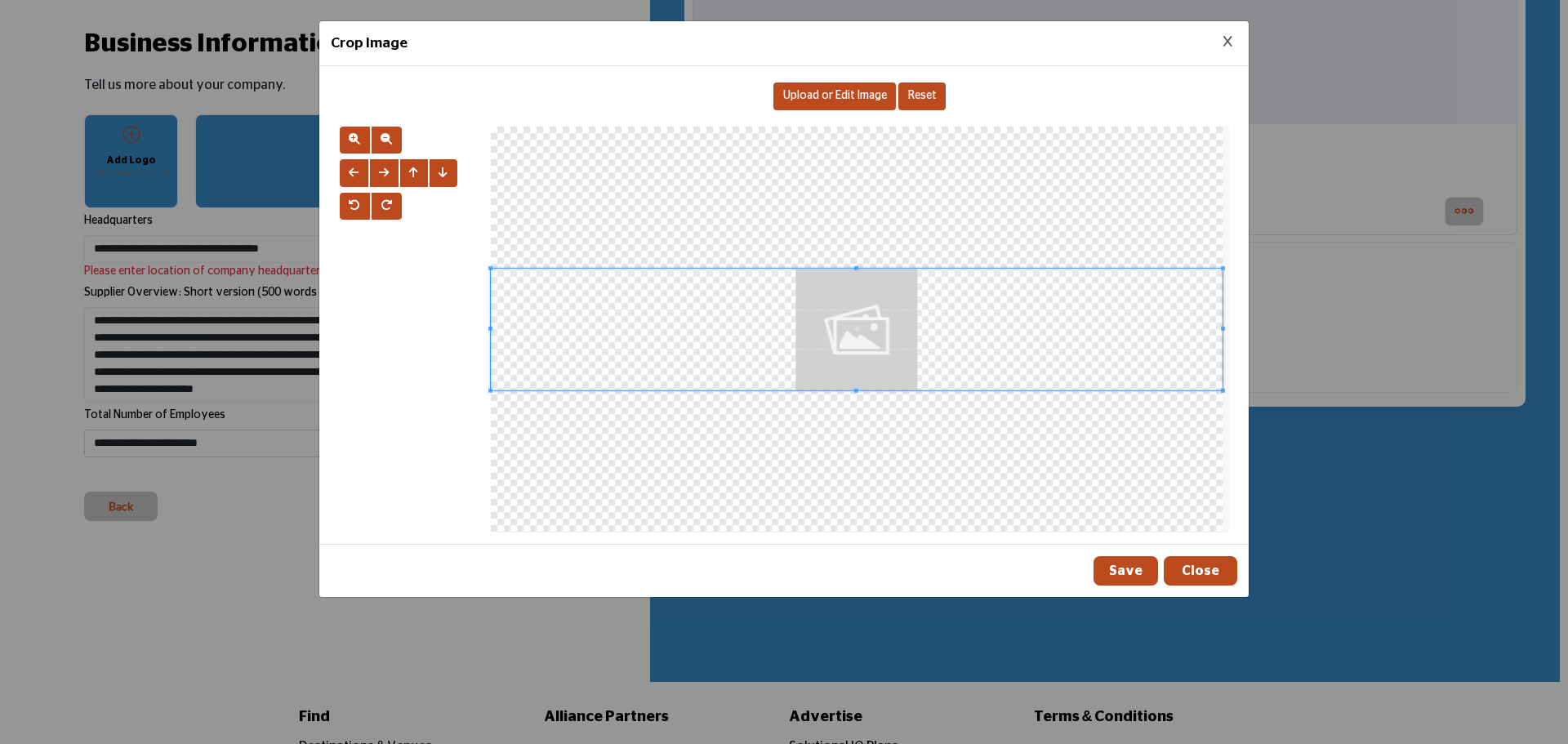
click at [844, 85] on div "Upload or Edit Image" at bounding box center [834, 97] width 123 height 28
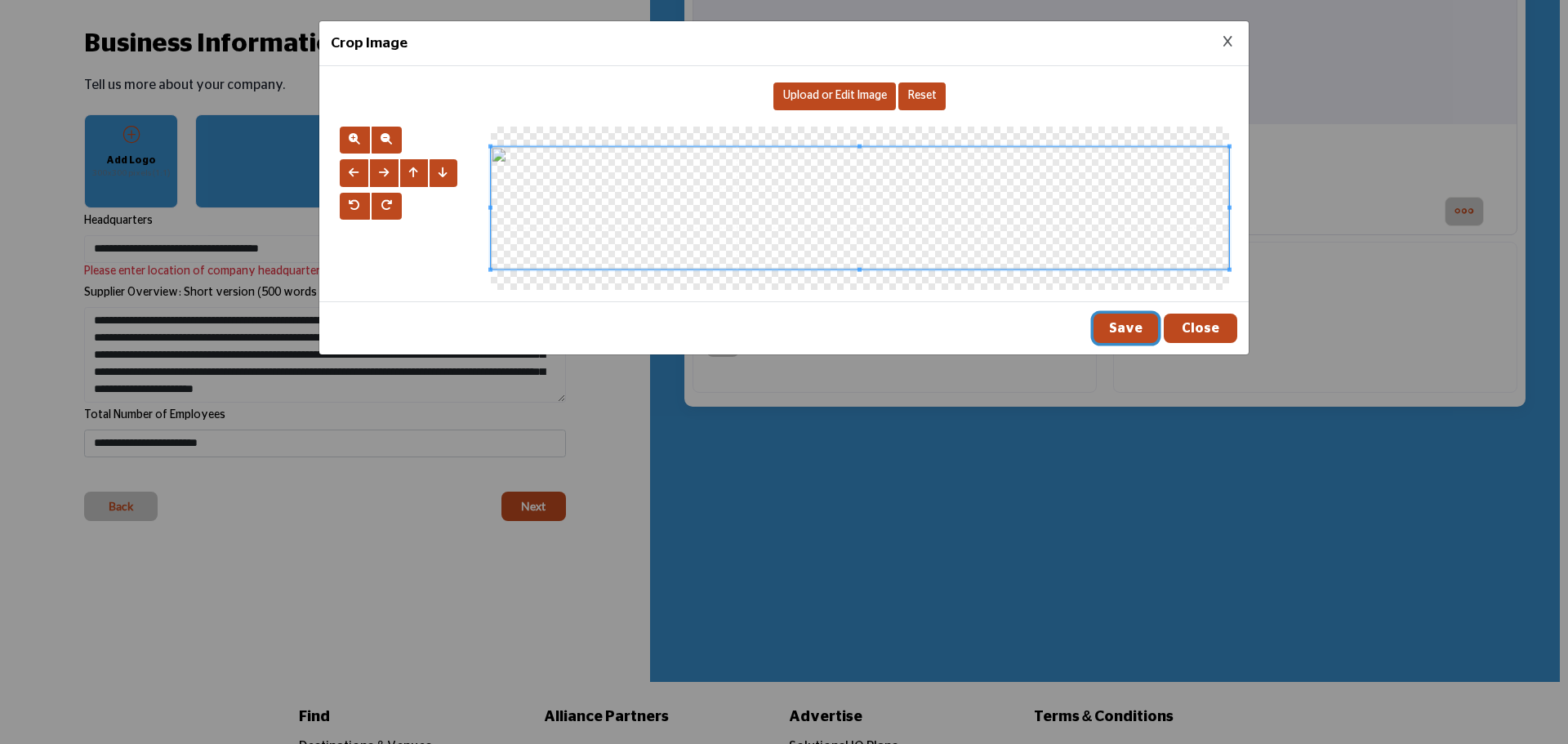
click at [1136, 325] on button "Save" at bounding box center [1126, 327] width 65 height 29
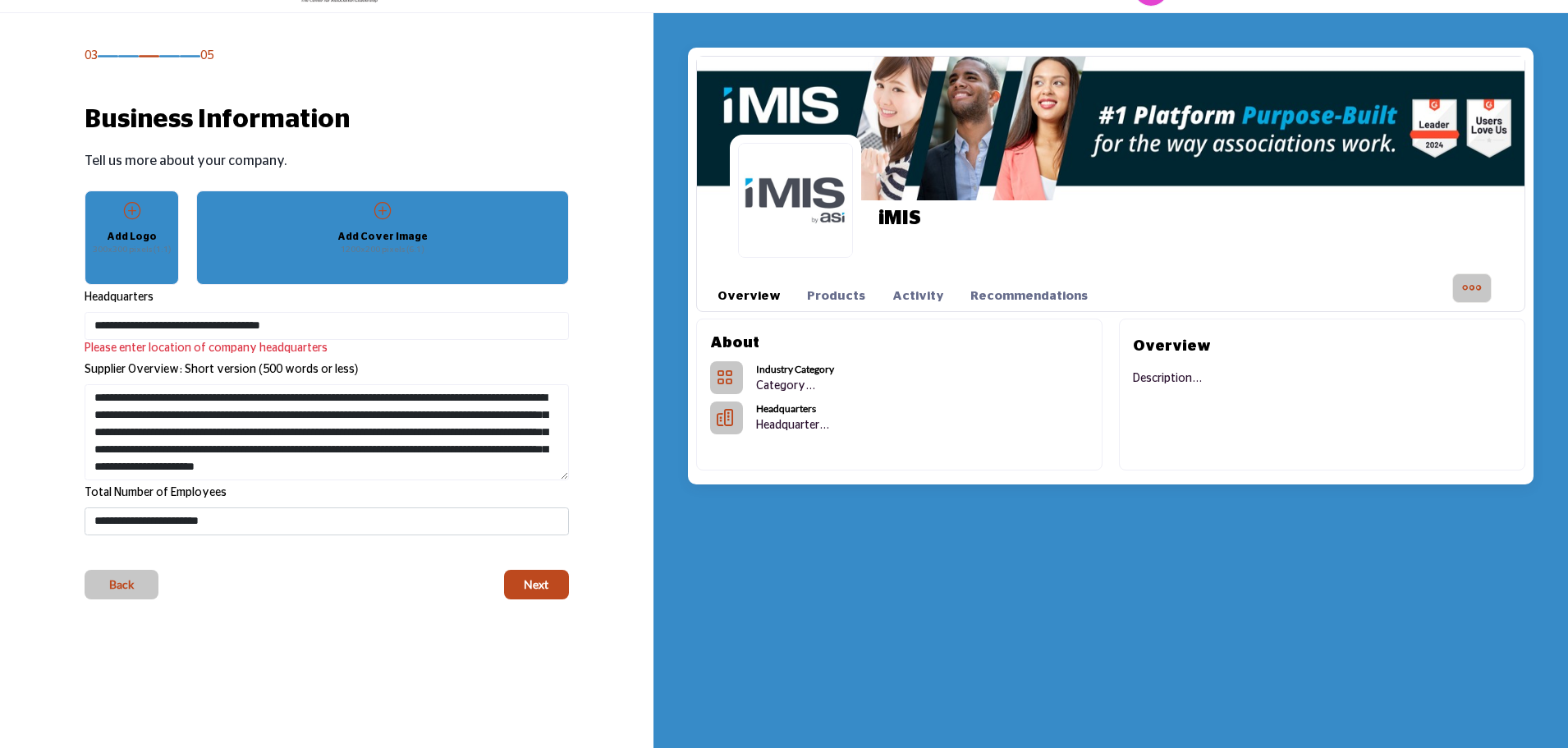
scroll to position [0, 0]
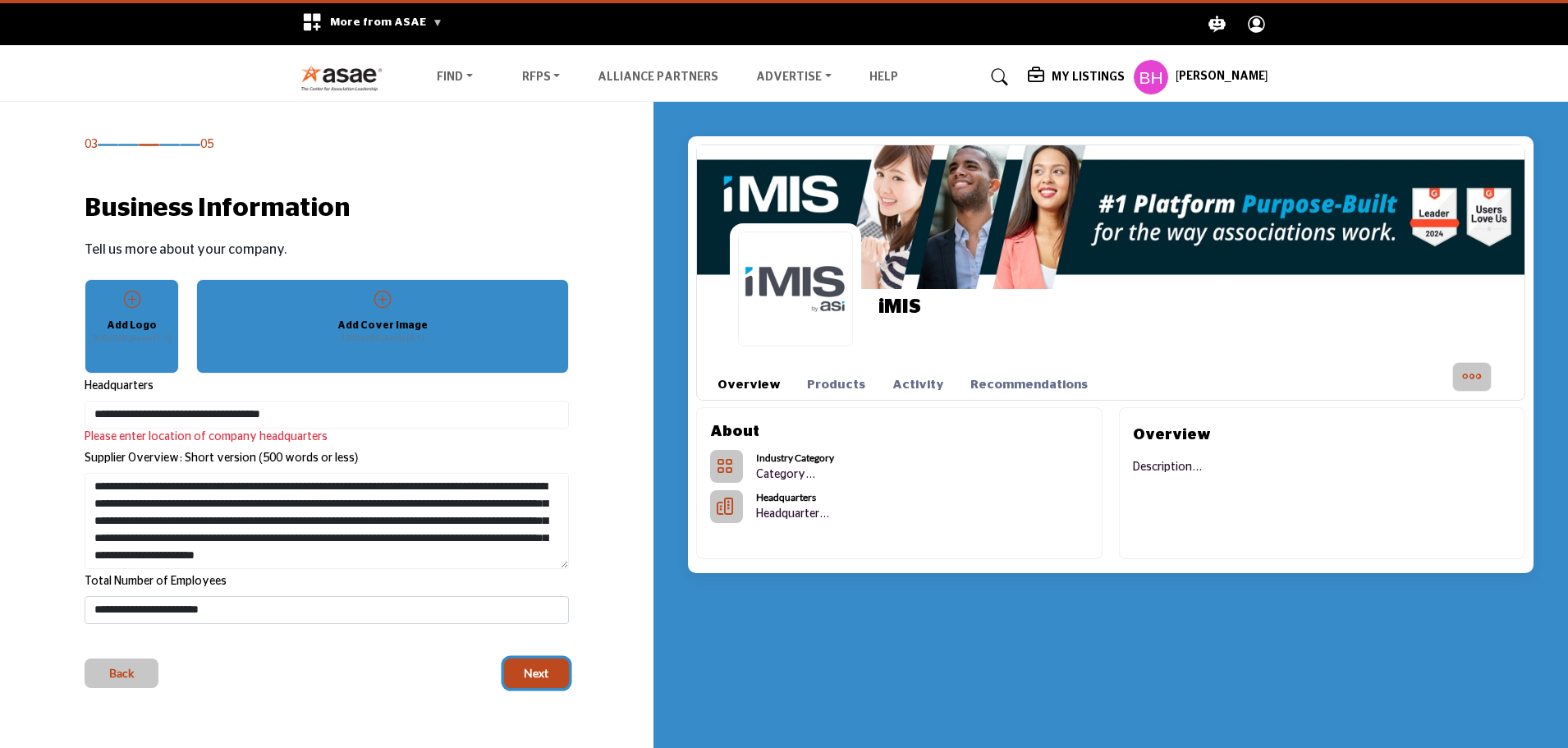
click at [542, 687] on button "Next" at bounding box center [536, 673] width 65 height 29
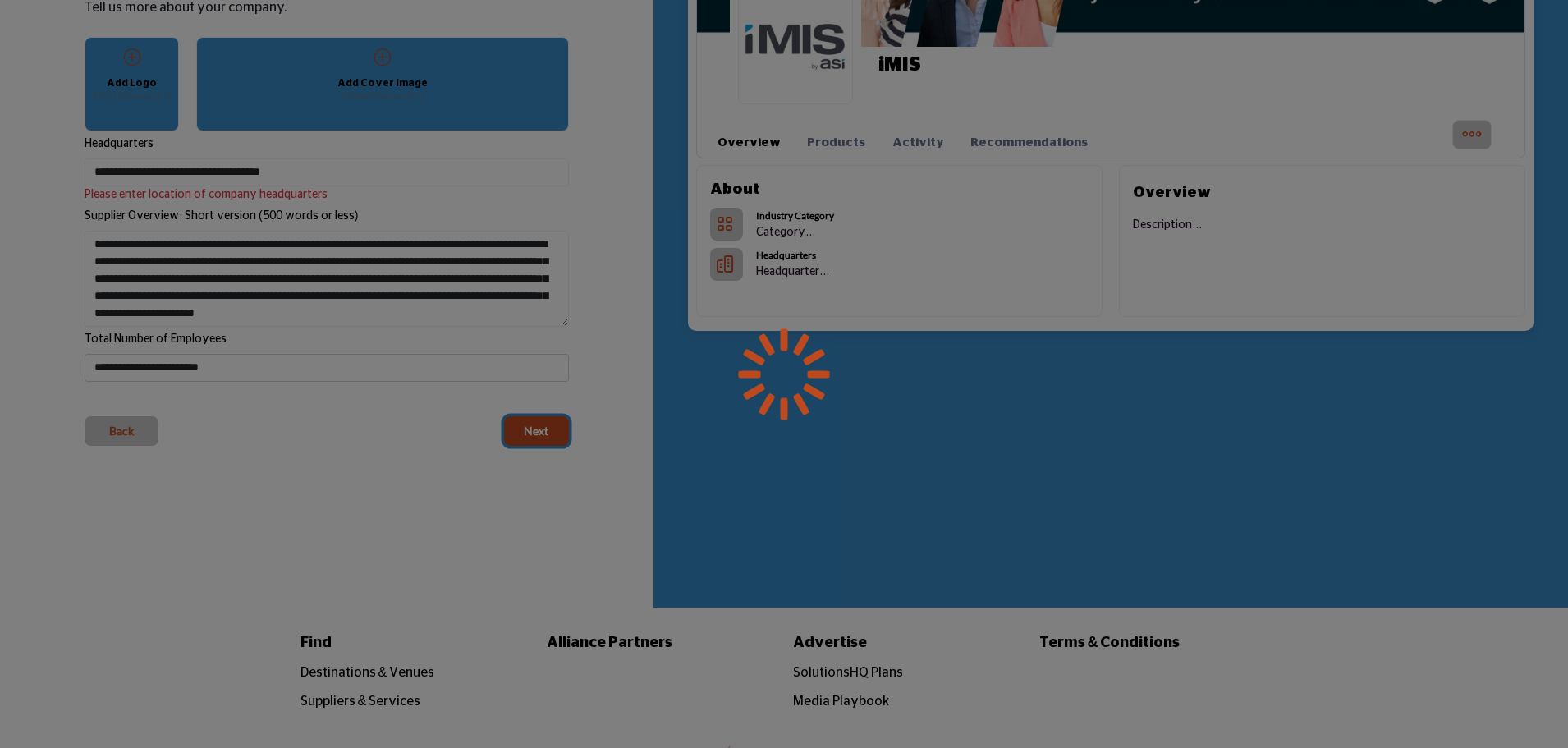
scroll to position [246, 0]
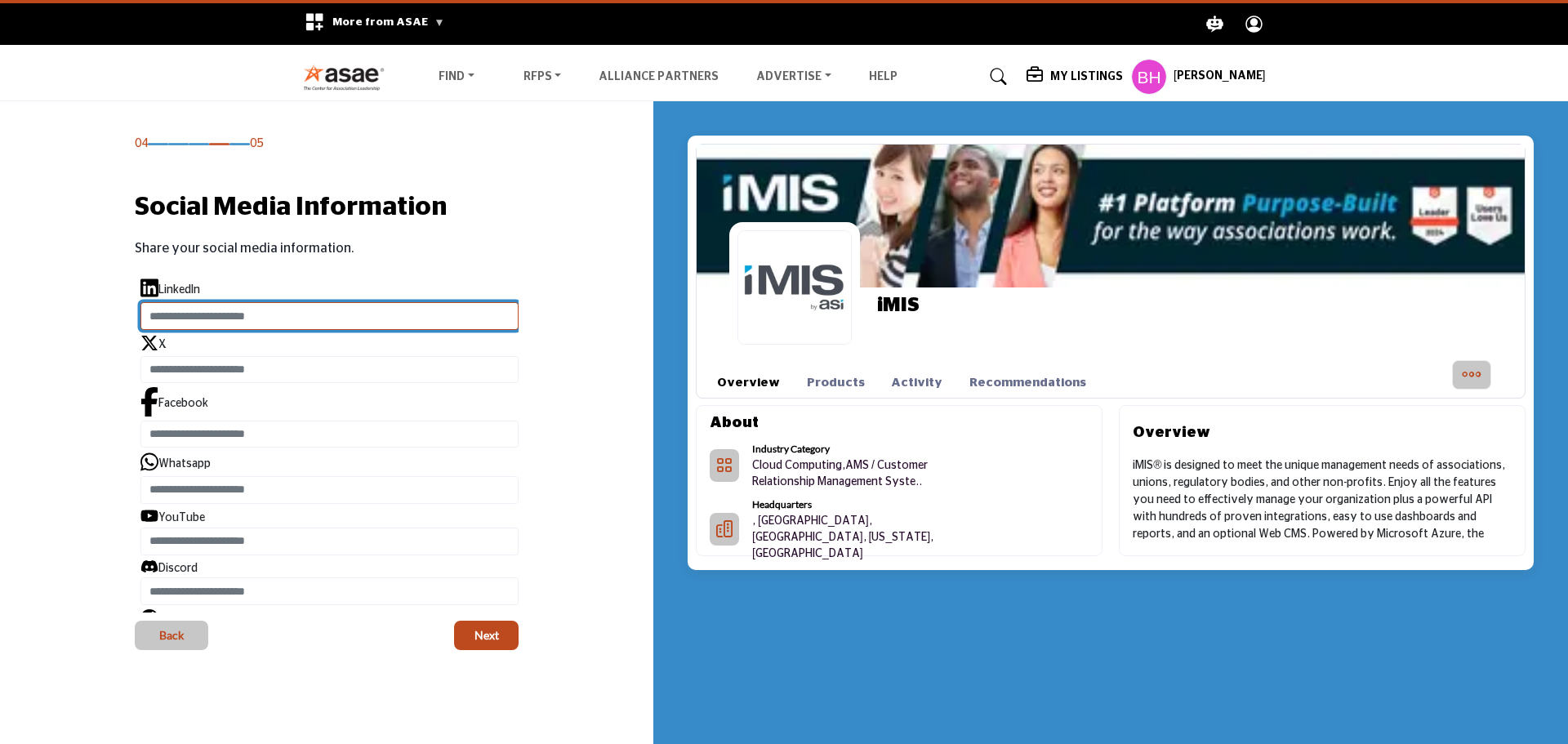
click at [211, 321] on input "Enter LinkedIn" at bounding box center [329, 316] width 378 height 28
paste input "**********"
type input "**********"
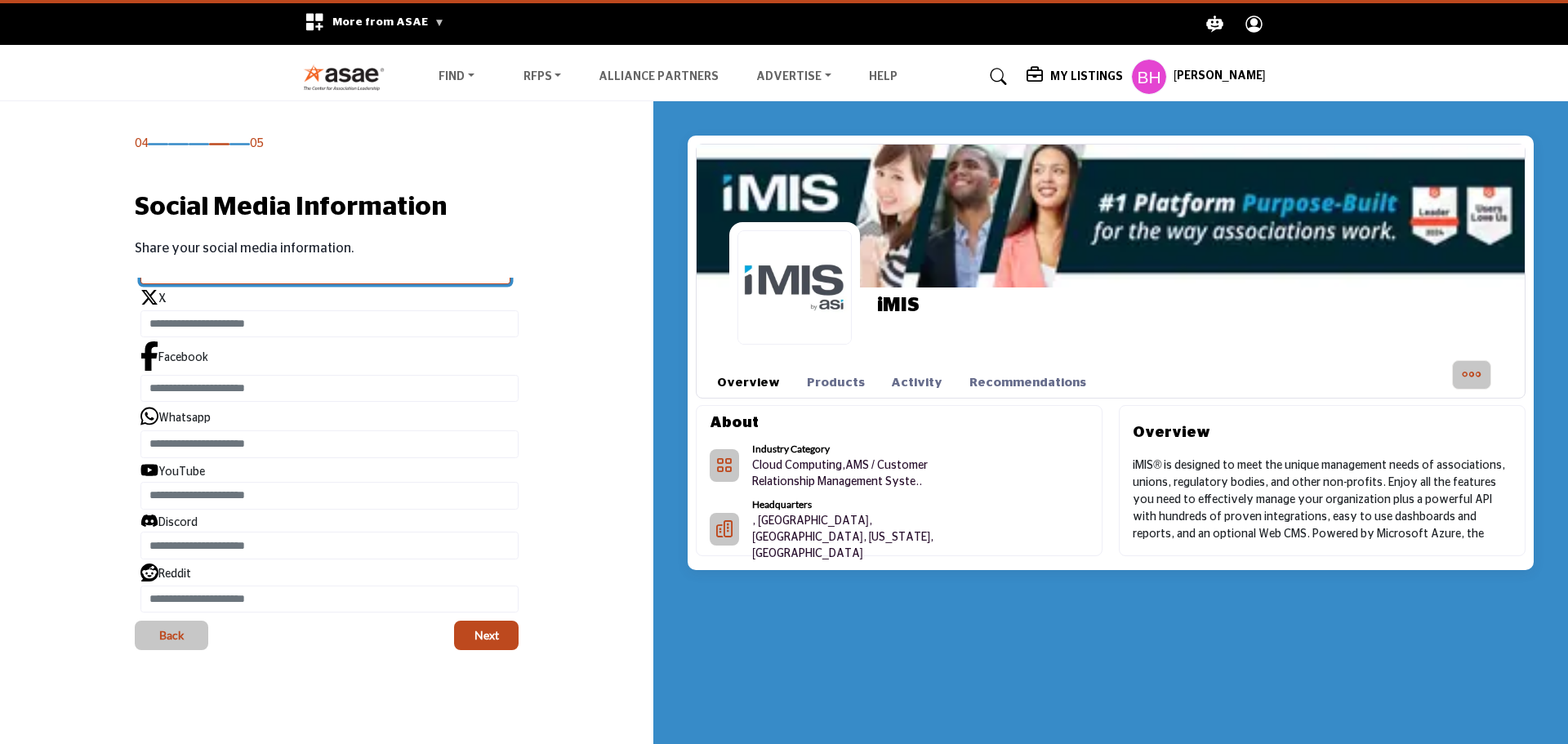
scroll to position [0, 0]
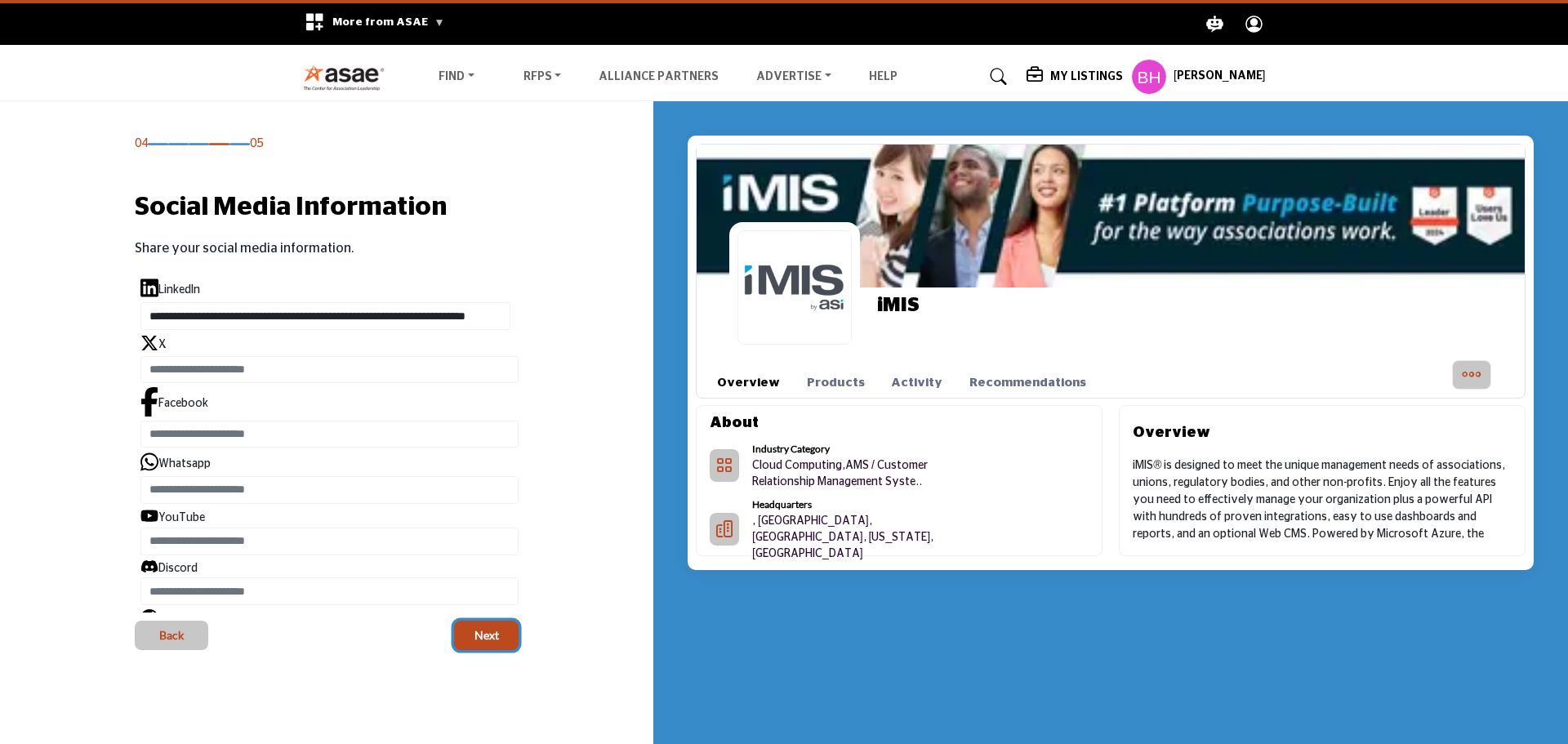
click at [491, 639] on span "Next" at bounding box center [487, 635] width 24 height 16
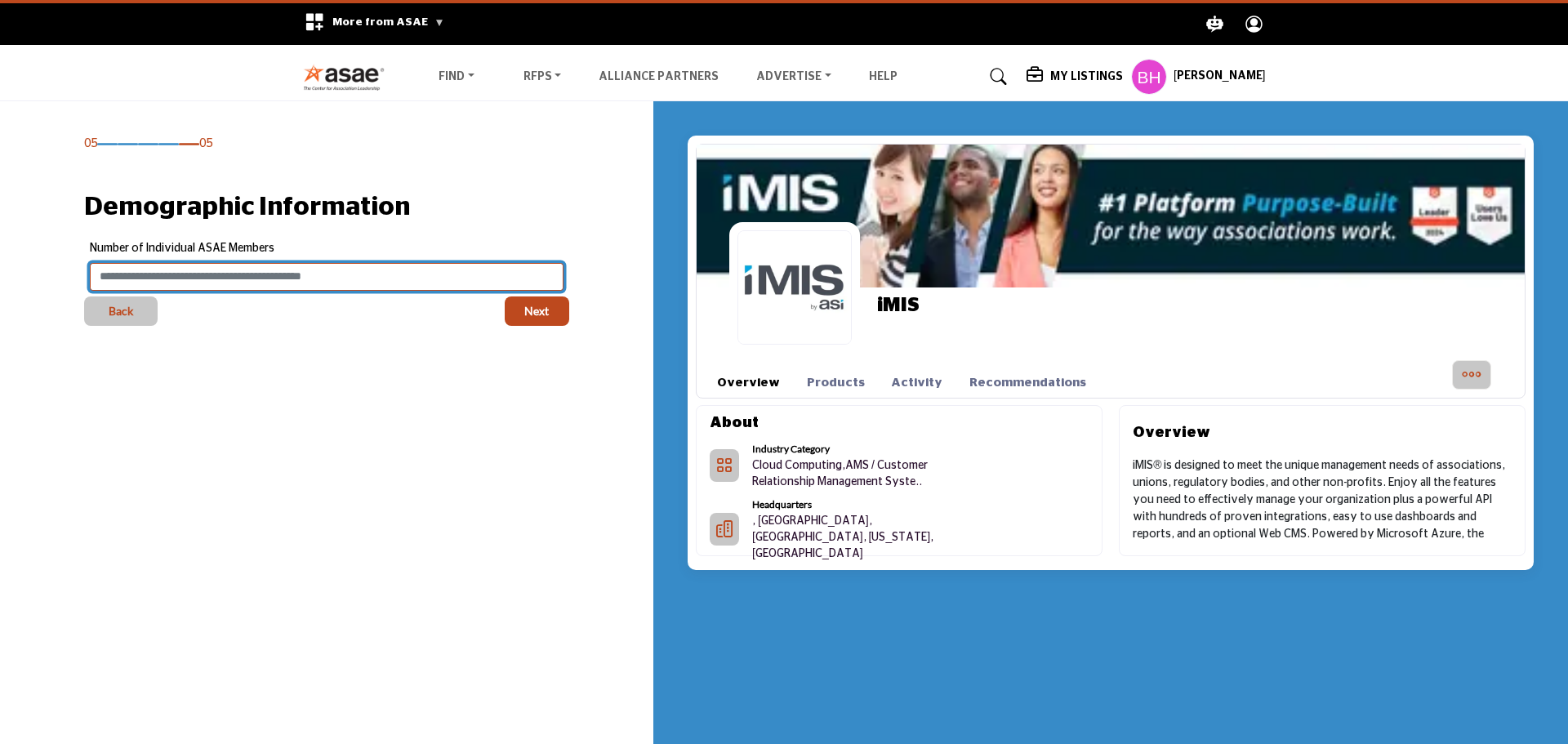
click at [300, 279] on input "Enter value for Number of Individual ASAE Members" at bounding box center [327, 277] width 473 height 28
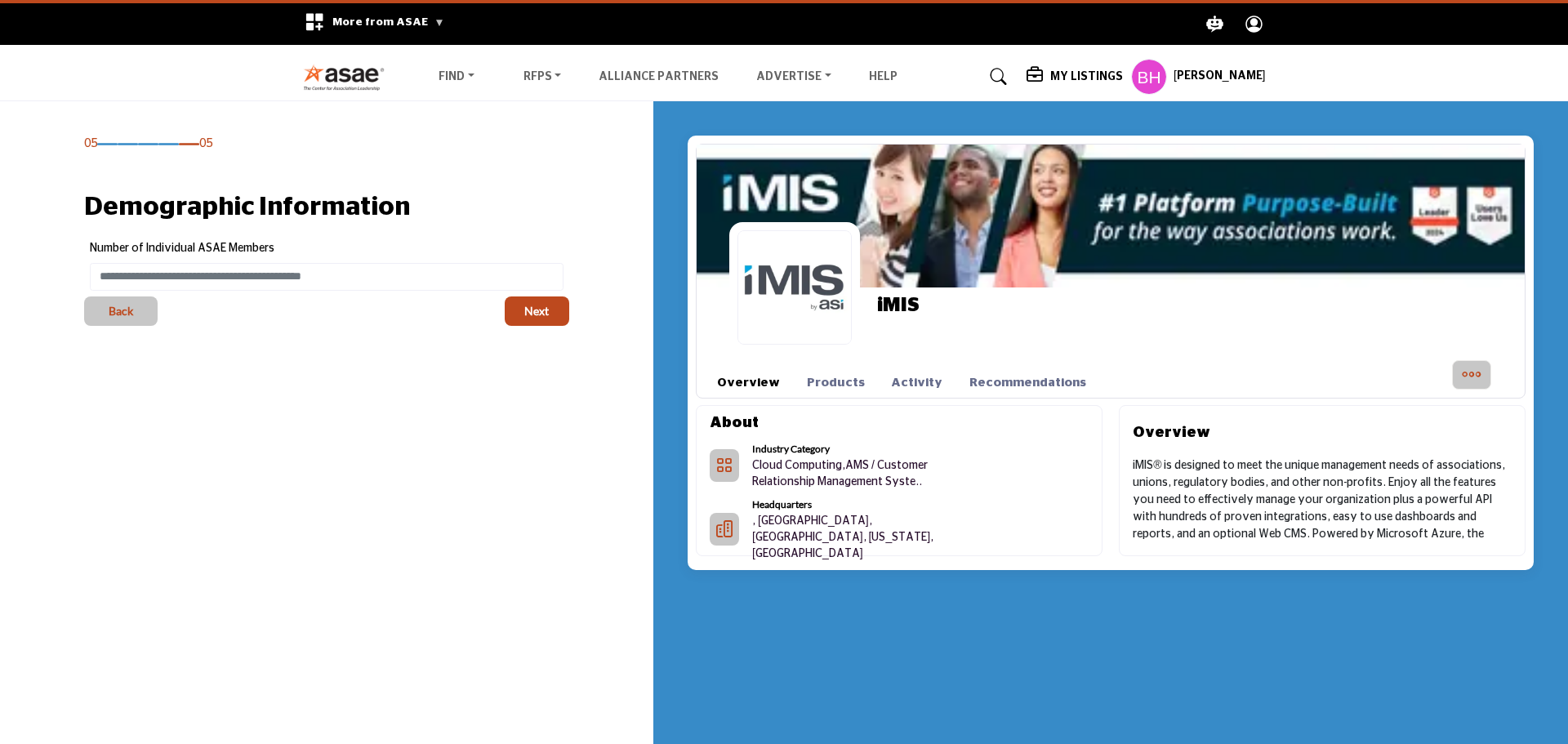
click at [394, 405] on div "05 05 Demographic Information Back" at bounding box center [327, 445] width 653 height 687
click at [539, 312] on span "Next" at bounding box center [537, 311] width 24 height 16
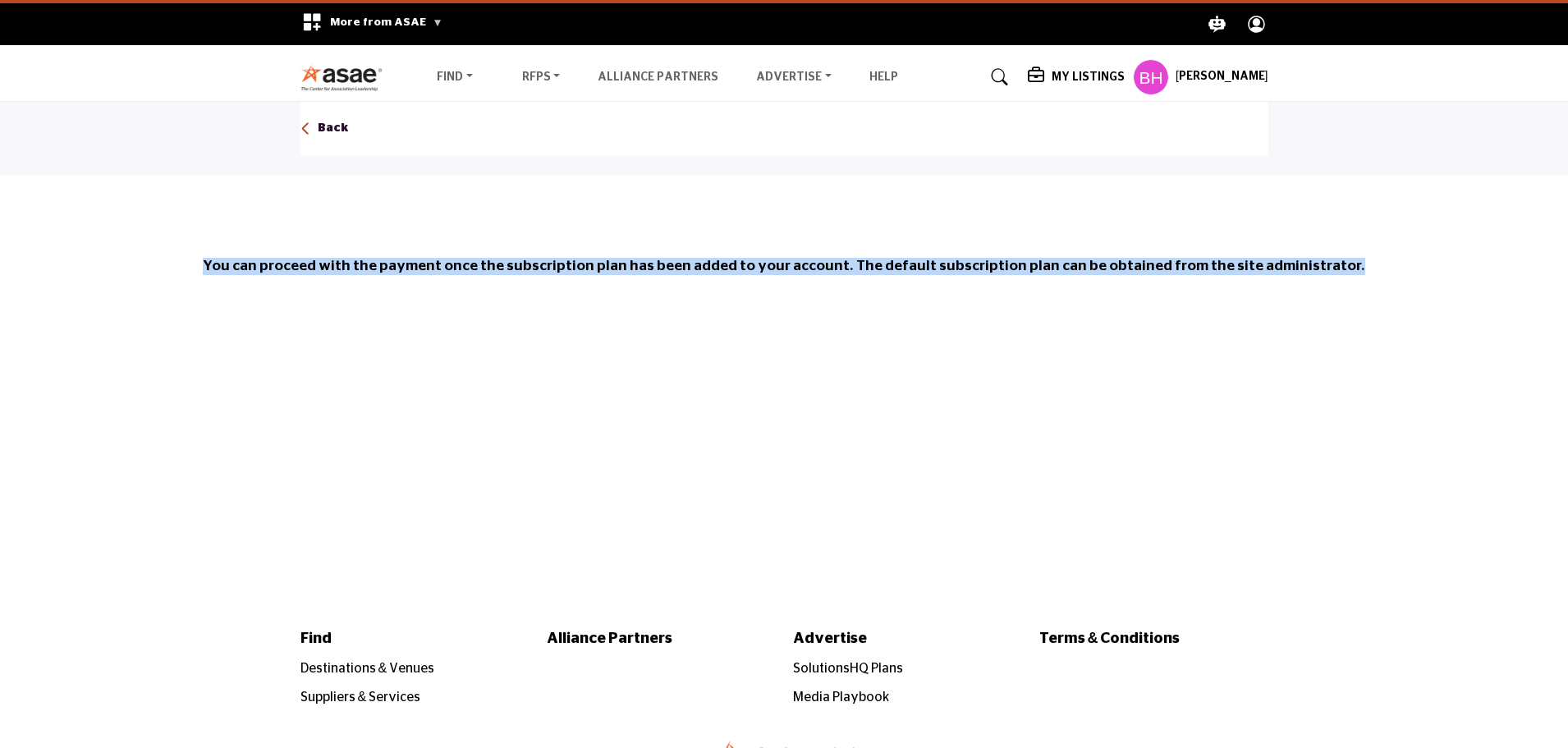
drag, startPoint x: 1411, startPoint y: 260, endPoint x: 212, endPoint y: 259, distance: 1199.0
click at [212, 259] on h5 "You can proceed with the payment once the subscription plan has been added to y…" at bounding box center [784, 266] width 1568 height 17
click at [187, 251] on div "You can proceed with the payment once the subscription plan has been added to y…" at bounding box center [784, 224] width 1568 height 99
click at [186, 251] on div "You can proceed with the payment once the subscription plan has been added to y…" at bounding box center [784, 224] width 1568 height 99
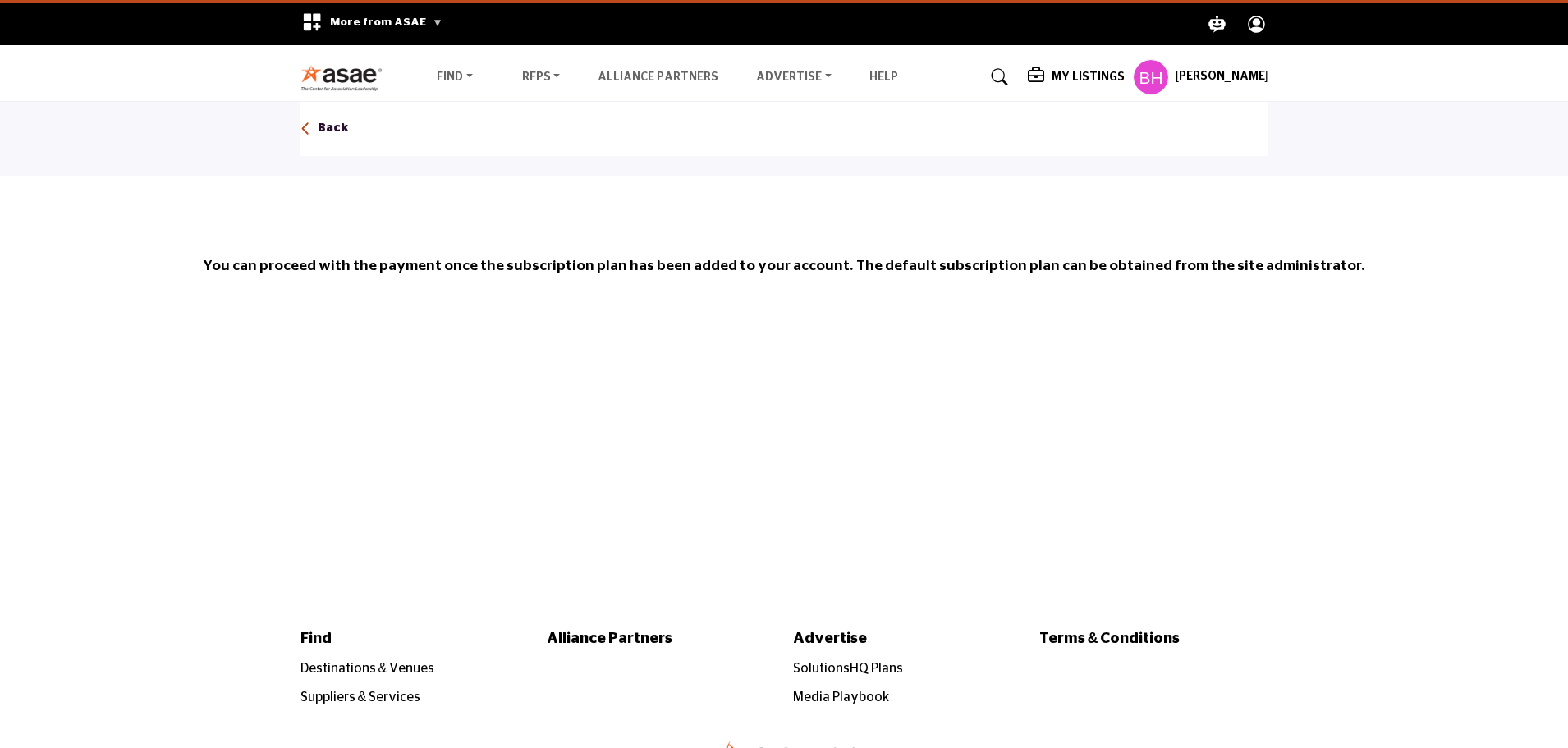
click at [1076, 73] on h5 "My Listings" at bounding box center [1087, 77] width 73 height 15
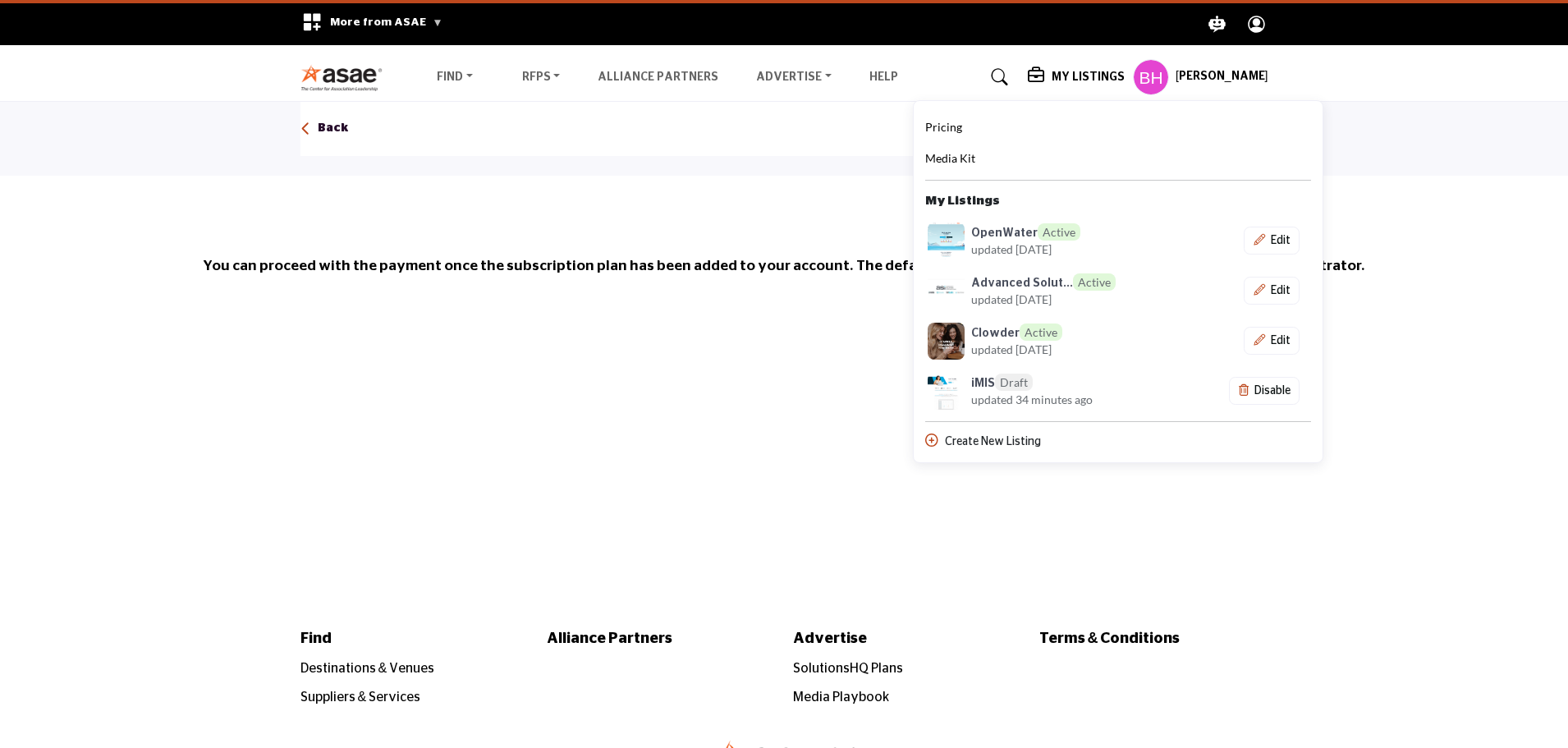
click at [635, 417] on main "Invite Supplier Invite Supplier Invite Supplier Invite Supplier" at bounding box center [784, 353] width 1568 height 502
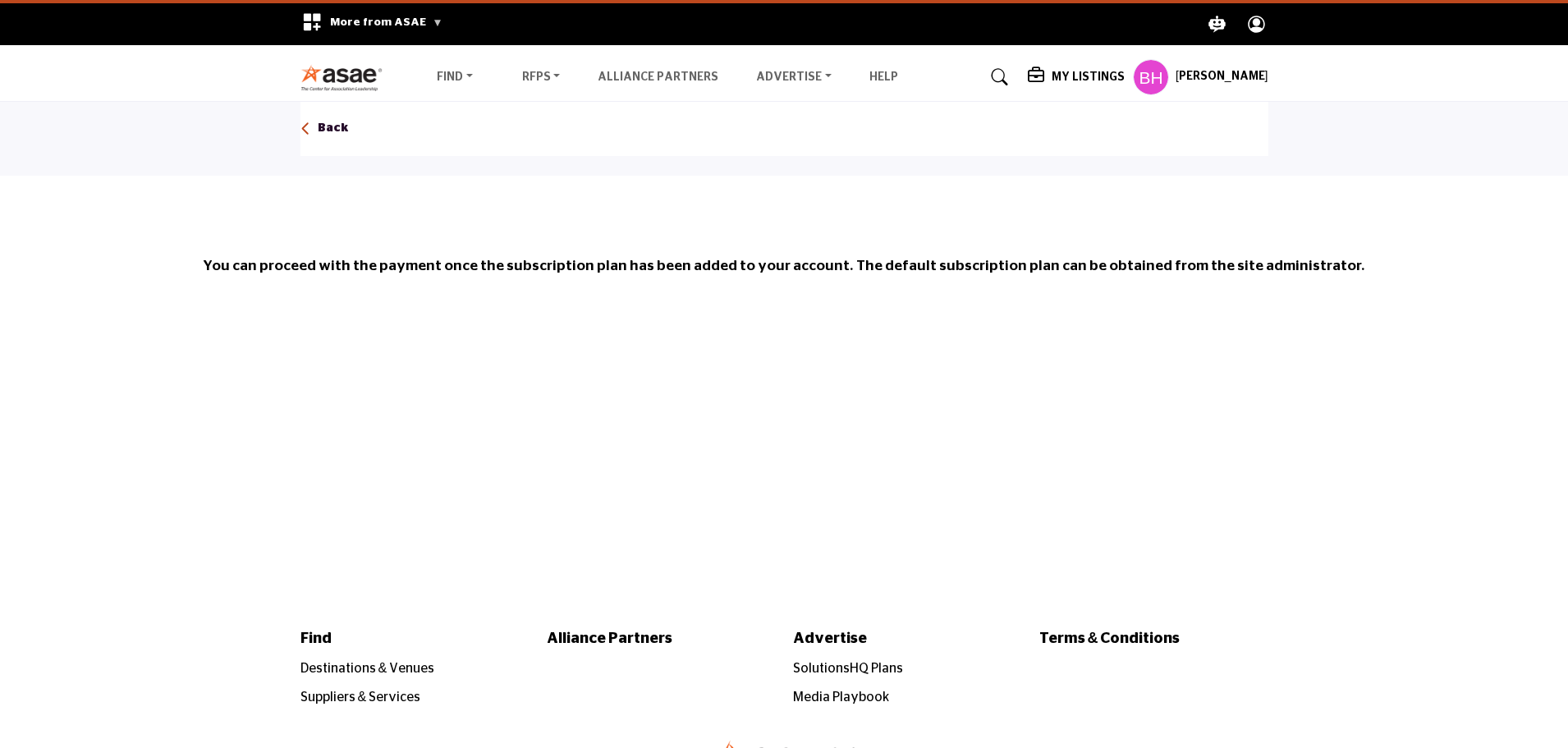
click at [1105, 263] on h5 "You can proceed with the payment once the subscription plan has been added to y…" at bounding box center [784, 266] width 1568 height 17
click at [1086, 57] on nav "Find Destinations & Venues" at bounding box center [784, 77] width 1568 height 47
click at [1067, 75] on h5 "My Listings" at bounding box center [1087, 77] width 73 height 15
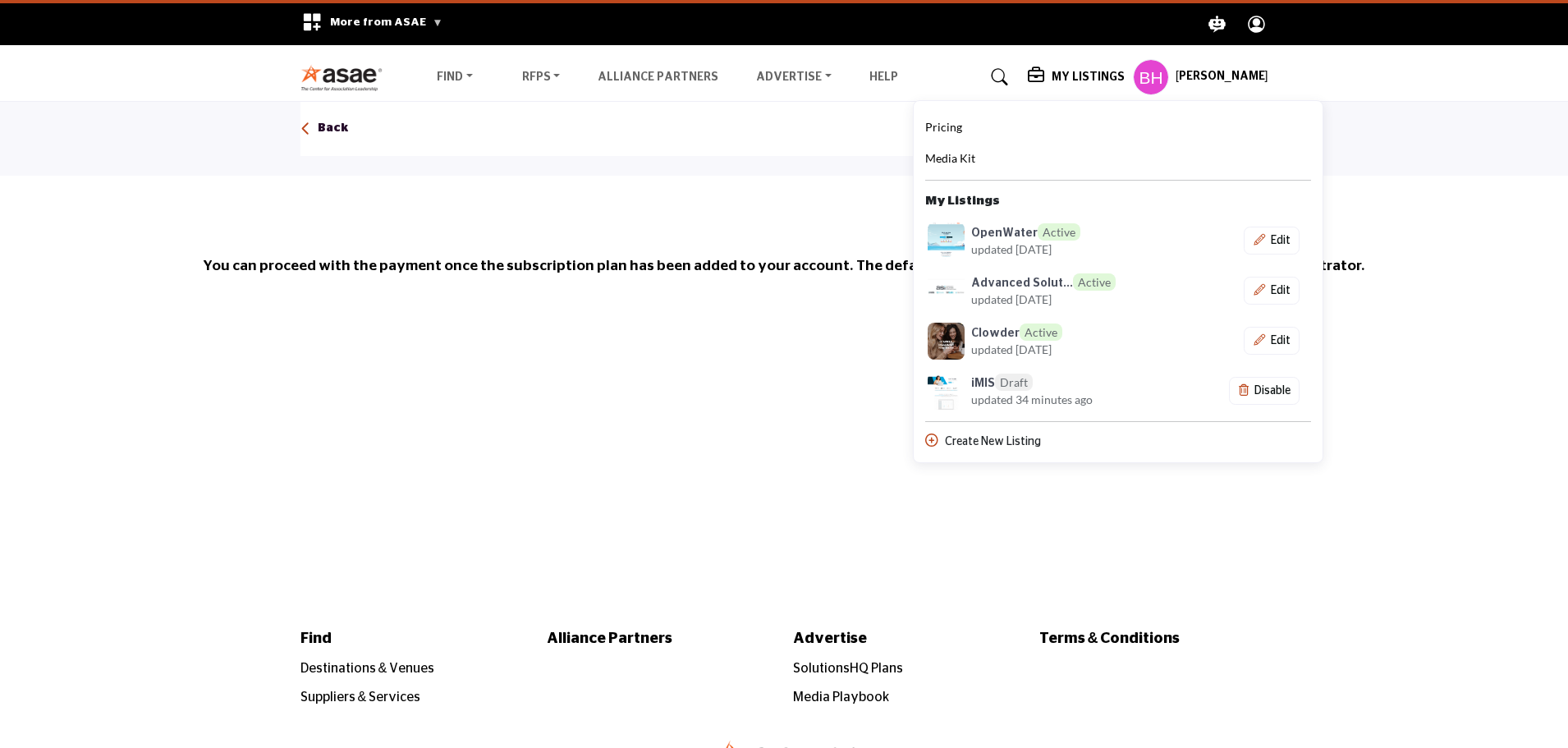
click at [964, 394] on img "Link for company listing with specific URL" at bounding box center [946, 391] width 37 height 37
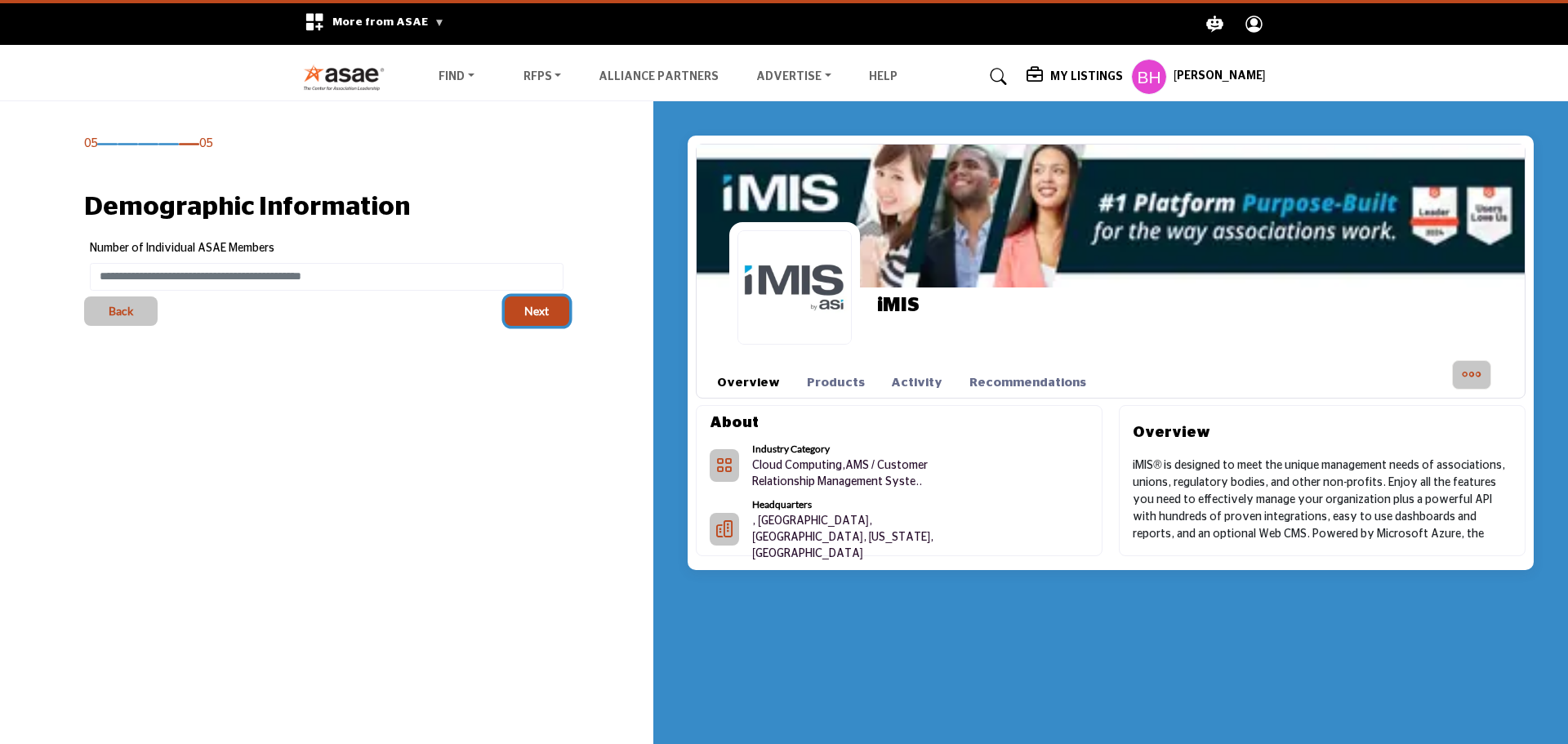
click at [556, 310] on button "Next" at bounding box center [537, 311] width 65 height 29
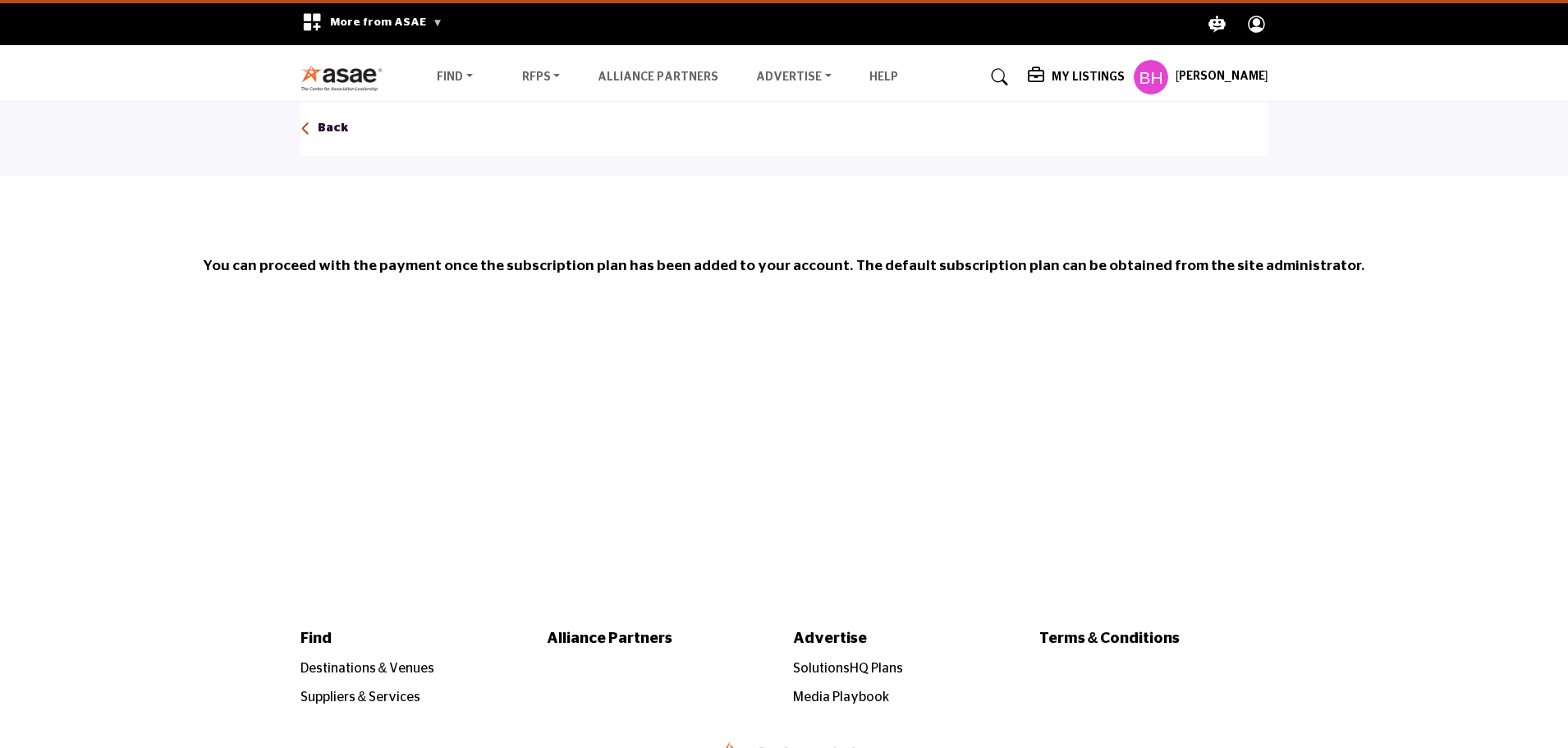
click at [313, 126] on div "Back" at bounding box center [324, 128] width 48 height 29
click at [338, 121] on p "Back" at bounding box center [333, 128] width 31 height 16
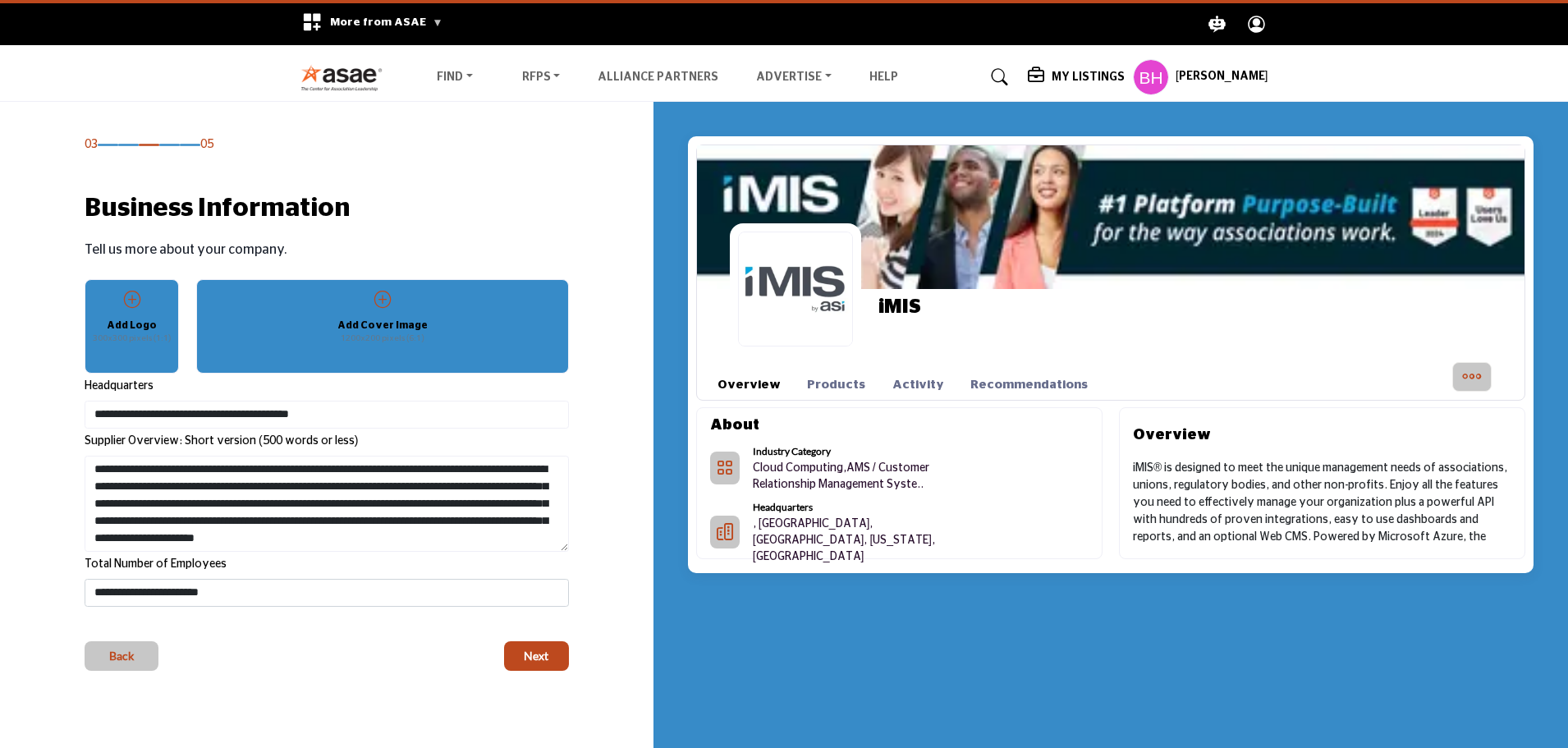
click at [1097, 75] on h5 "My Listings" at bounding box center [1087, 77] width 73 height 15
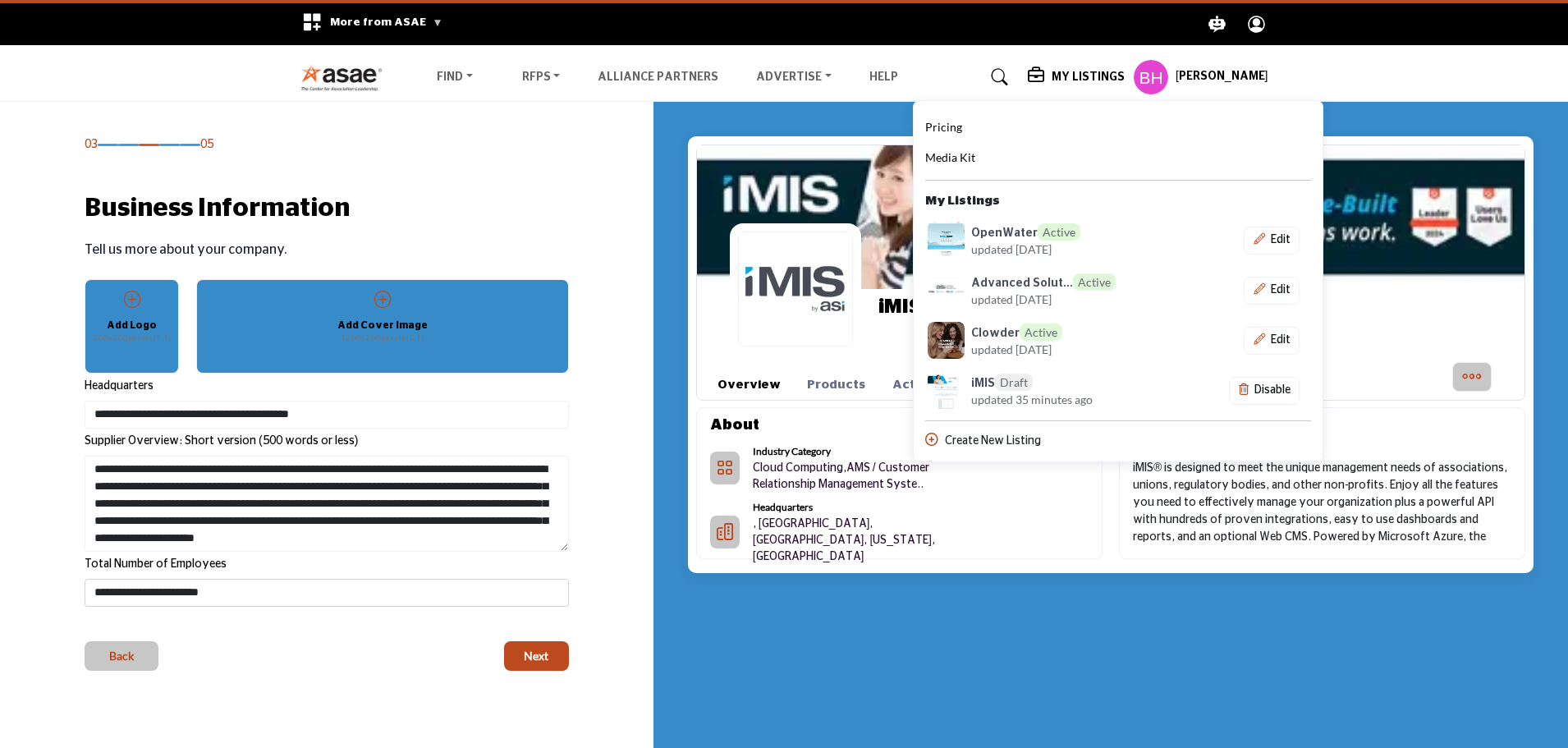
click at [1398, 75] on nav "Find Destinations & Venues" at bounding box center [784, 77] width 1568 height 47
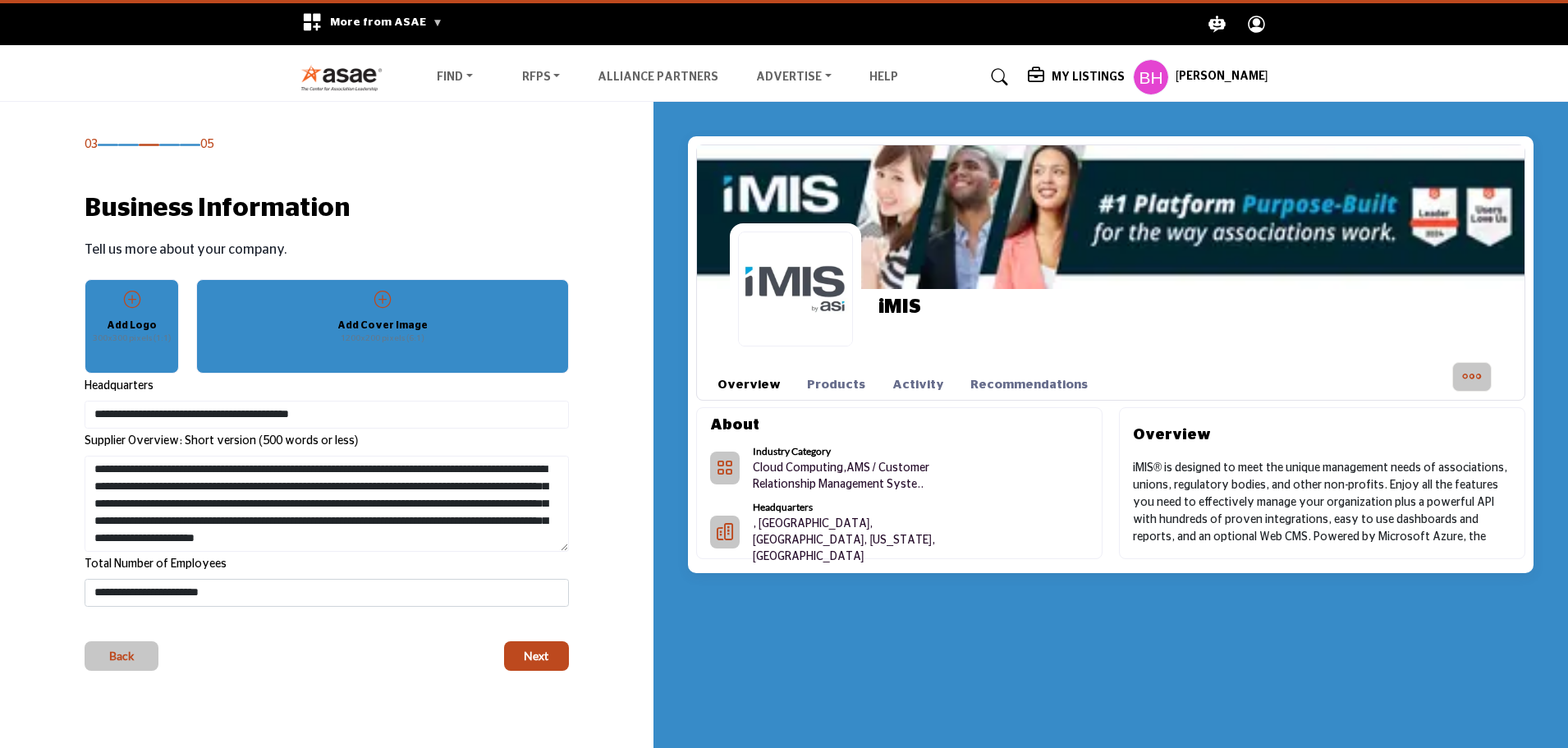
click at [1193, 73] on h5 "[PERSON_NAME]" at bounding box center [1222, 76] width 92 height 16
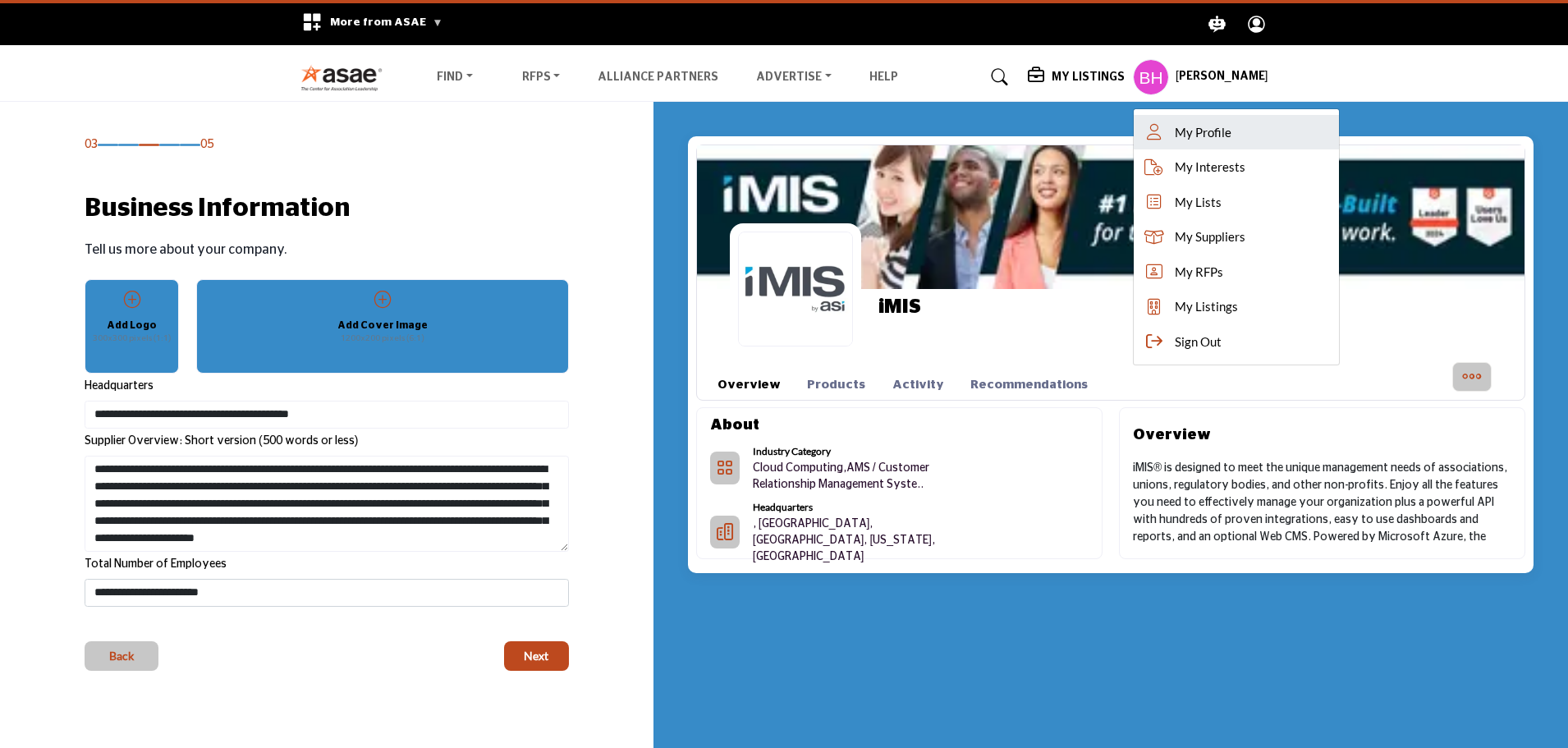
click at [1196, 118] on link "My Profile" at bounding box center [1236, 132] width 206 height 35
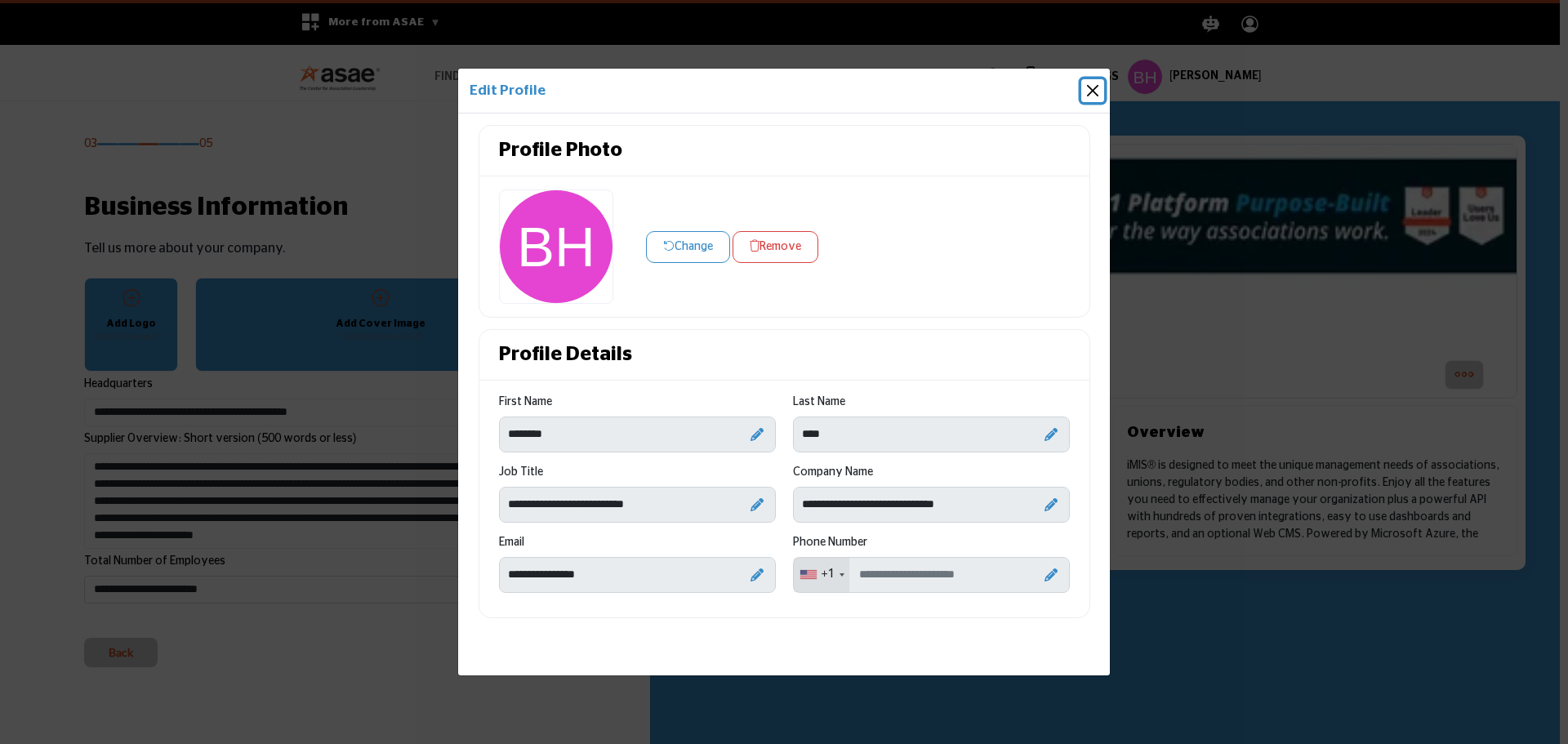
click at [1096, 89] on button "Close" at bounding box center [1093, 90] width 23 height 23
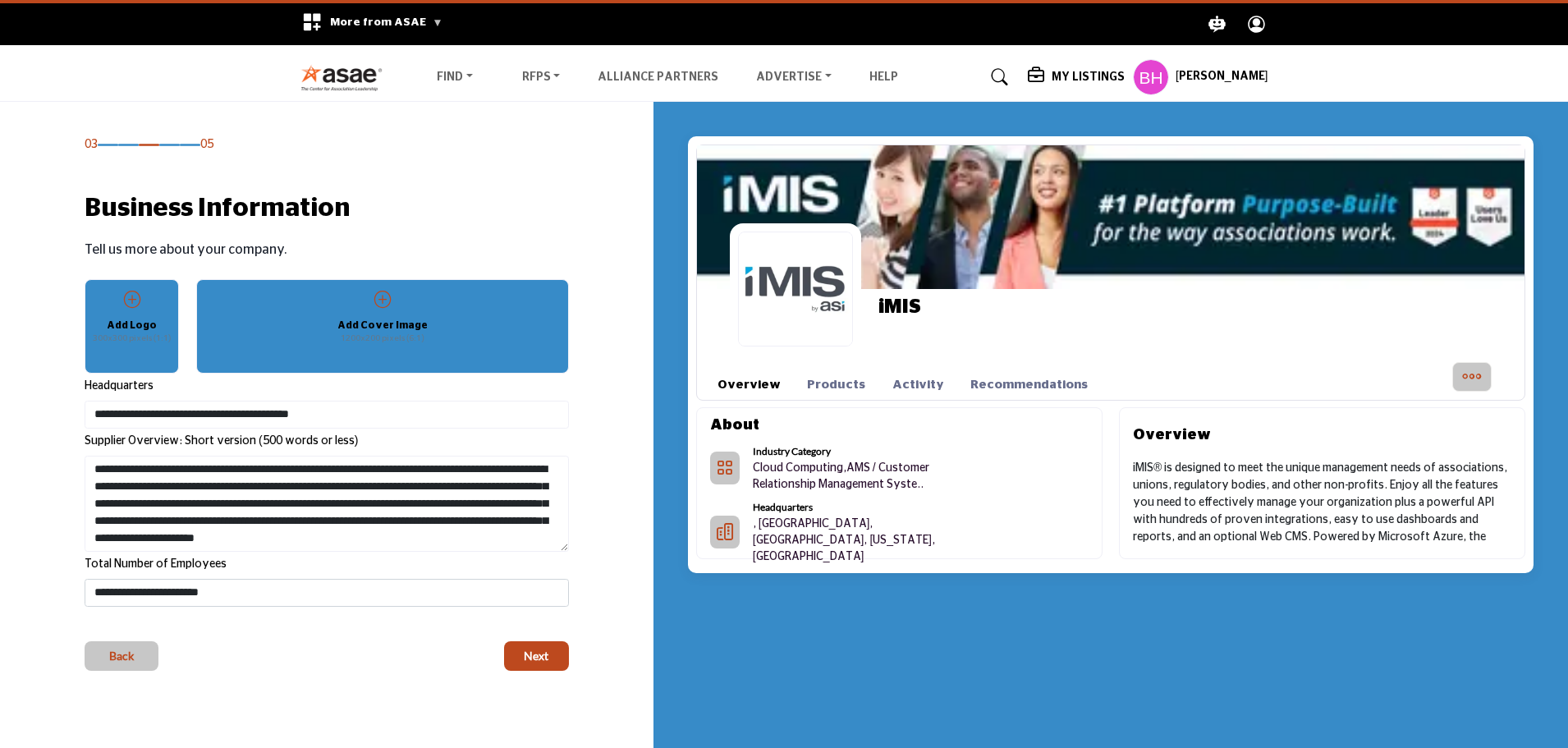
click at [1081, 75] on h5 "My Listings" at bounding box center [1087, 77] width 73 height 15
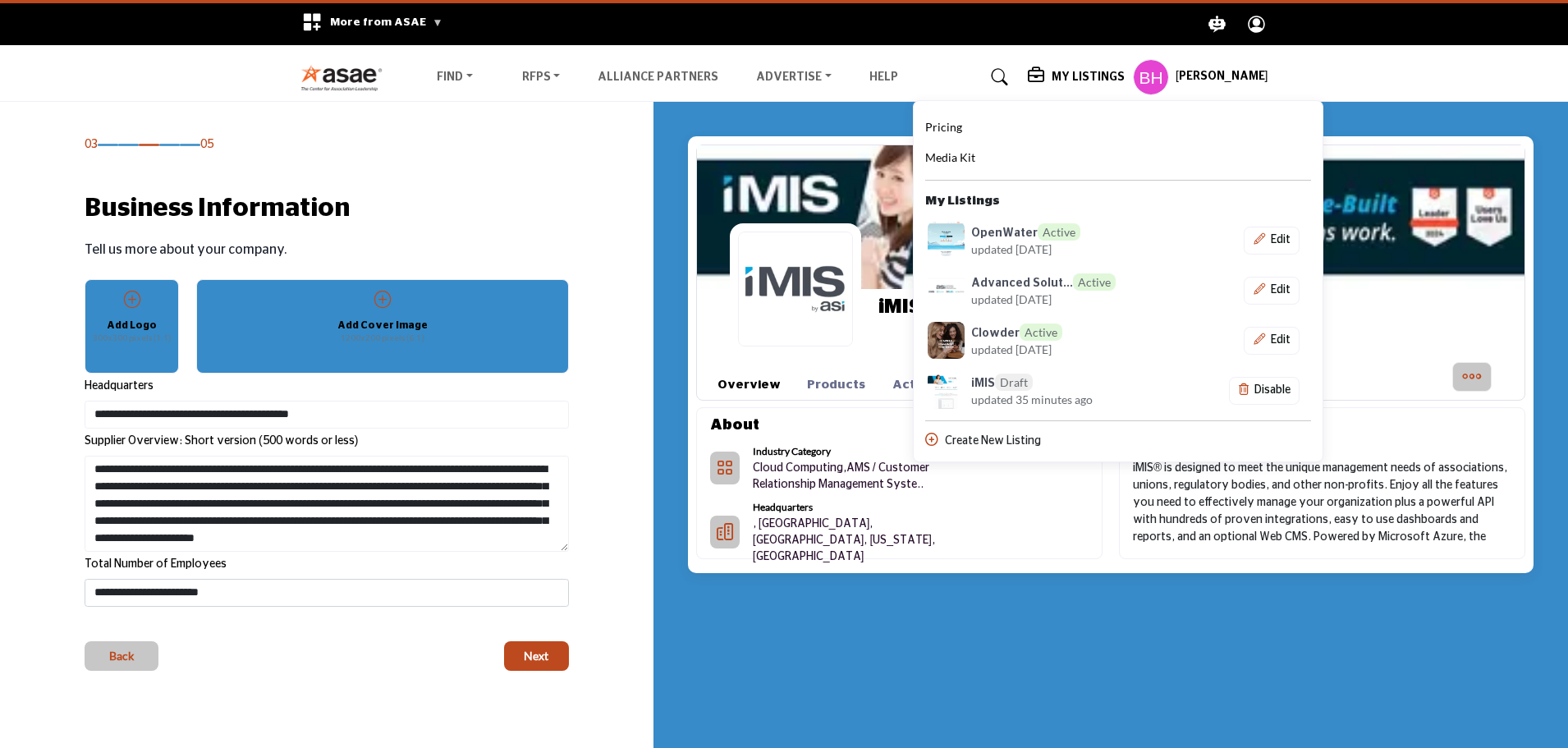
click at [961, 130] on span "Pricing" at bounding box center [943, 126] width 37 height 14
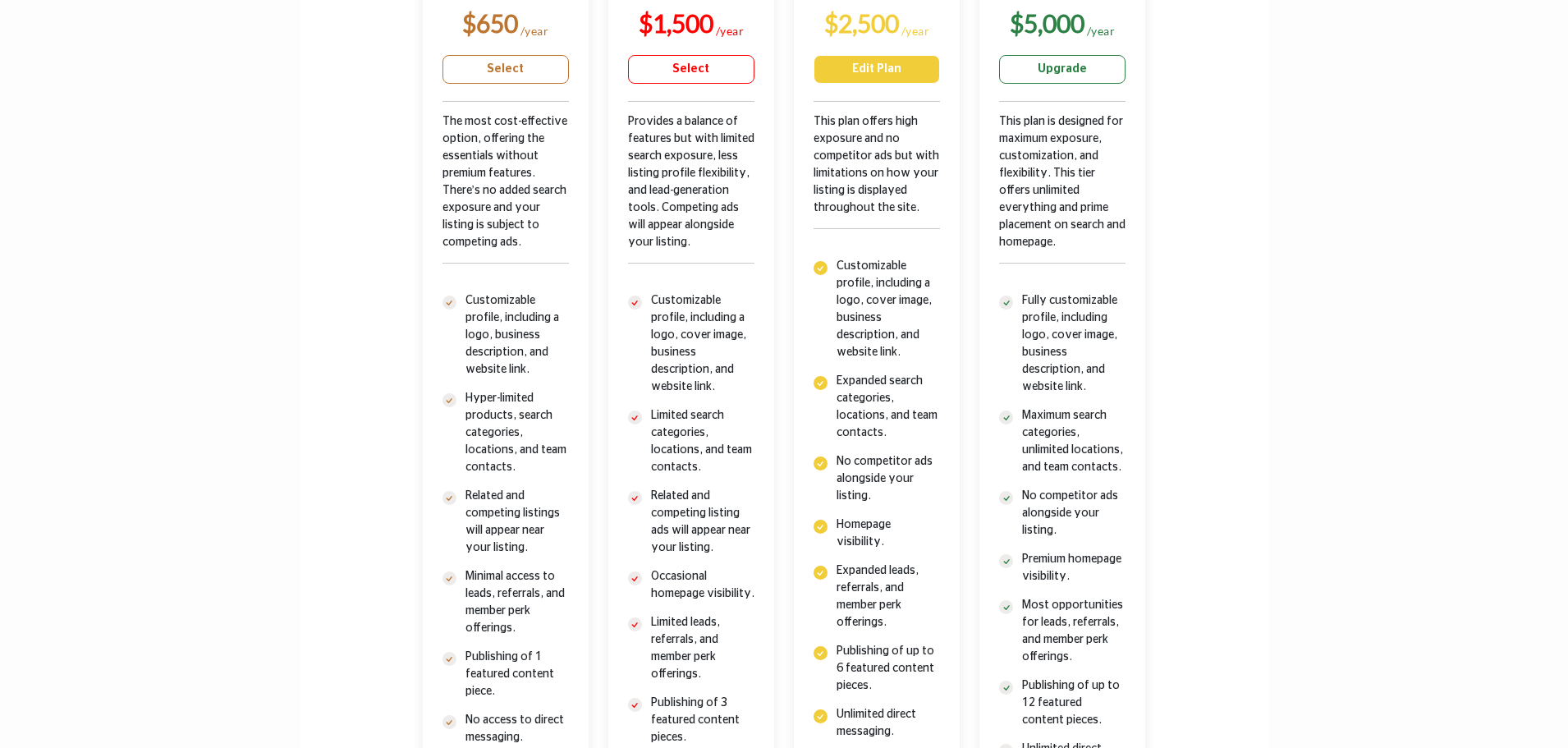
scroll to position [822, 0]
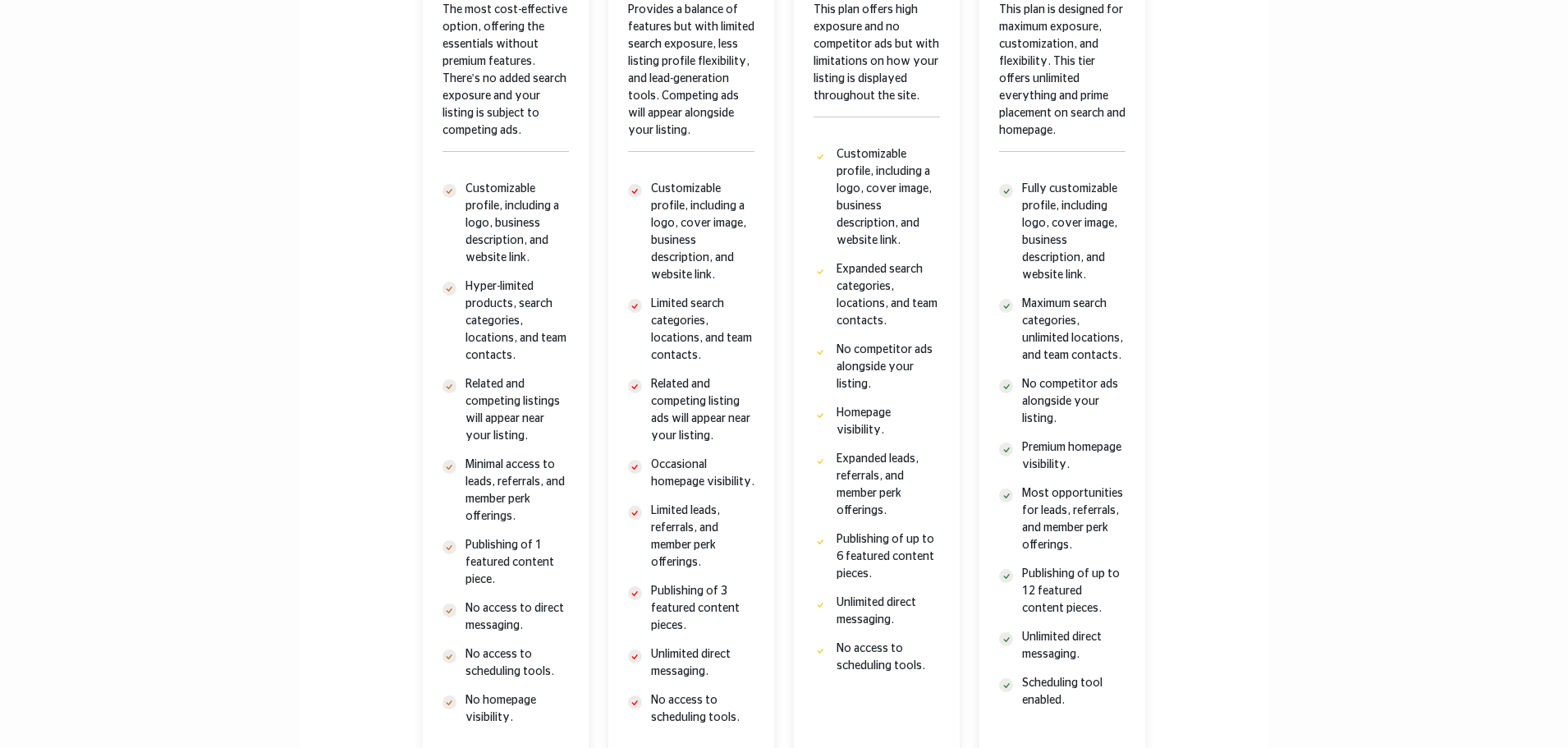
click at [1417, 276] on section "Suppliers & Services Destinations & Venues Bronze $650 Gold" at bounding box center [784, 266] width 1568 height 1093
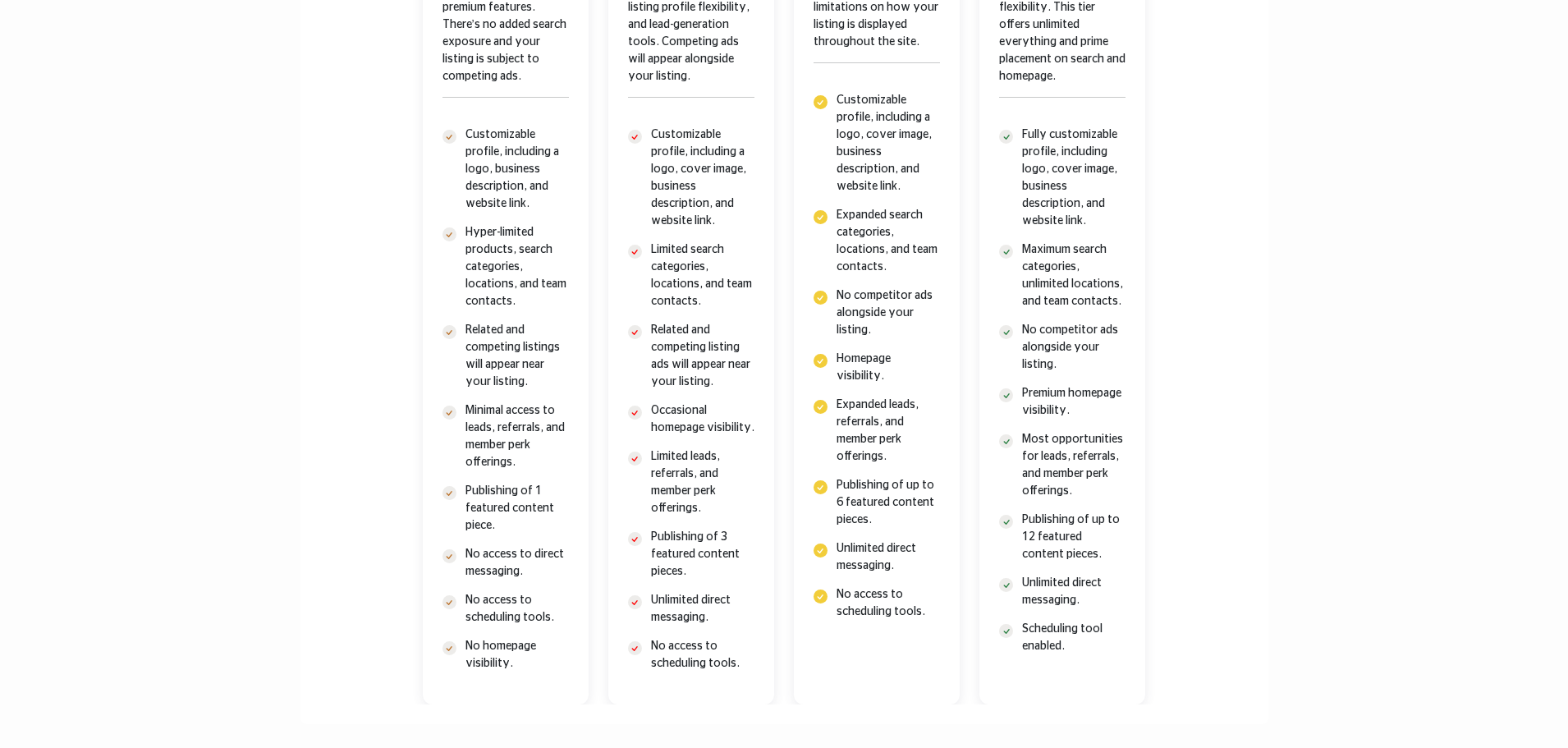
scroll to position [904, 0]
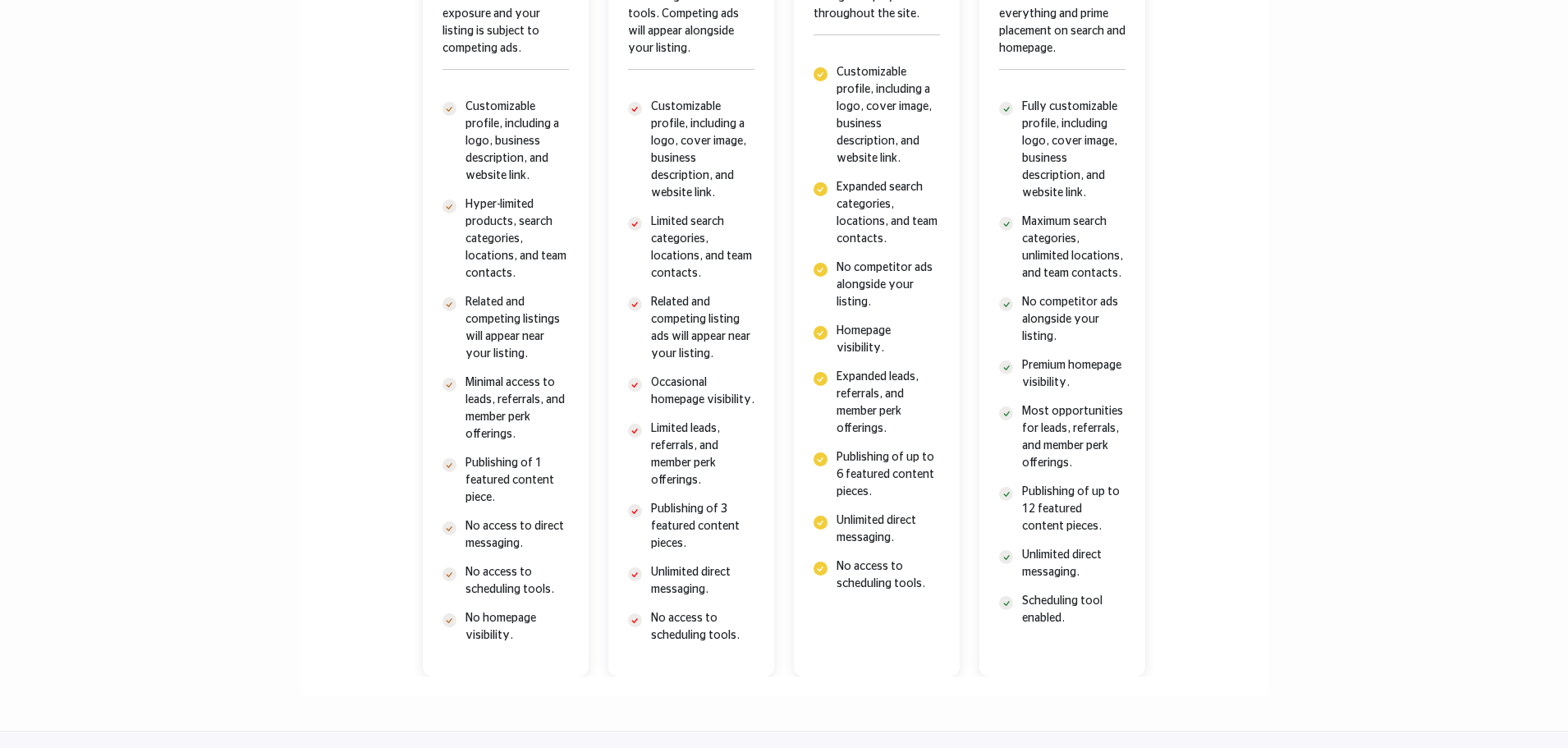
click at [824, 571] on icon at bounding box center [820, 569] width 11 height 11
click at [871, 570] on p "No access to scheduling tools." at bounding box center [888, 575] width 104 height 35
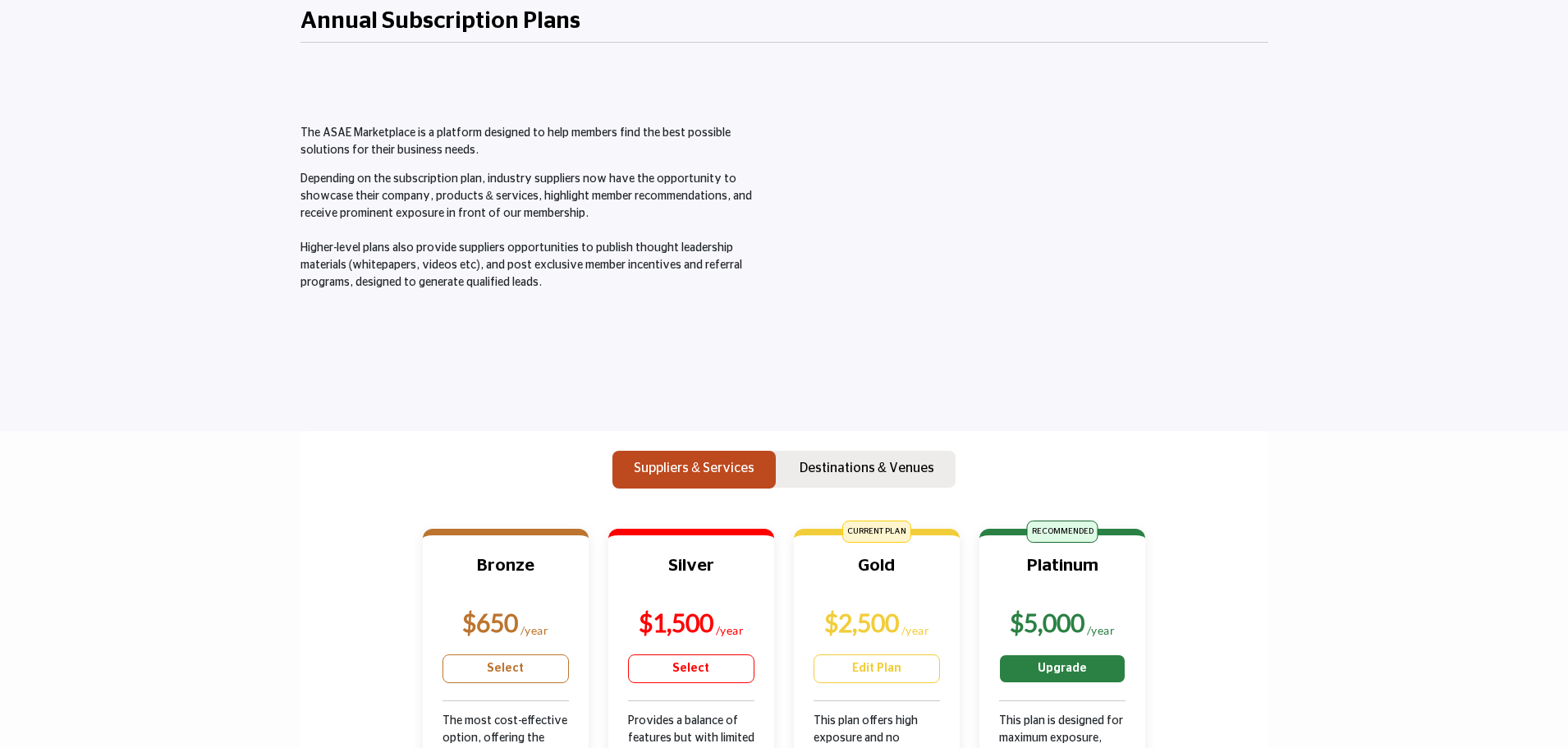
scroll to position [0, 0]
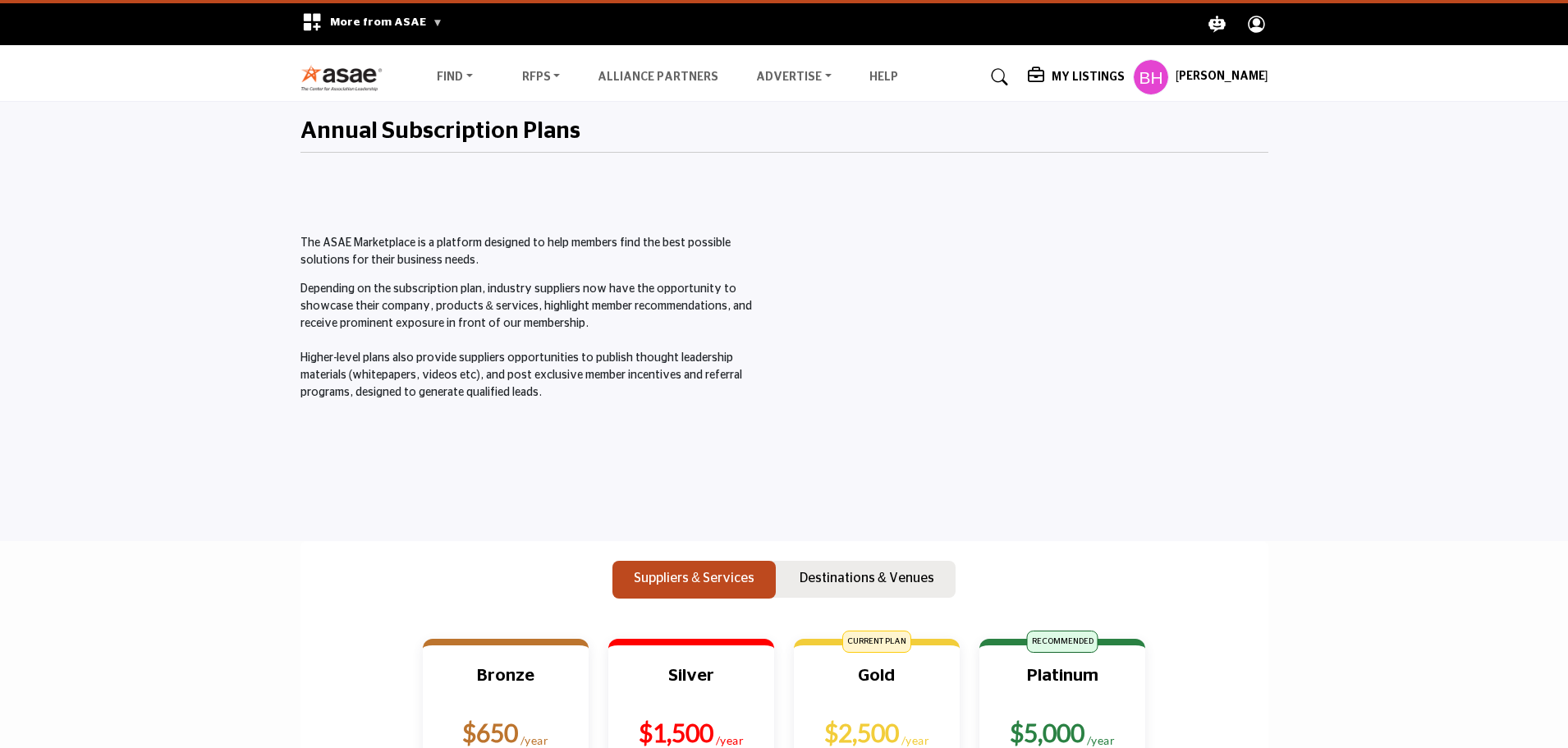
click at [1062, 63] on div "My Listings Pricing Media Kit" at bounding box center [1147, 77] width 240 height 36
click at [1065, 78] on h5 "My Listings" at bounding box center [1087, 77] width 73 height 15
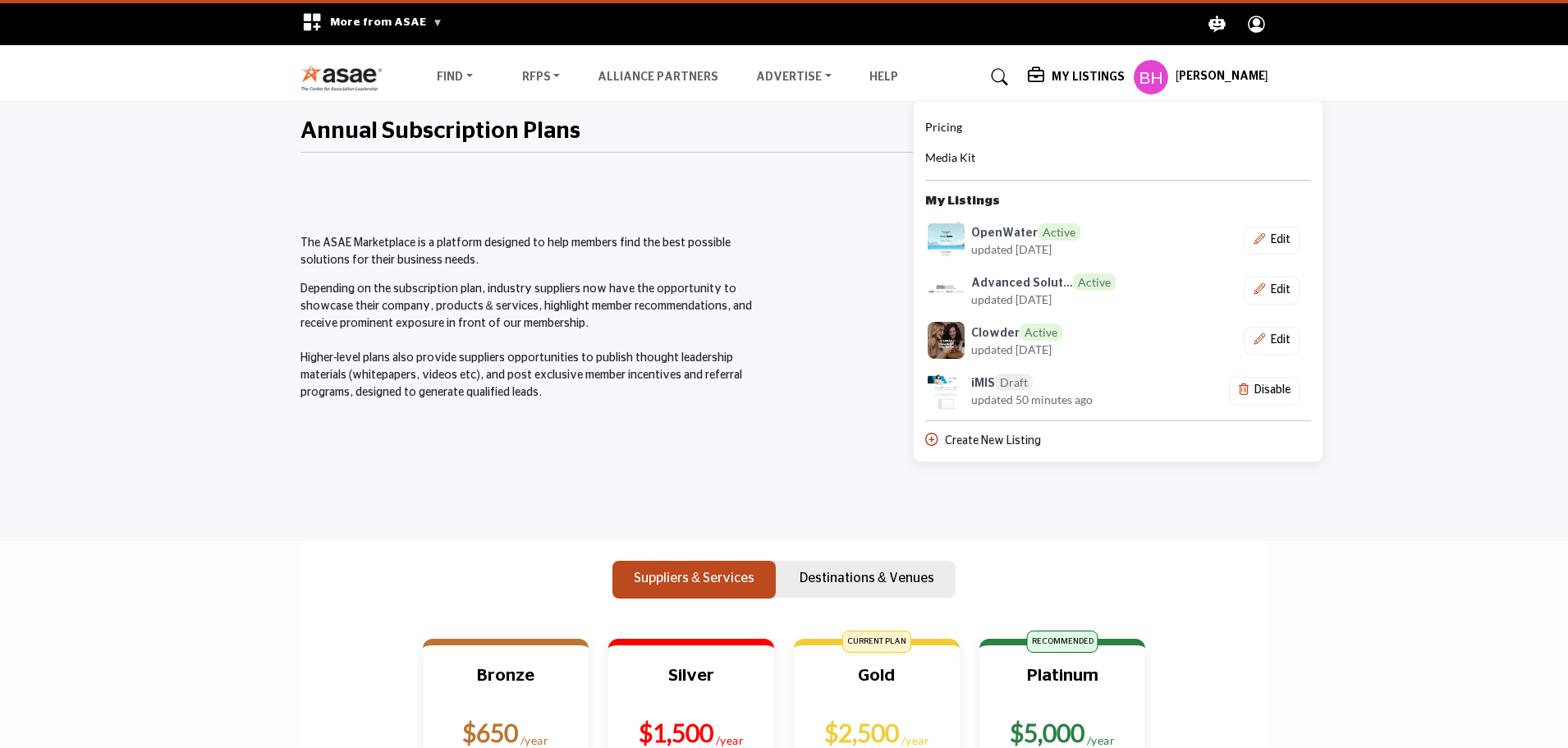
click at [988, 383] on h6 "iMIS Draft" at bounding box center [1001, 382] width 61 height 17
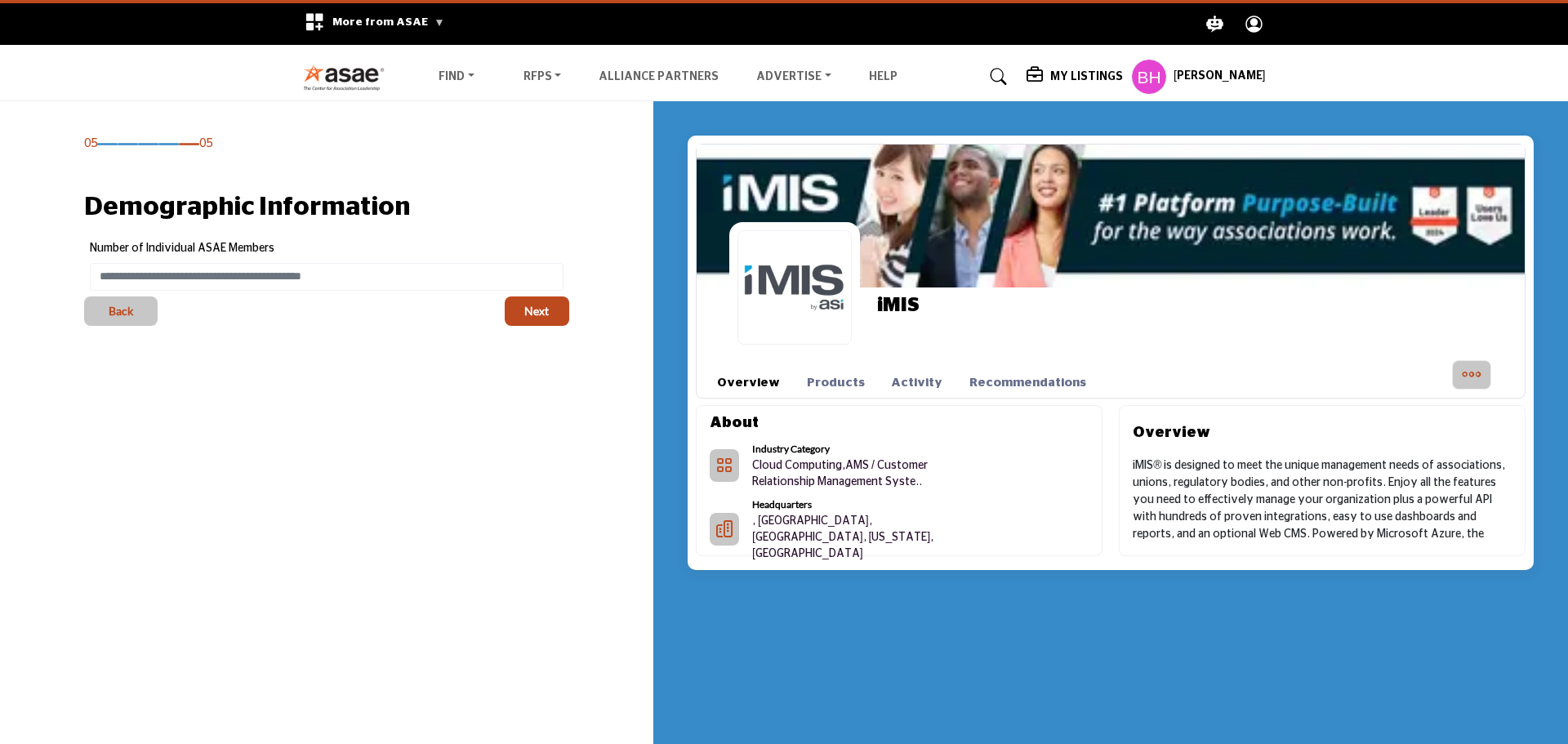
click at [1046, 77] on icon at bounding box center [1036, 74] width 20 height 16
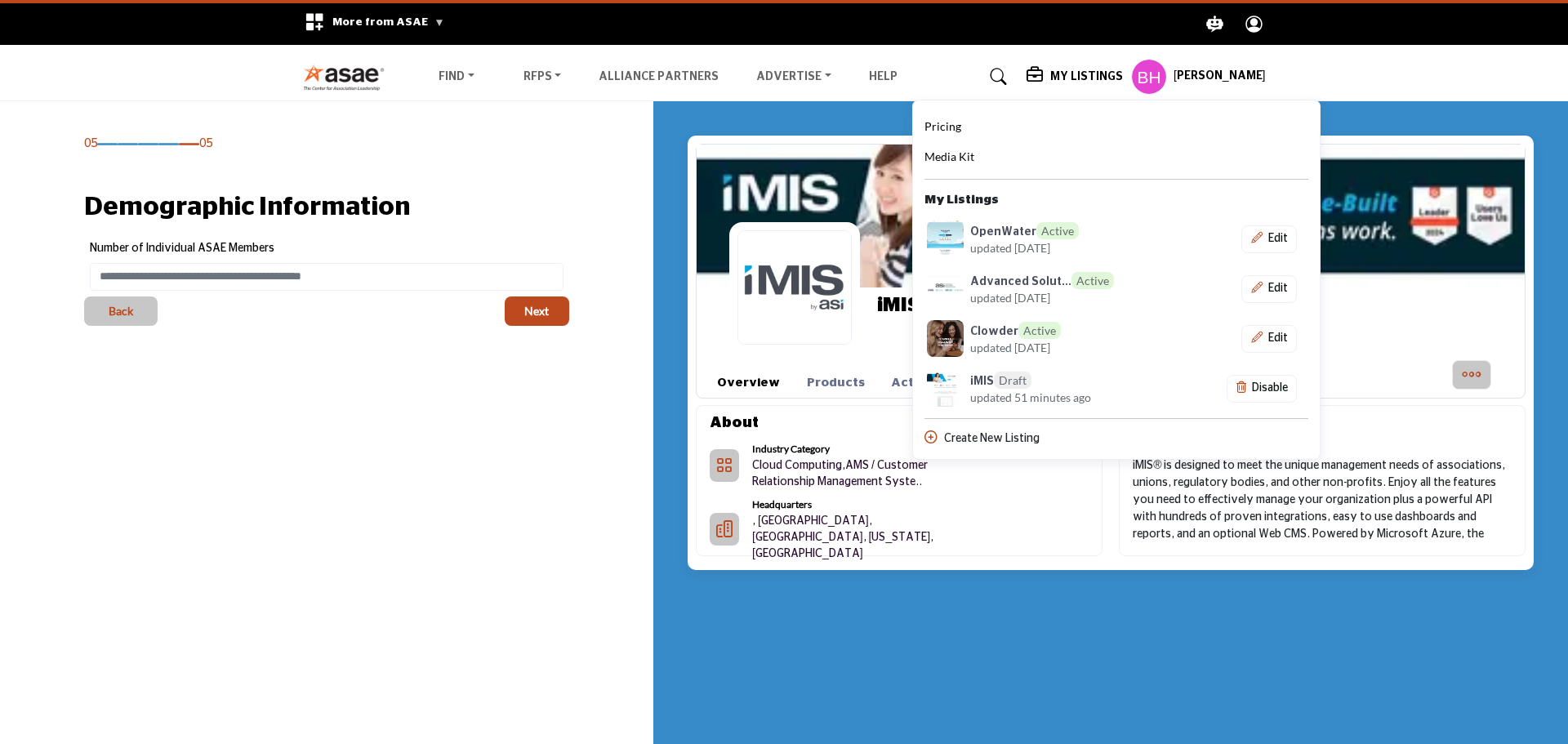
click at [1038, 252] on span "updated [DATE]" at bounding box center [1010, 248] width 80 height 17
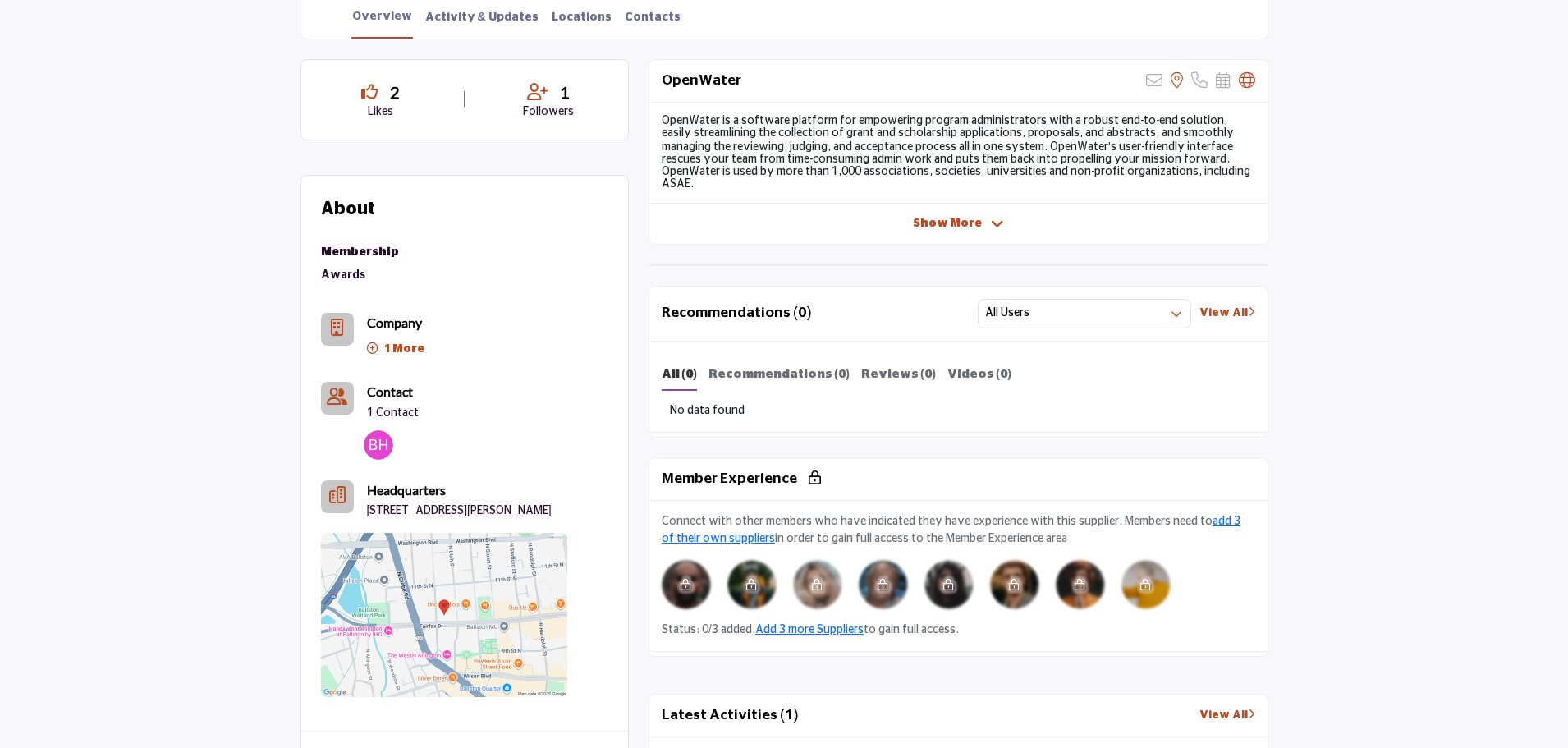
scroll to position [492, 0]
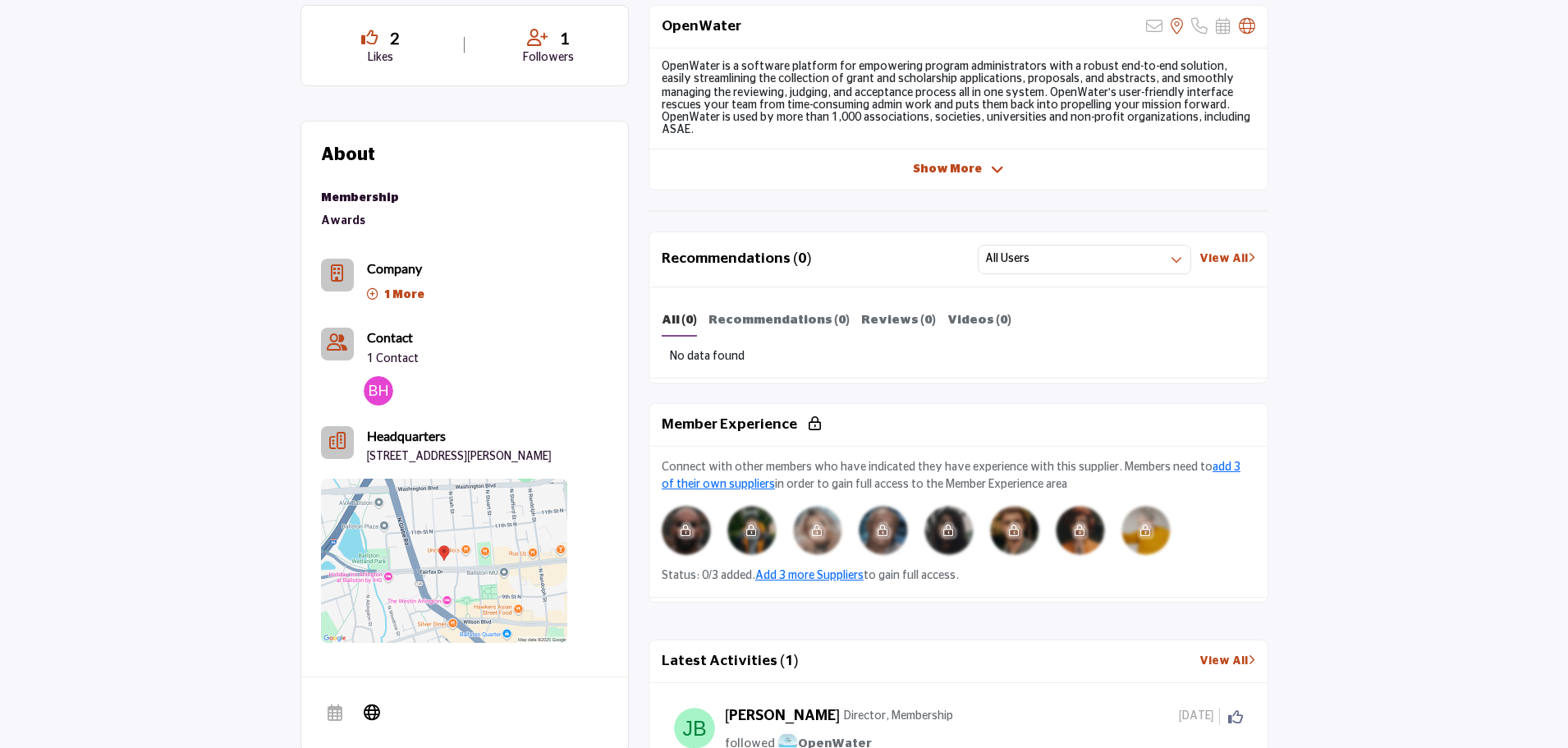
click at [412, 289] on p "1 More" at bounding box center [395, 299] width 58 height 34
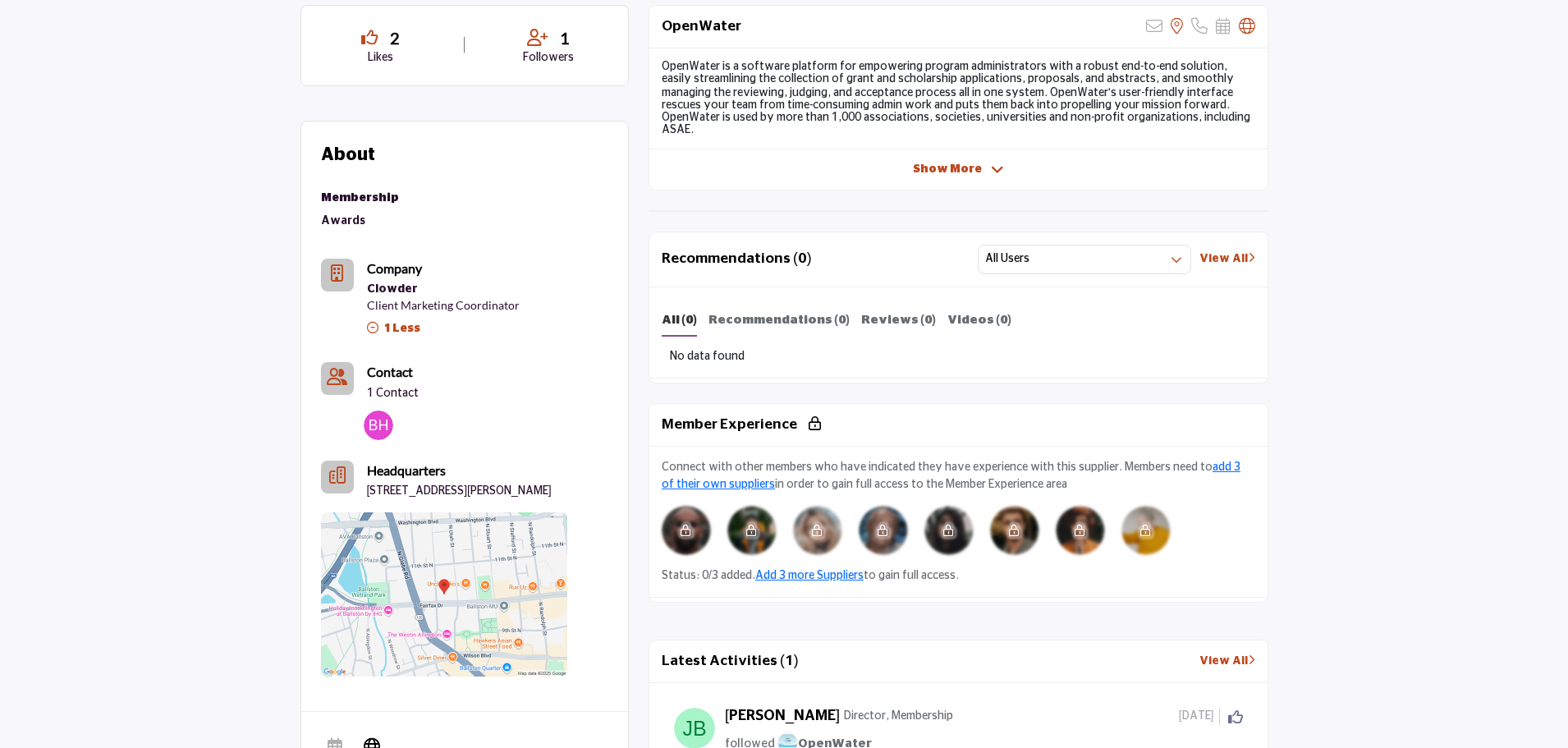
click at [398, 321] on p "1 Less" at bounding box center [443, 332] width 153 height 34
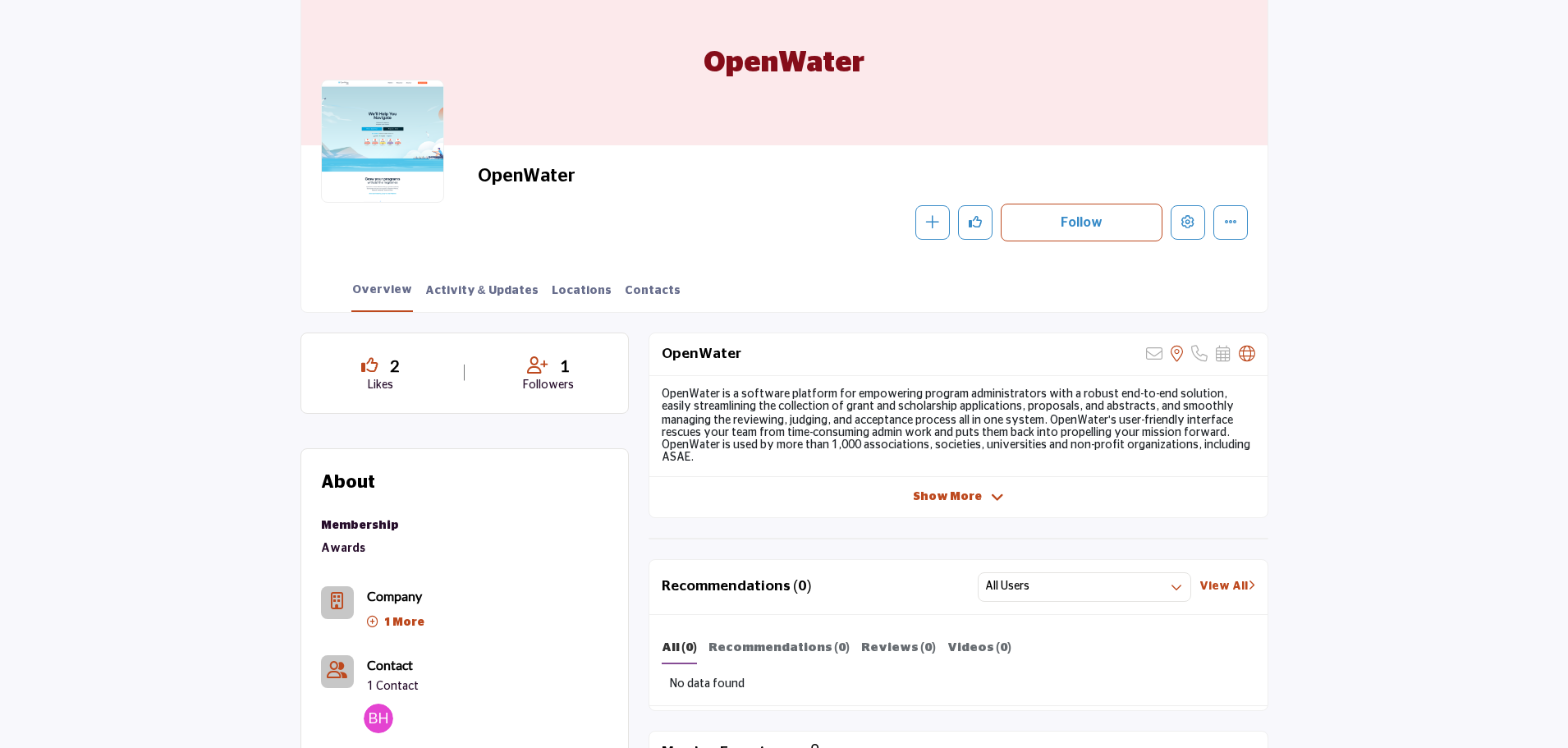
scroll to position [164, 0]
click at [972, 490] on span "Show More" at bounding box center [947, 498] width 69 height 17
click at [966, 493] on span "Show Less" at bounding box center [947, 498] width 65 height 17
click at [966, 493] on span "Show More" at bounding box center [947, 498] width 69 height 17
click at [966, 490] on span "Show Less" at bounding box center [947, 498] width 65 height 17
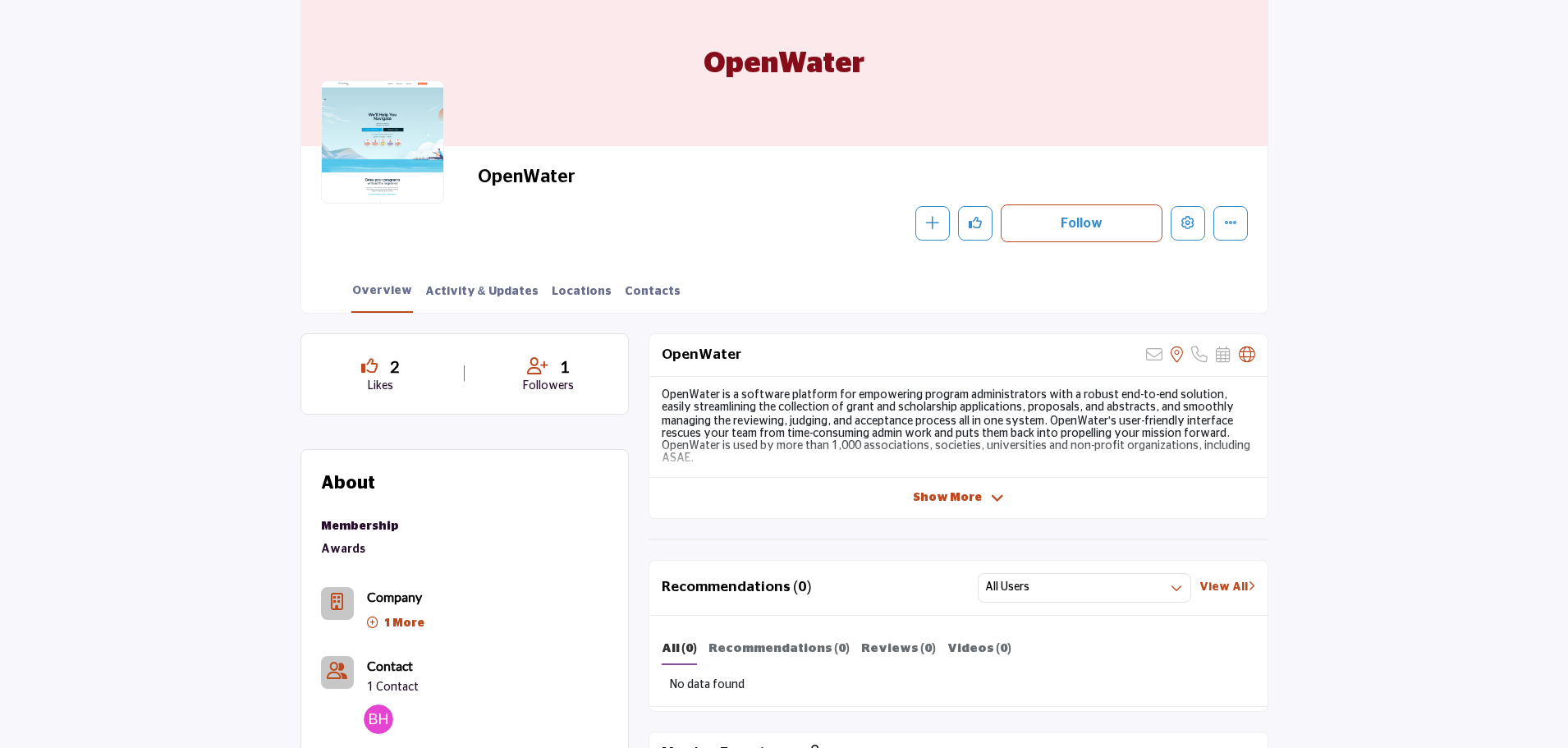
scroll to position [0, 0]
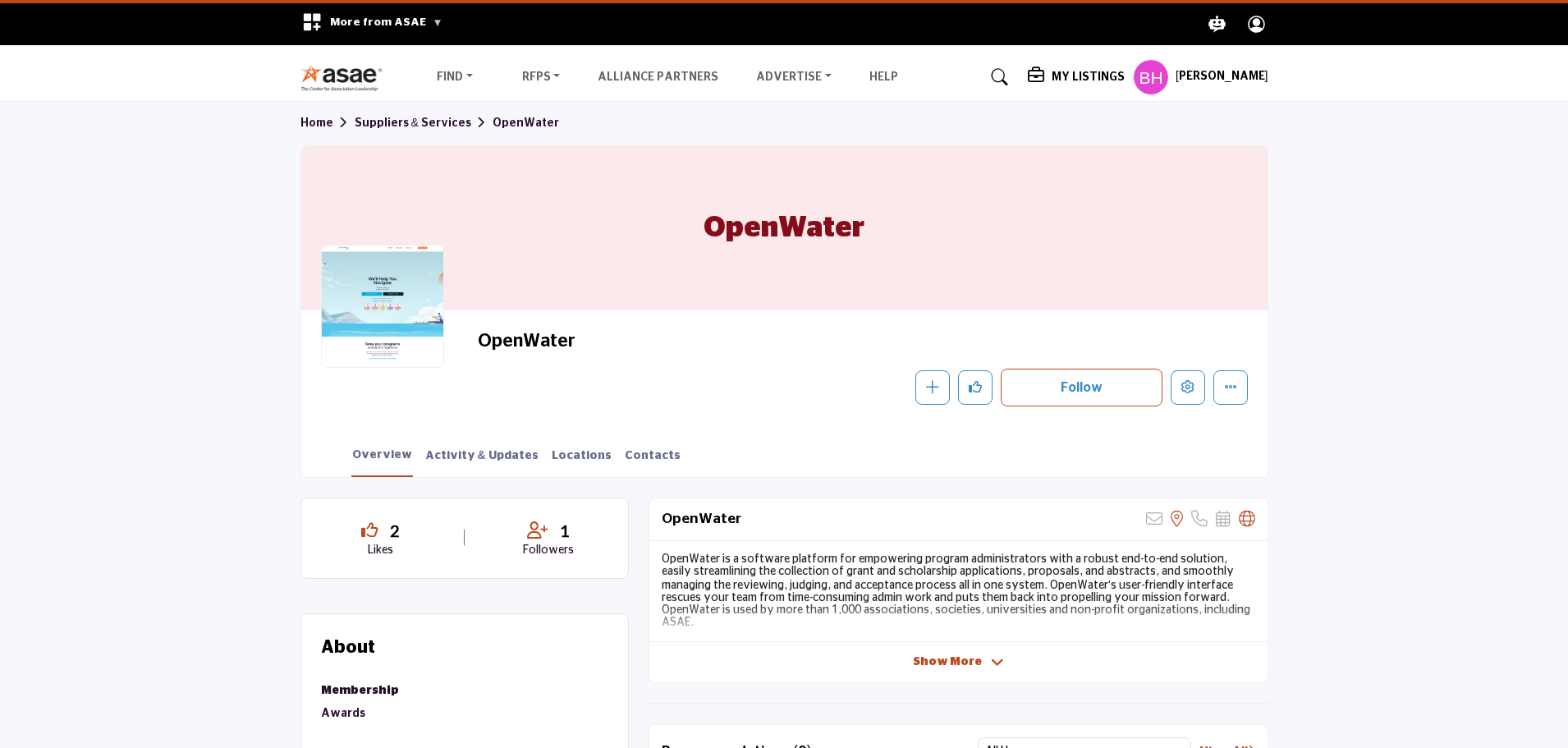
click at [154, 319] on section "Home Suppliers & Services OpenWater OpenWater OpenWater Follow Following Messag…" at bounding box center [784, 290] width 1568 height 375
